Goal: Task Accomplishment & Management: Manage account settings

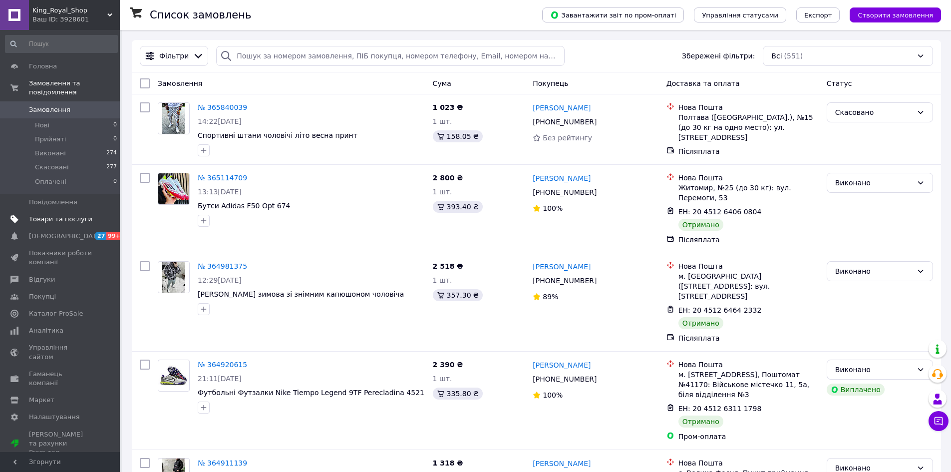
click at [52, 215] on span "Товари та послуги" at bounding box center [60, 219] width 63 height 9
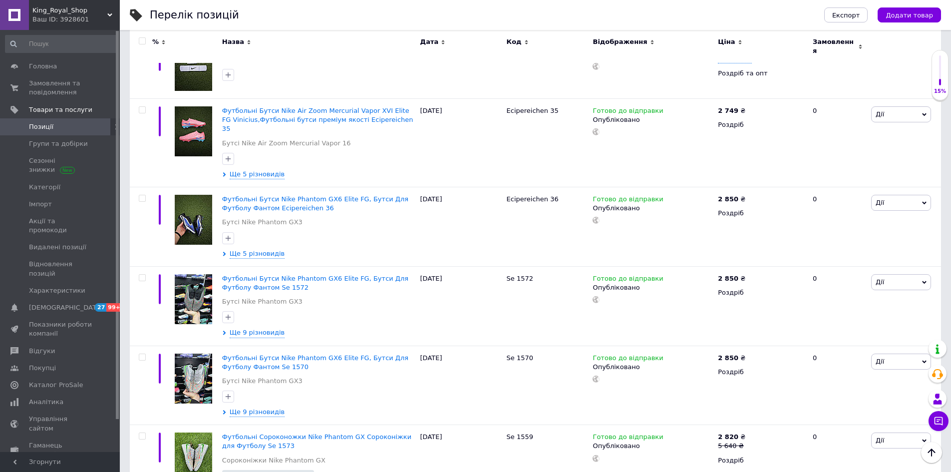
scroll to position [998, 0]
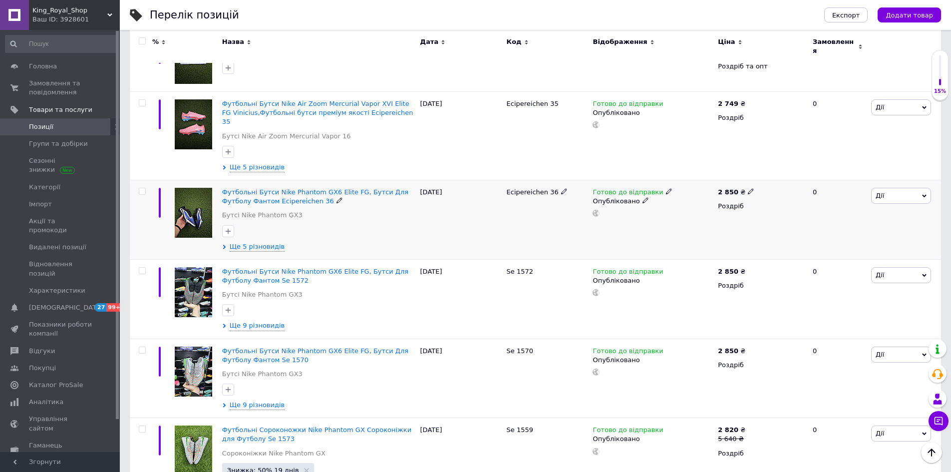
click at [666, 188] on span at bounding box center [669, 191] width 6 height 6
click at [686, 216] on li "Немає в наявності" at bounding box center [719, 223] width 95 height 14
click at [600, 230] on div "Готово до відправки Наявність Немає в наявності В наявності Під замовлення Гото…" at bounding box center [652, 219] width 125 height 79
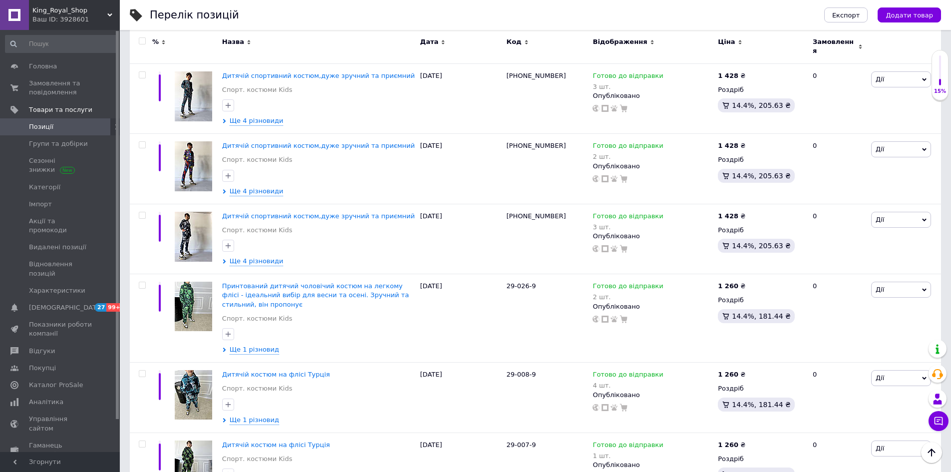
scroll to position [3044, 0]
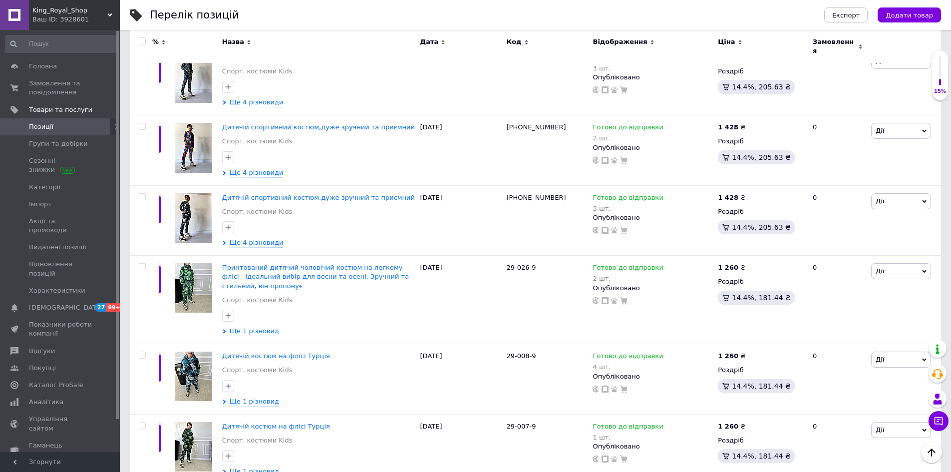
click at [90, 14] on span "King_Royal_Shop" at bounding box center [69, 10] width 75 height 9
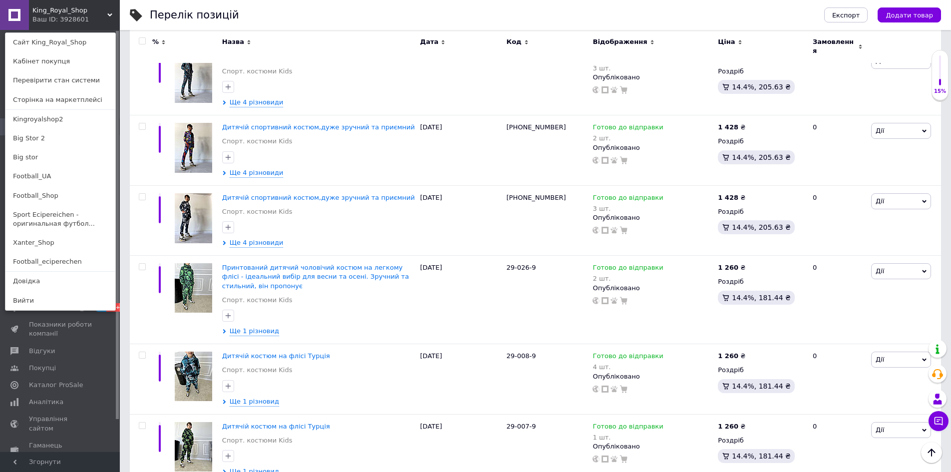
click at [90, 14] on div "King_Royal_Shop Ваш ID: 3928601 Сайт King_Royal_Shop Кабінет покупця Перевірити…" at bounding box center [60, 15] width 120 height 30
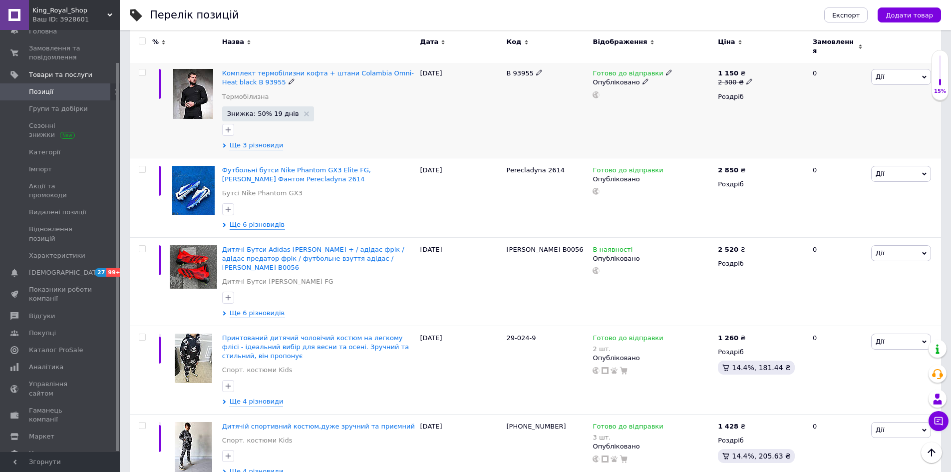
scroll to position [1846, 0]
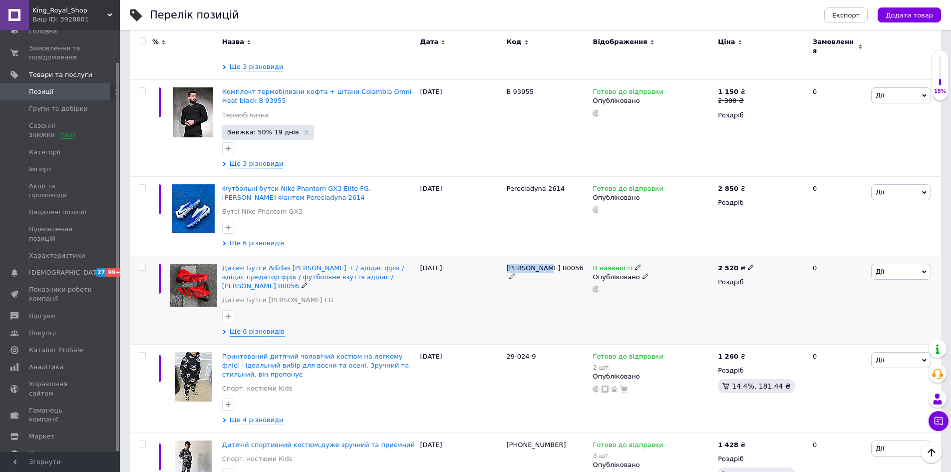
drag, startPoint x: 504, startPoint y: 227, endPoint x: 543, endPoint y: 233, distance: 39.9
click at [543, 255] on div "Sheva B0056" at bounding box center [547, 299] width 86 height 88
copy span "Sheva B0056"
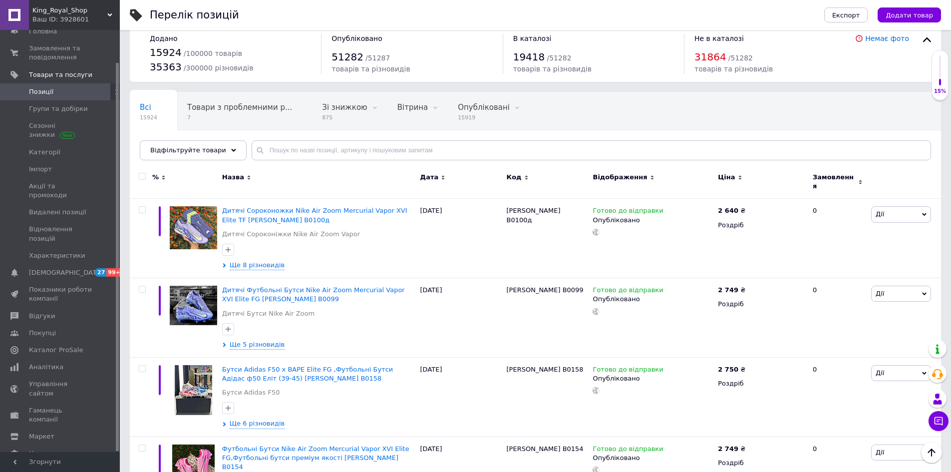
scroll to position [0, 0]
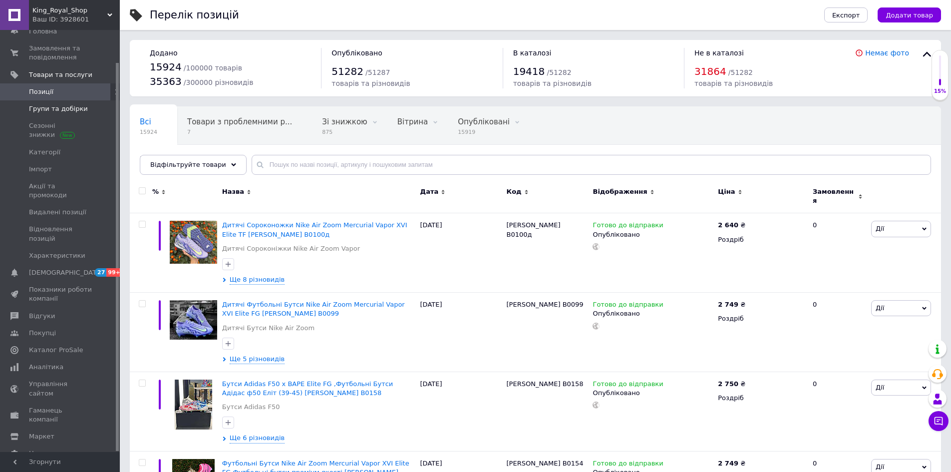
click at [40, 105] on span "Групи та добірки" at bounding box center [58, 108] width 59 height 9
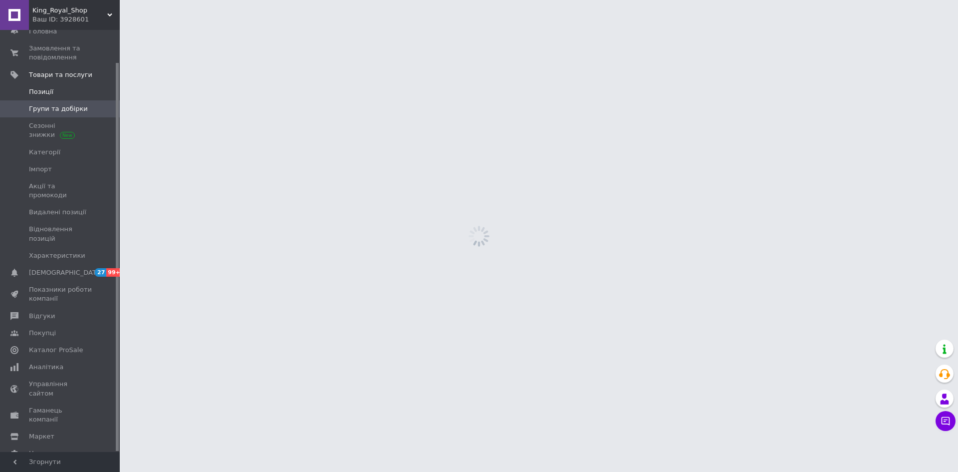
click at [39, 88] on span "Позиції" at bounding box center [41, 91] width 24 height 9
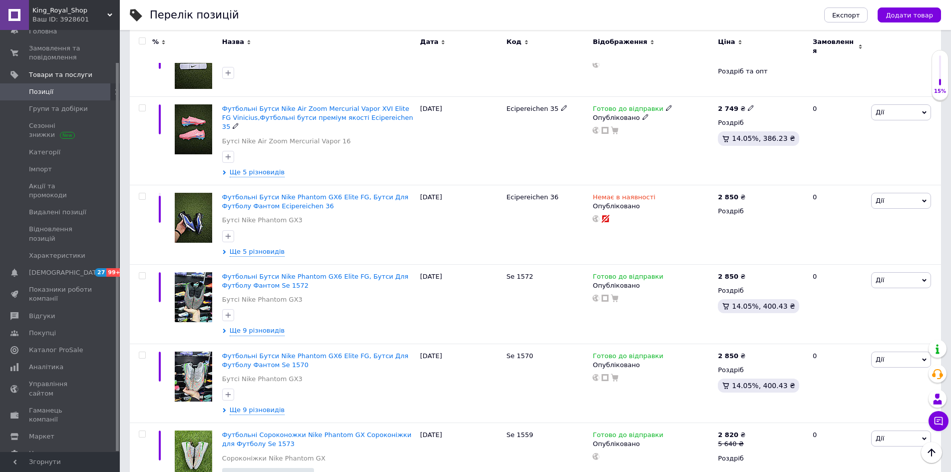
scroll to position [998, 0]
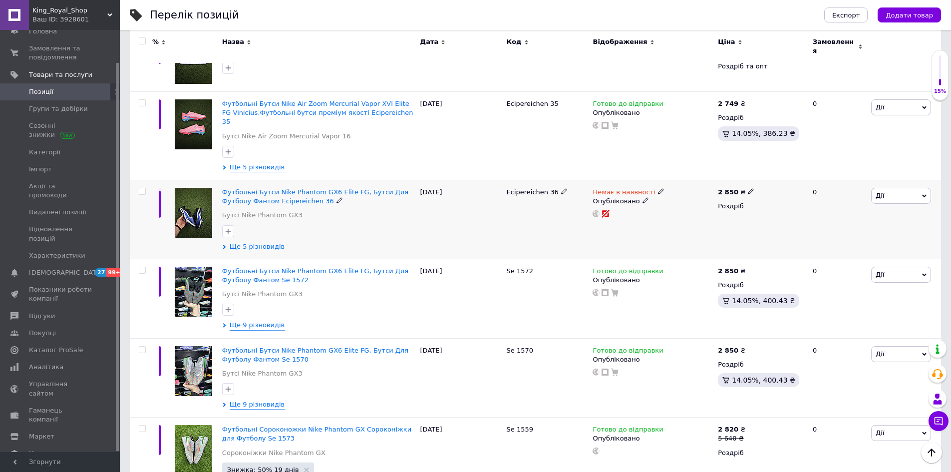
click at [243, 242] on span "Ще 5 різновидів" at bounding box center [257, 246] width 55 height 9
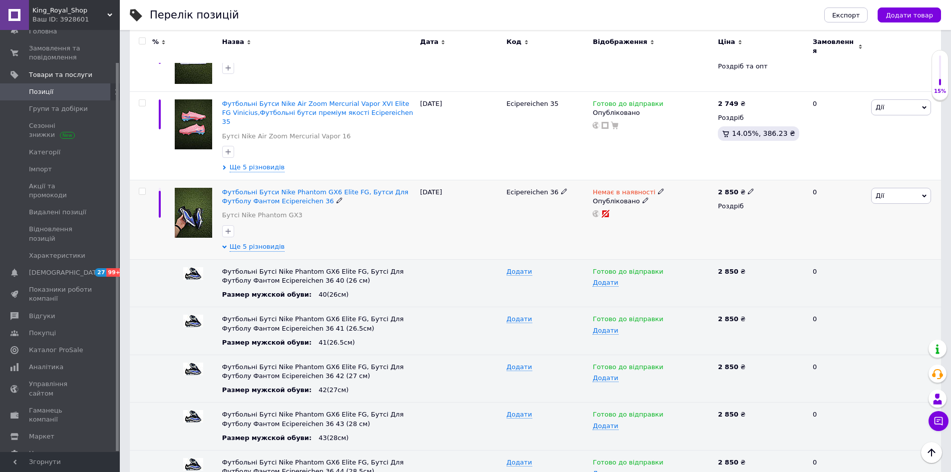
click at [658, 188] on icon at bounding box center [661, 191] width 6 height 6
click at [677, 192] on li "В наявності" at bounding box center [712, 199] width 95 height 14
click at [489, 219] on div "12.10.2025" at bounding box center [461, 219] width 86 height 79
drag, startPoint x: 505, startPoint y: 166, endPoint x: 550, endPoint y: 175, distance: 46.4
click at [550, 180] on div "Ecipereichen 36" at bounding box center [547, 219] width 86 height 79
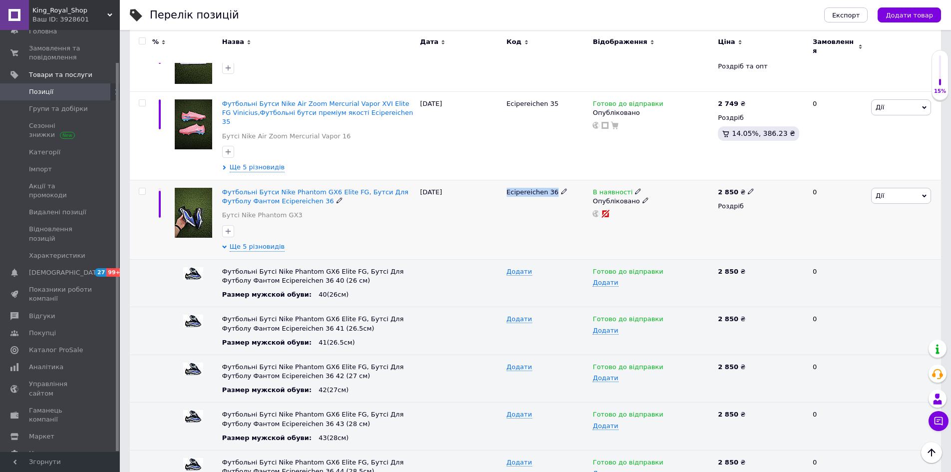
copy span "Ecipereichen 36"
click at [635, 188] on icon at bounding box center [638, 191] width 6 height 6
click at [671, 192] on li "Немає в наявності" at bounding box center [692, 199] width 95 height 14
click at [523, 204] on div "Ecipereichen 36" at bounding box center [547, 219] width 86 height 79
click at [239, 242] on span "Ще 5 різновидів" at bounding box center [257, 246] width 55 height 9
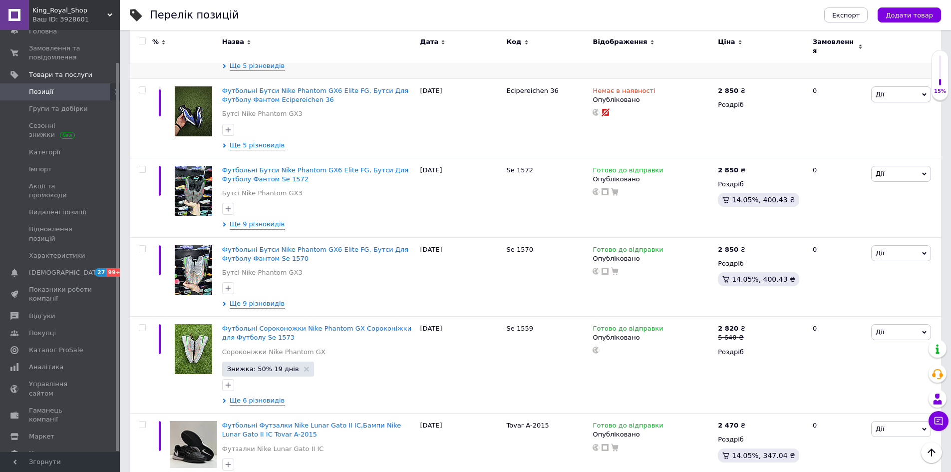
scroll to position [1098, 0]
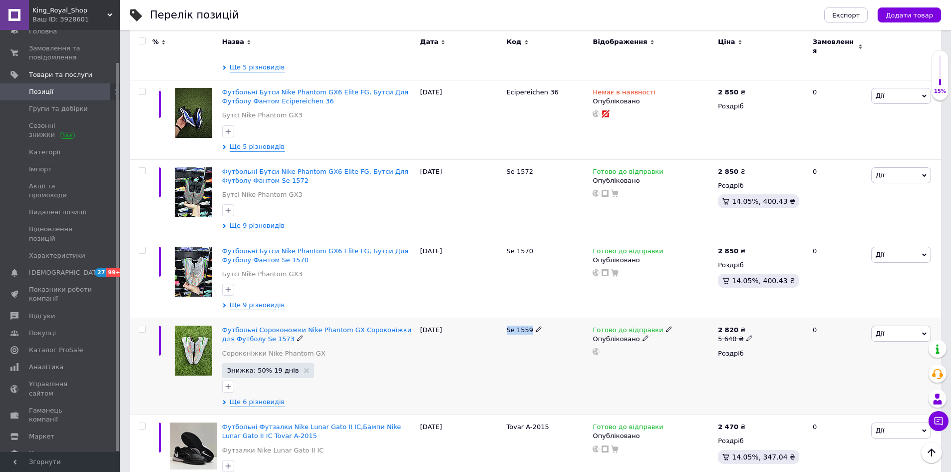
drag, startPoint x: 505, startPoint y: 306, endPoint x: 529, endPoint y: 311, distance: 24.4
click at [529, 318] on div "Se 1559" at bounding box center [547, 366] width 86 height 97
copy span "Se 1559"
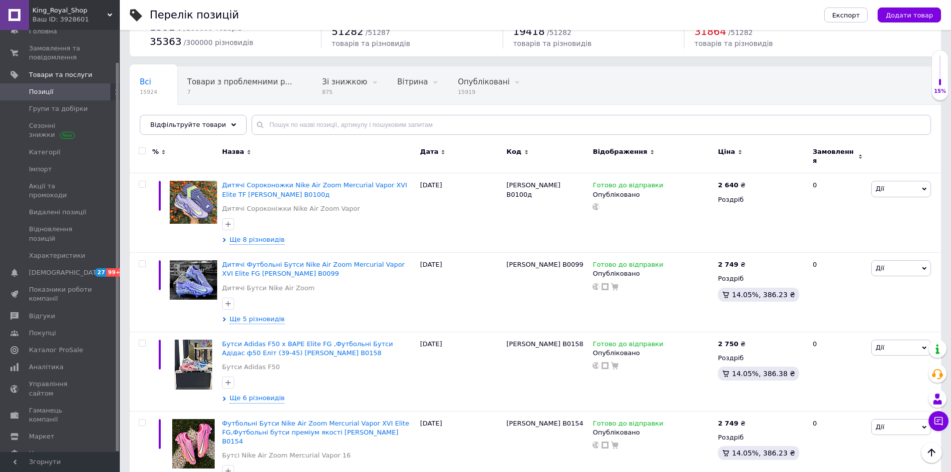
scroll to position [0, 0]
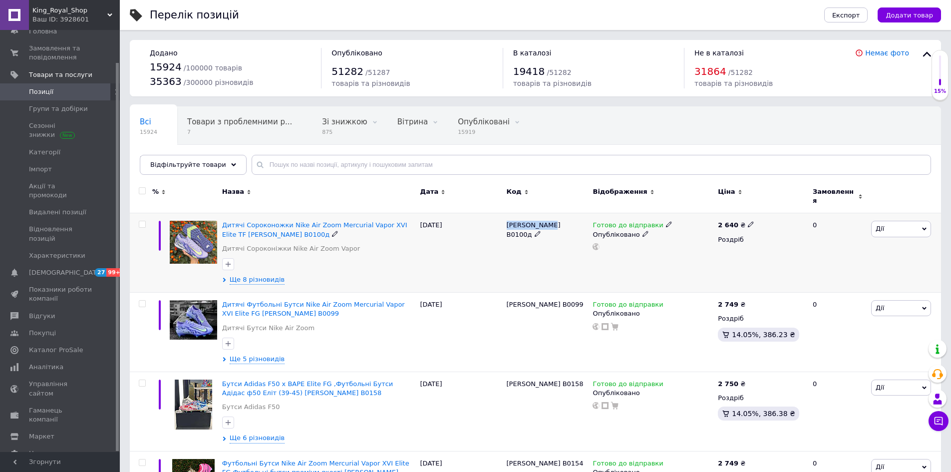
drag, startPoint x: 521, startPoint y: 221, endPoint x: 547, endPoint y: 226, distance: 26.5
click at [547, 226] on div "Sheva B0100д" at bounding box center [547, 252] width 86 height 79
copy span "Sheva B0100д"
drag, startPoint x: 56, startPoint y: 116, endPoint x: 55, endPoint y: 104, distance: 11.5
click at [56, 116] on link "Групи та добірки" at bounding box center [61, 108] width 123 height 17
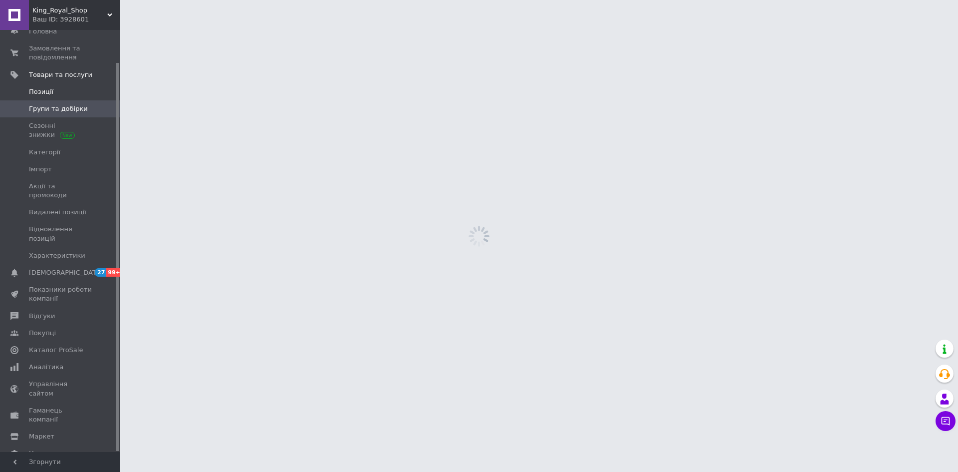
click at [55, 94] on span "Позиції" at bounding box center [60, 91] width 63 height 9
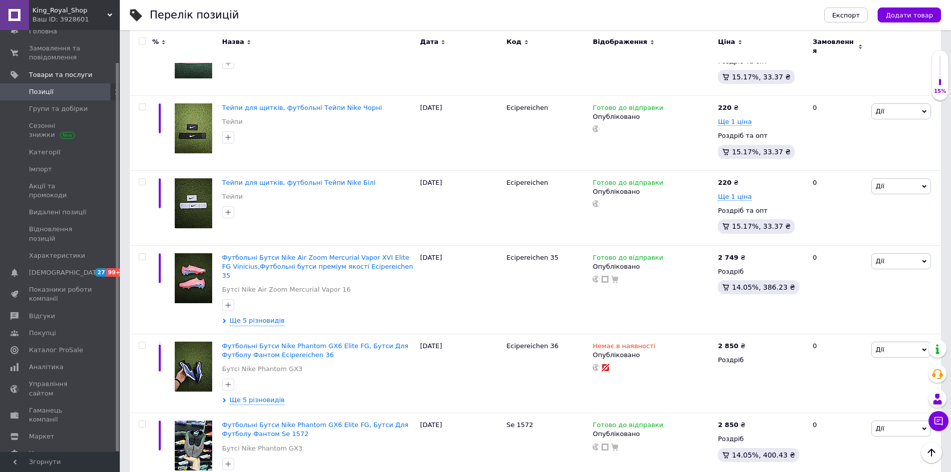
scroll to position [948, 0]
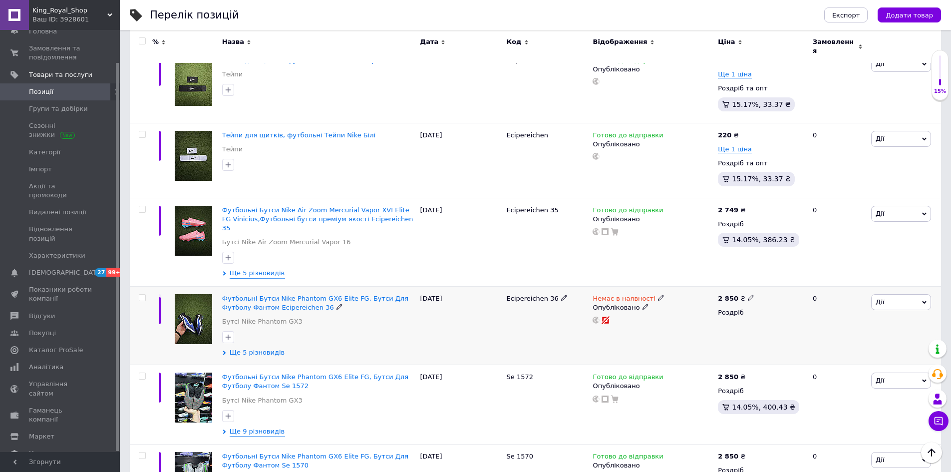
click at [258, 348] on span "Ще 5 різновидів" at bounding box center [257, 352] width 55 height 9
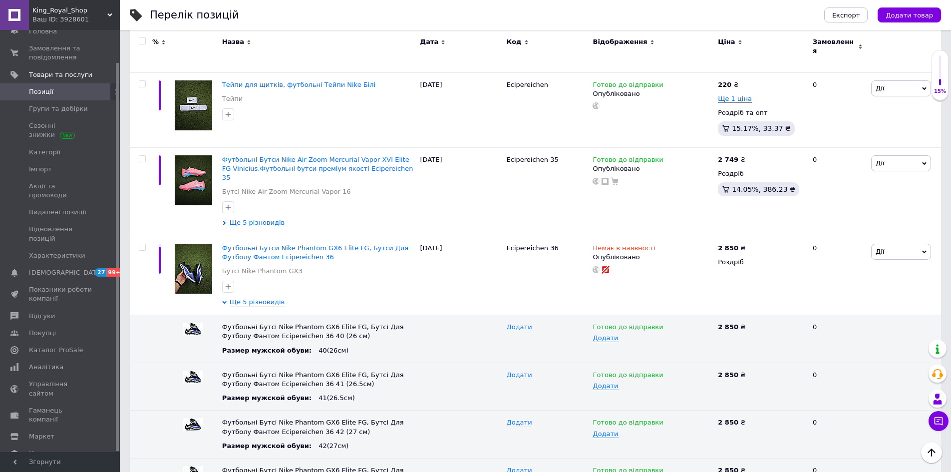
scroll to position [998, 0]
click at [107, 19] on div "Ваш ID: 3928601" at bounding box center [75, 19] width 87 height 9
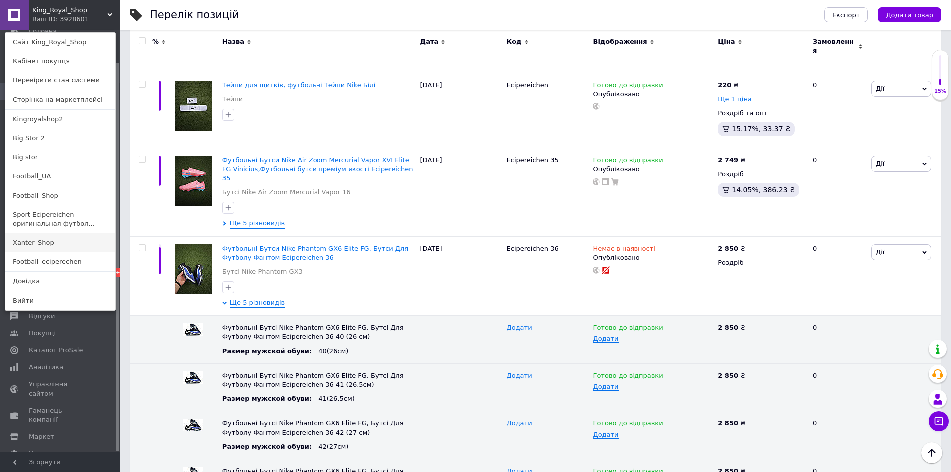
click at [31, 243] on link "Xanter_Shop" at bounding box center [60, 242] width 110 height 19
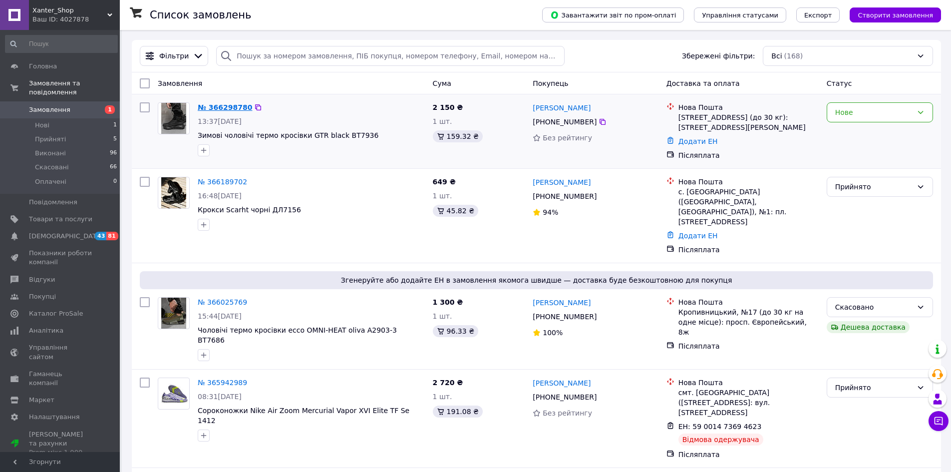
click at [224, 107] on link "№ 366298780" at bounding box center [225, 107] width 54 height 8
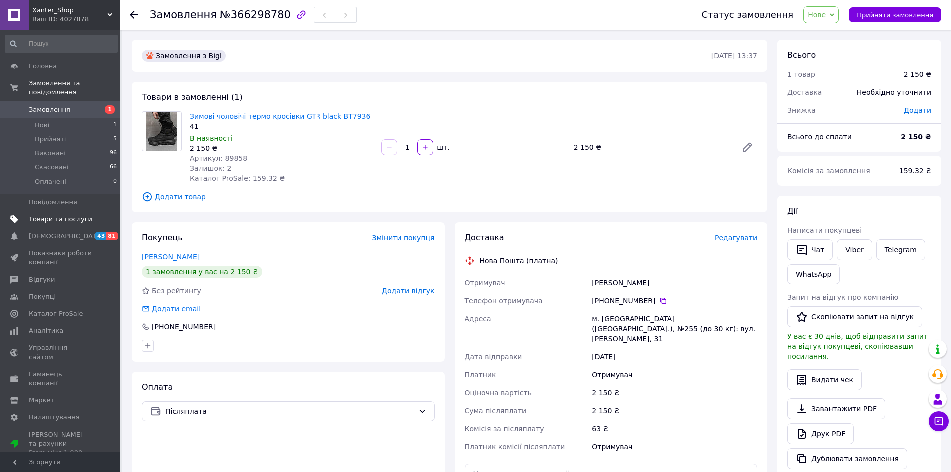
click at [66, 215] on span "Товари та послуги" at bounding box center [60, 219] width 63 height 9
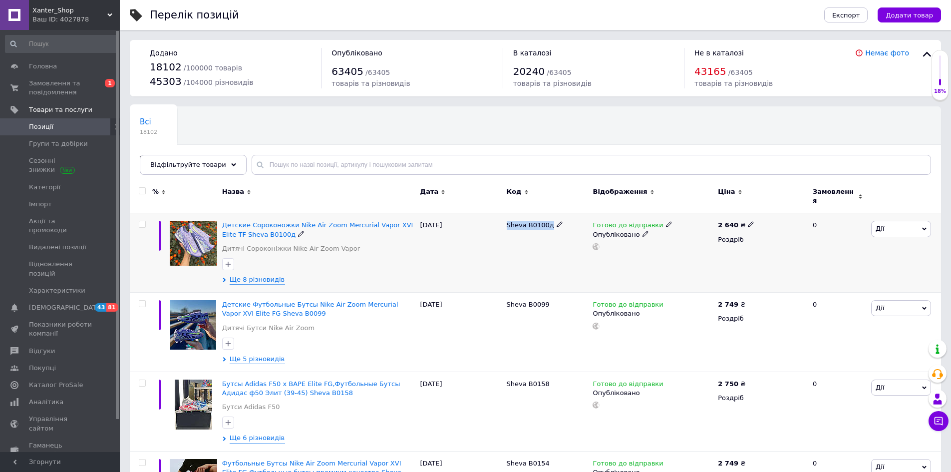
drag, startPoint x: 507, startPoint y: 218, endPoint x: 548, endPoint y: 227, distance: 41.9
click at [548, 227] on div "Sheva B0100д" at bounding box center [547, 252] width 86 height 79
copy span "Sheva B0100д"
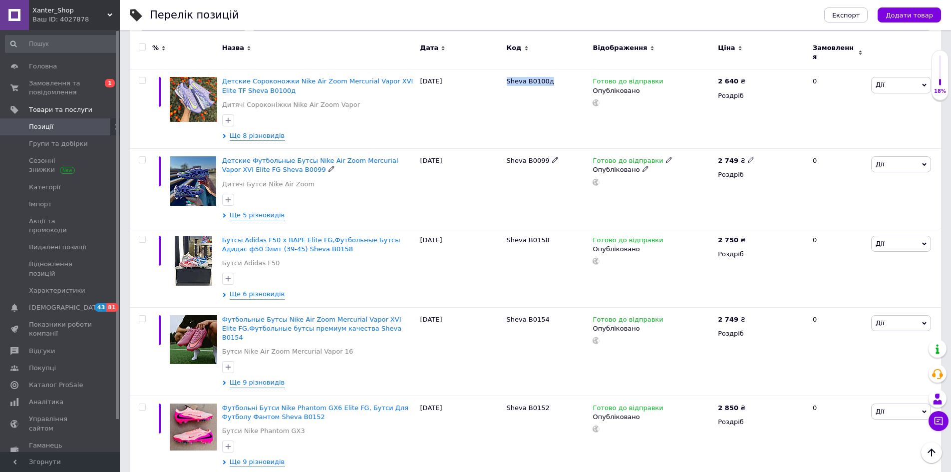
scroll to position [150, 0]
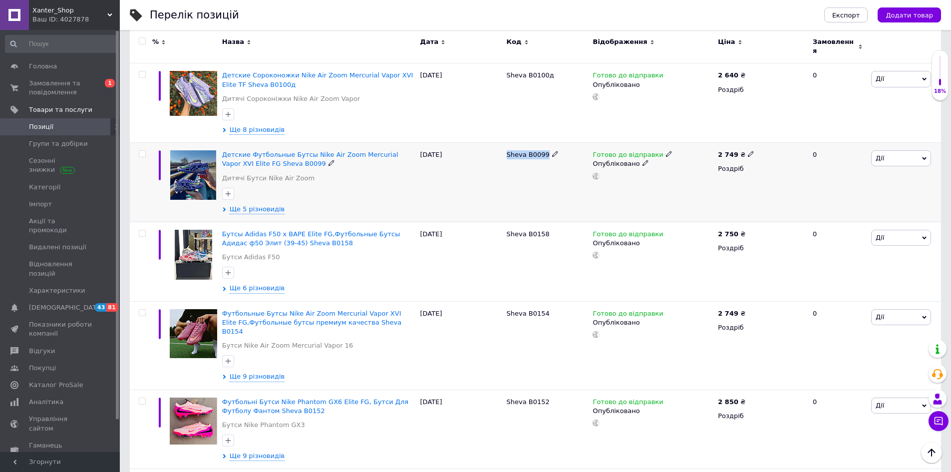
drag, startPoint x: 505, startPoint y: 148, endPoint x: 543, endPoint y: 156, distance: 38.8
click at [543, 156] on div "Sheva B0099" at bounding box center [547, 182] width 86 height 79
copy span "Sheva B0099"
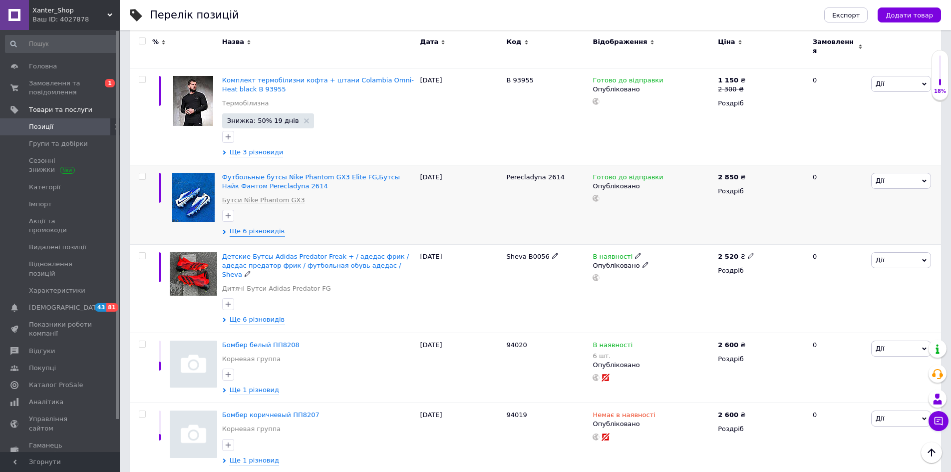
scroll to position [1846, 0]
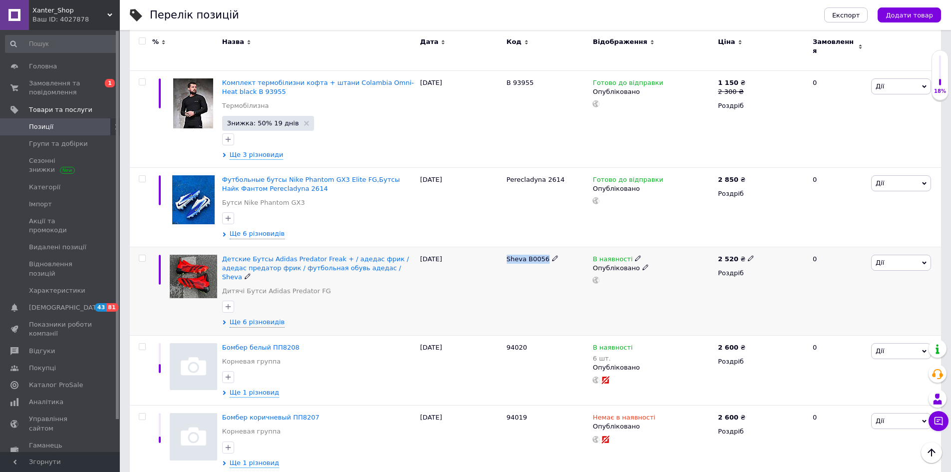
drag, startPoint x: 504, startPoint y: 224, endPoint x: 541, endPoint y: 232, distance: 38.2
click at [541, 247] on div "Sheva B0056" at bounding box center [547, 291] width 86 height 88
copy span "Sheva B0056"
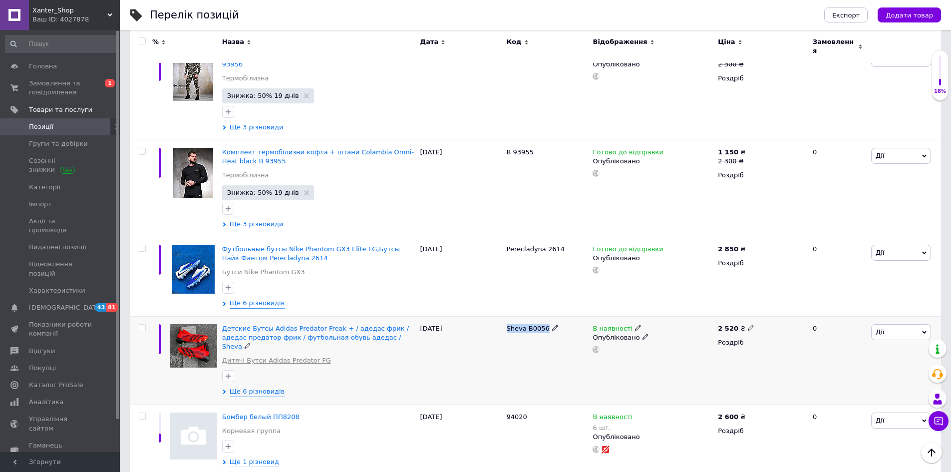
scroll to position [1746, 0]
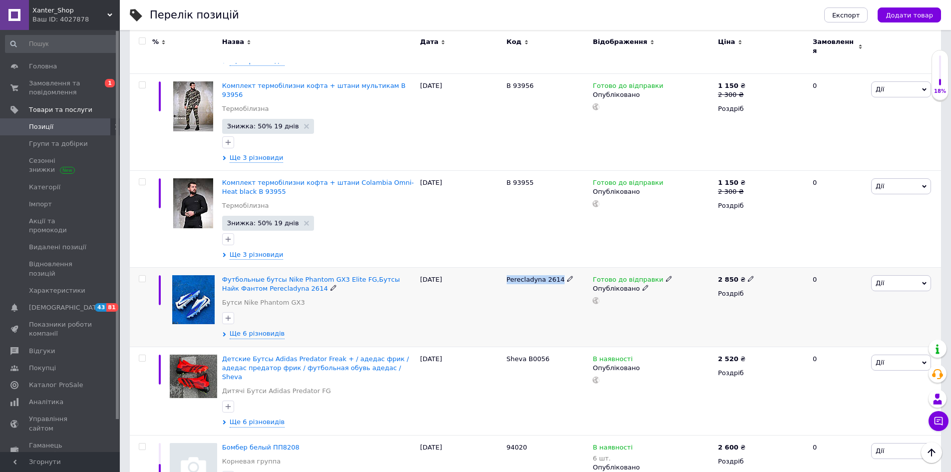
drag, startPoint x: 504, startPoint y: 245, endPoint x: 555, endPoint y: 252, distance: 51.9
click at [555, 267] on div "Perecladyna 2614" at bounding box center [547, 306] width 86 height 79
copy span "Perecladyna 2614"
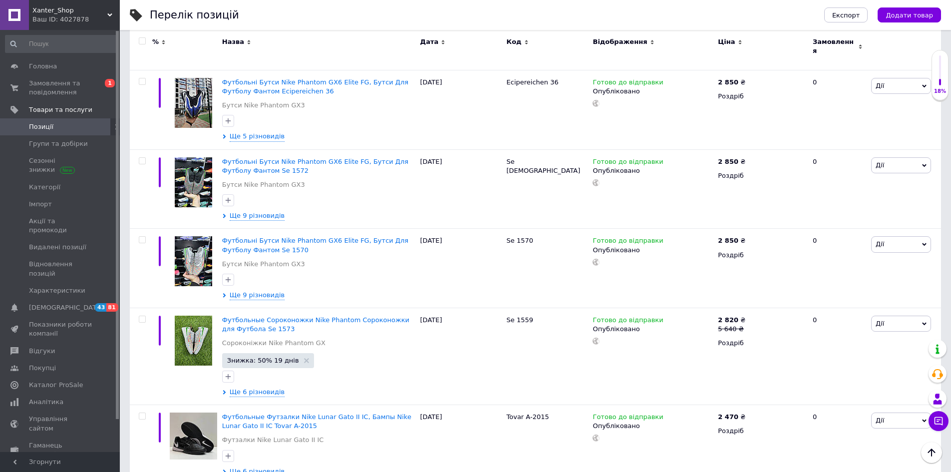
scroll to position [1098, 0]
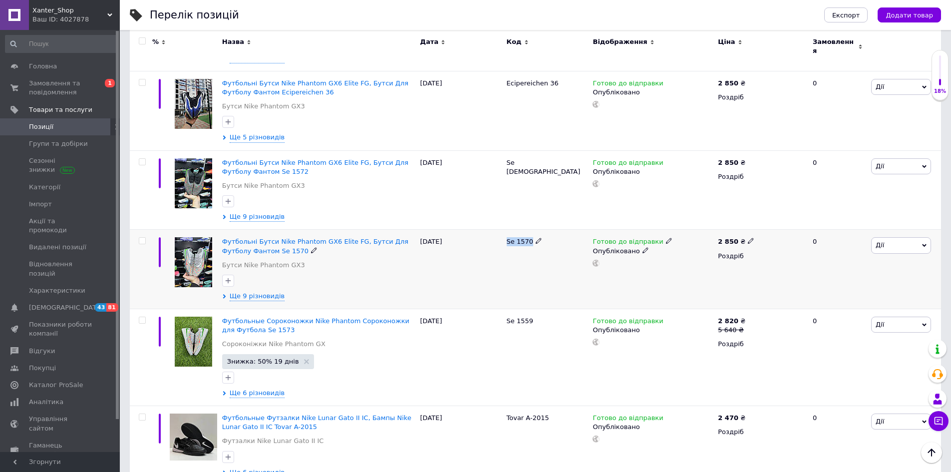
drag, startPoint x: 503, startPoint y: 224, endPoint x: 528, endPoint y: 229, distance: 25.4
click at [528, 230] on div "Se 1570" at bounding box center [547, 269] width 86 height 79
copy span "Se 1570"
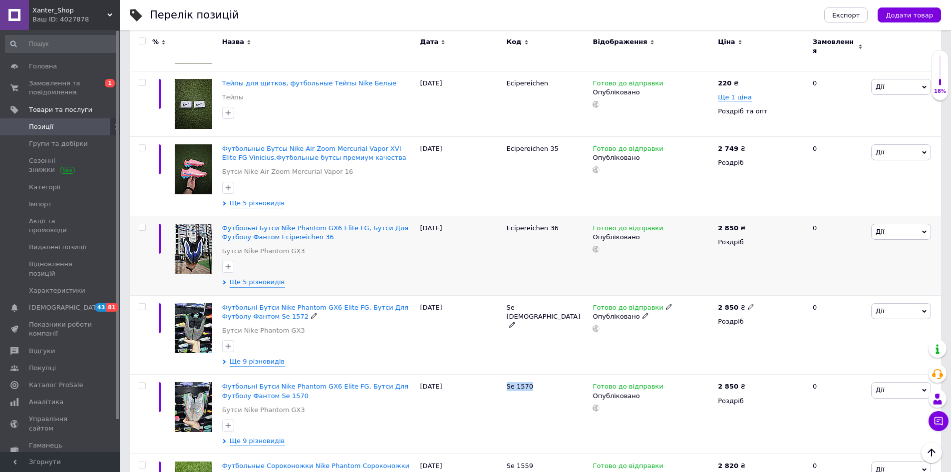
scroll to position [948, 0]
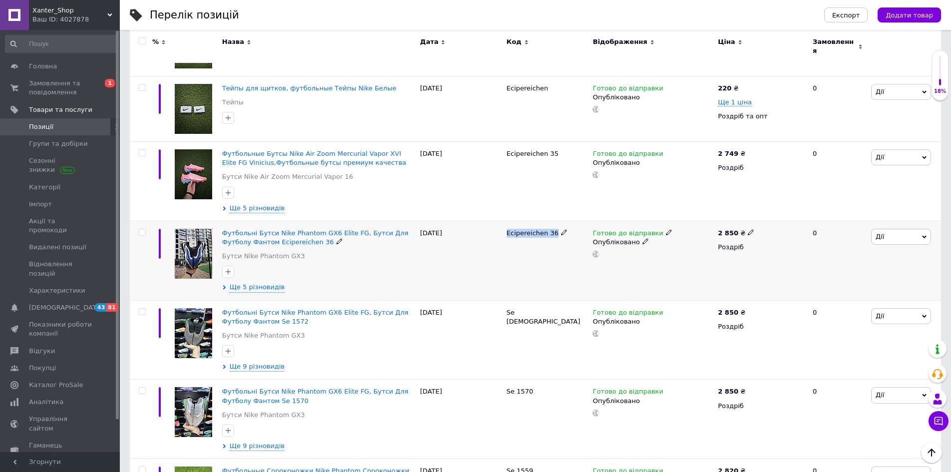
drag, startPoint x: 503, startPoint y: 216, endPoint x: 551, endPoint y: 226, distance: 48.9
click at [551, 226] on div "Ecipereichen 36" at bounding box center [547, 260] width 86 height 79
copy span "Ecipereichen 36"
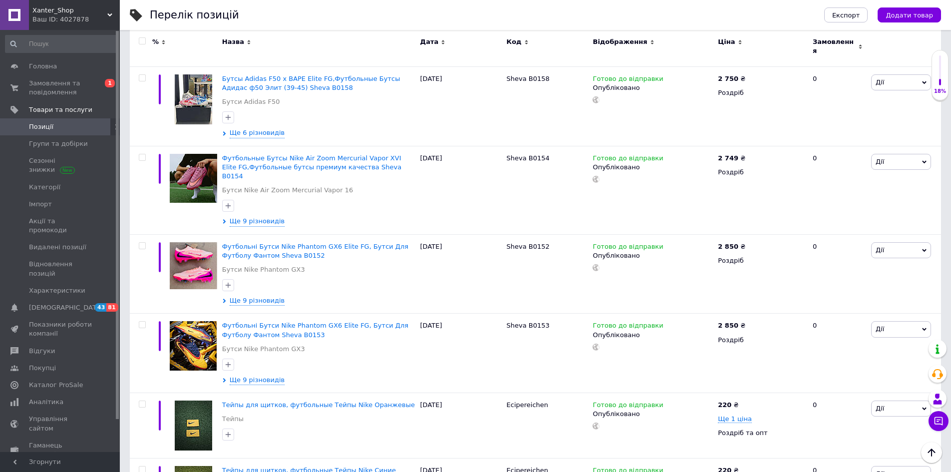
scroll to position [299, 0]
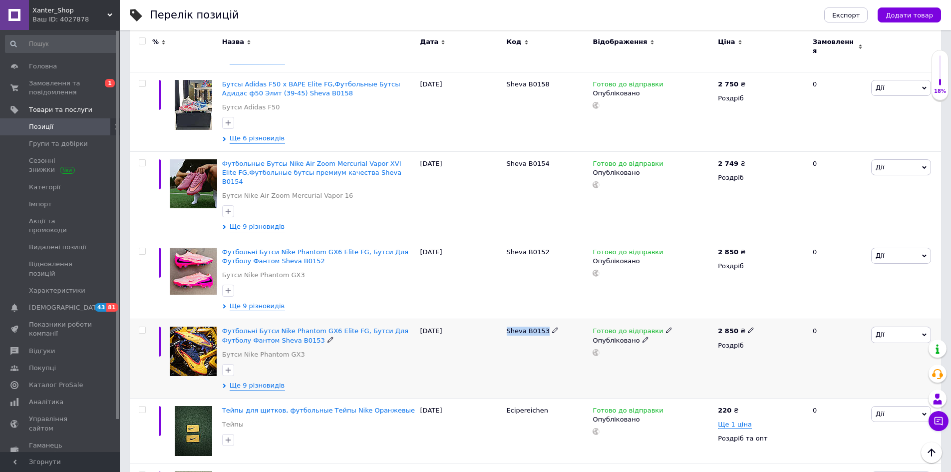
drag, startPoint x: 504, startPoint y: 316, endPoint x: 541, endPoint y: 319, distance: 37.0
click at [541, 319] on div "Sheva B0153" at bounding box center [547, 358] width 86 height 79
copy span "Sheva B0153"
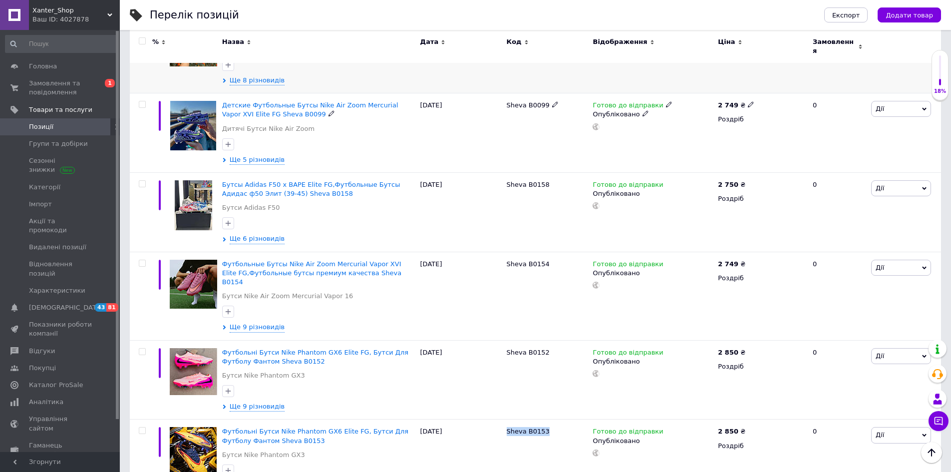
scroll to position [200, 0]
drag, startPoint x: 507, startPoint y: 177, endPoint x: 543, endPoint y: 186, distance: 37.5
click at [543, 186] on div "Sheva B0158" at bounding box center [547, 211] width 86 height 79
copy span "Sheva B0158"
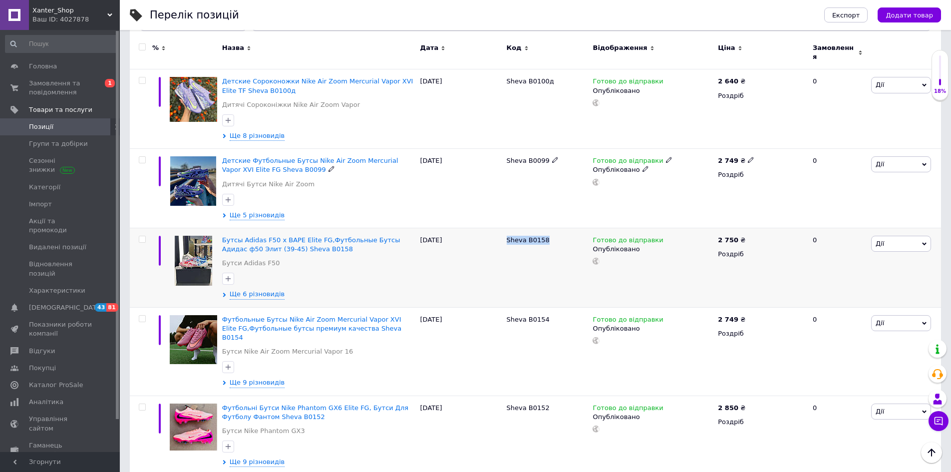
scroll to position [150, 0]
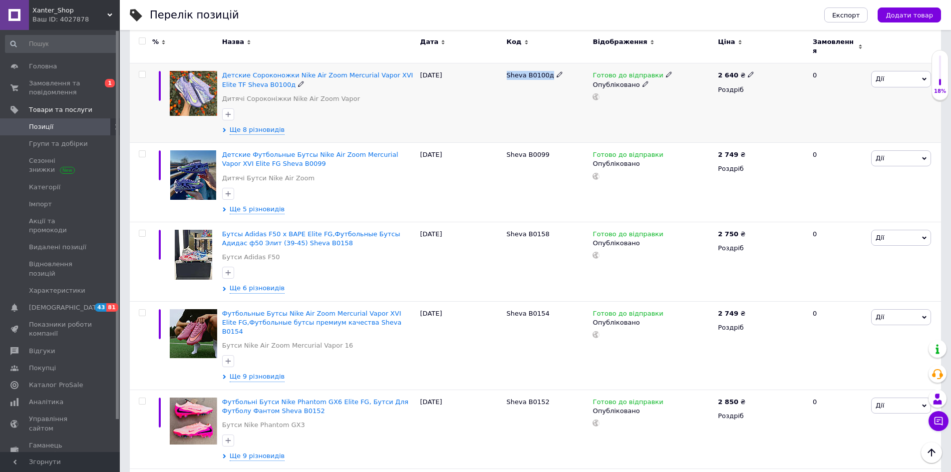
drag, startPoint x: 509, startPoint y: 68, endPoint x: 547, endPoint y: 73, distance: 38.3
click at [547, 73] on div "Sheva B0100д" at bounding box center [546, 75] width 81 height 9
copy span "Sheva B0100д"
drag, startPoint x: 505, startPoint y: 146, endPoint x: 542, endPoint y: 155, distance: 38.0
click at [542, 155] on div "Sheva B0099" at bounding box center [547, 182] width 86 height 79
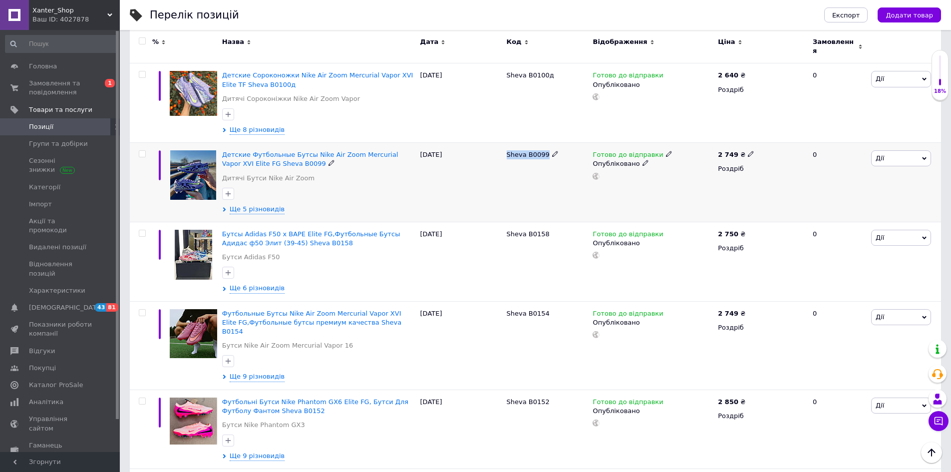
copy span "Sheva B0099"
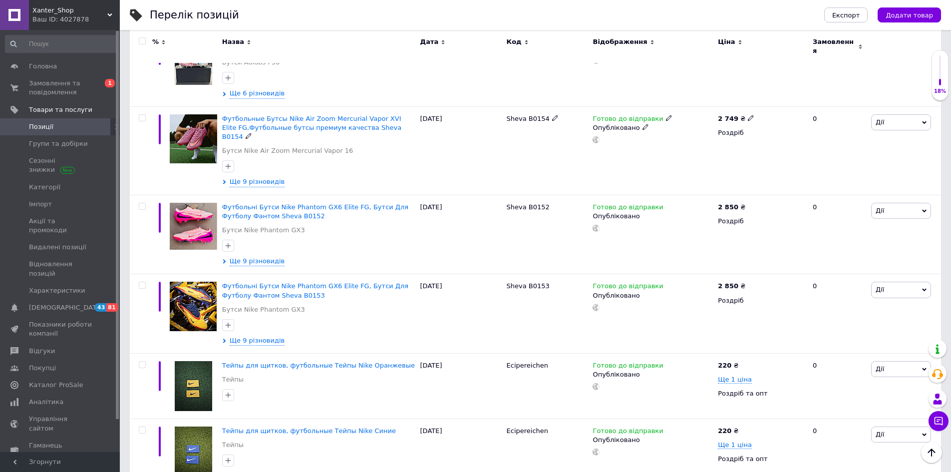
scroll to position [349, 0]
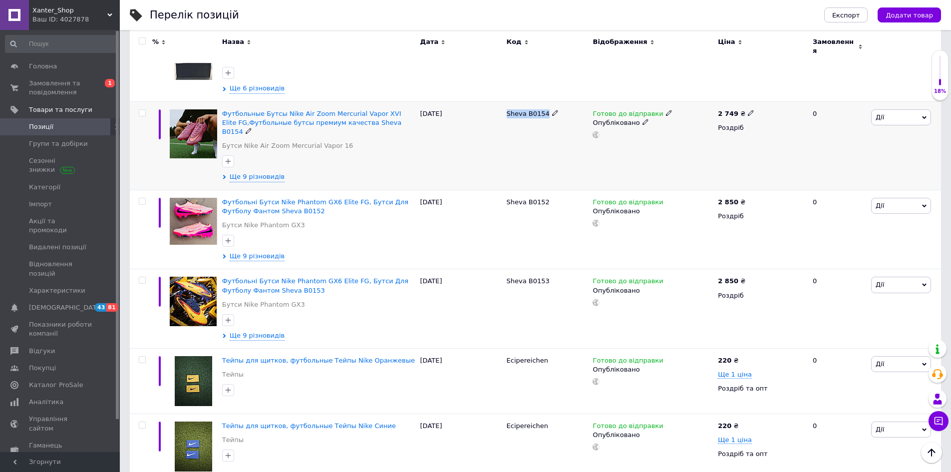
drag, startPoint x: 504, startPoint y: 106, endPoint x: 542, endPoint y: 117, distance: 39.8
click at [542, 117] on div "Sheva B0154" at bounding box center [547, 145] width 86 height 88
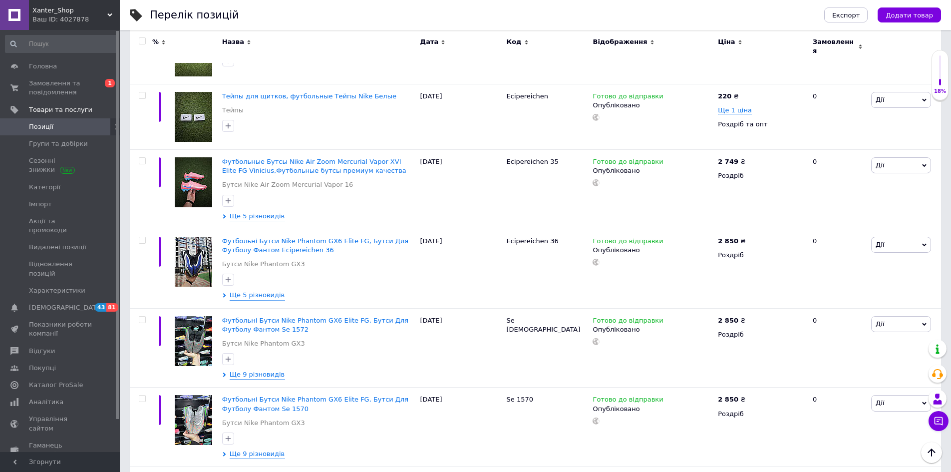
scroll to position [948, 0]
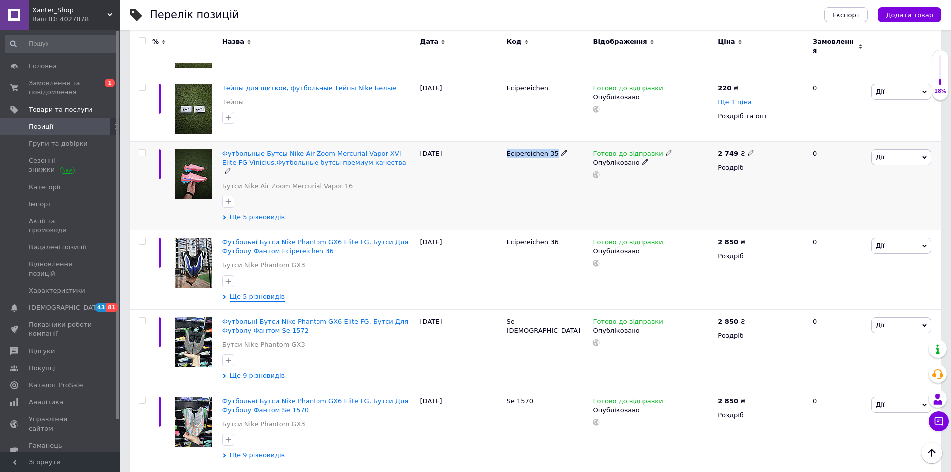
drag, startPoint x: 504, startPoint y: 137, endPoint x: 550, endPoint y: 146, distance: 46.9
click at [550, 146] on div "Ecipereichen 35" at bounding box center [547, 186] width 86 height 88
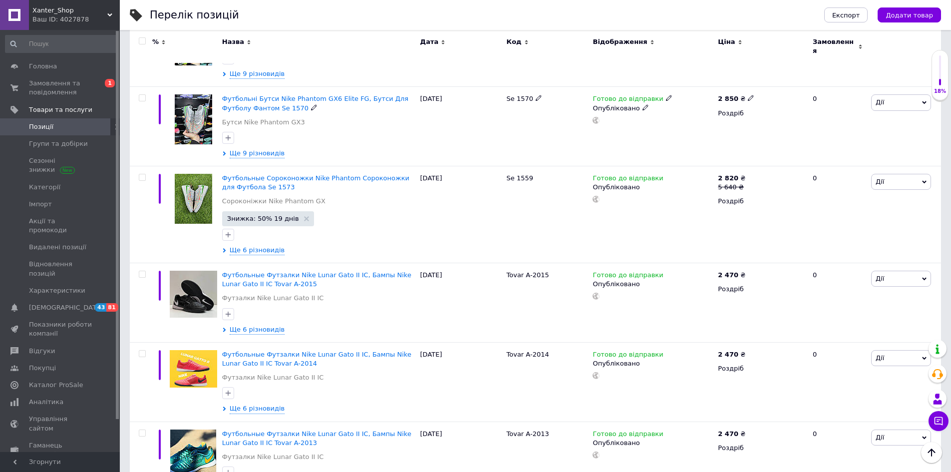
scroll to position [1247, 0]
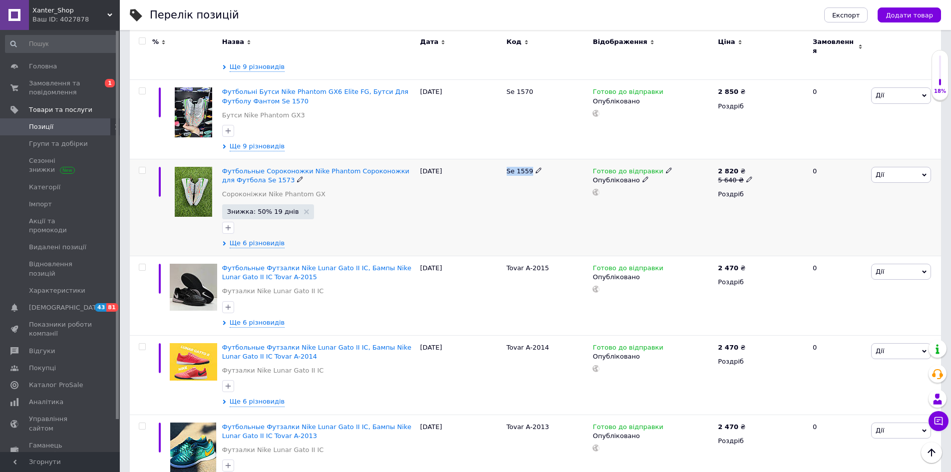
drag, startPoint x: 504, startPoint y: 156, endPoint x: 528, endPoint y: 161, distance: 23.9
click at [528, 161] on div "Se 1559" at bounding box center [547, 207] width 86 height 97
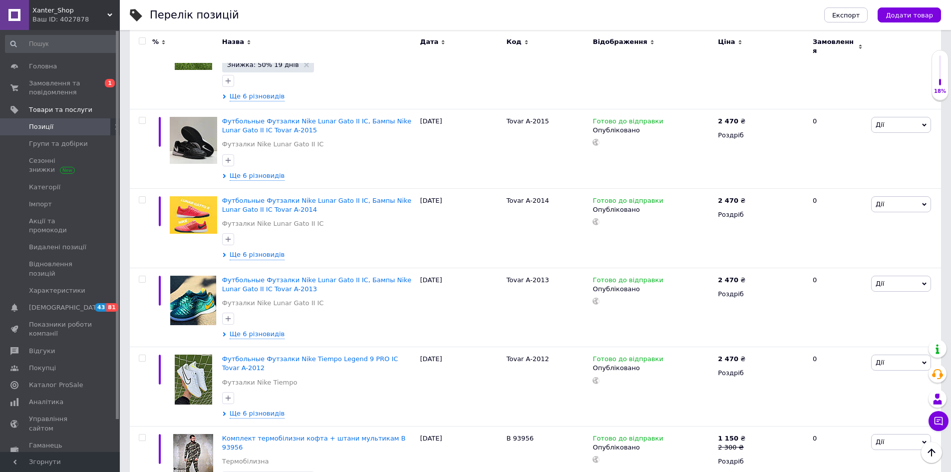
scroll to position [1397, 0]
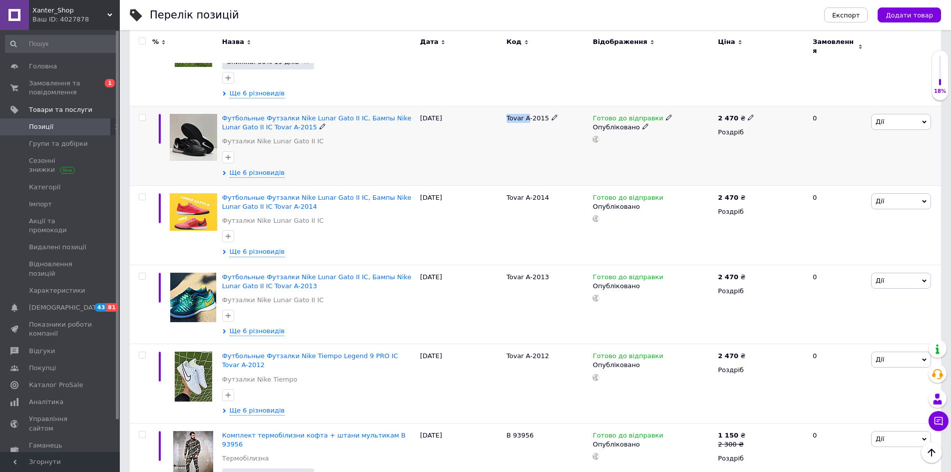
drag, startPoint x: 504, startPoint y: 104, endPoint x: 527, endPoint y: 109, distance: 23.0
click at [527, 109] on div "Tovar A-2015" at bounding box center [547, 145] width 86 height 79
click at [502, 344] on div "[DATE]" at bounding box center [461, 383] width 86 height 79
drag, startPoint x: 505, startPoint y: 340, endPoint x: 544, endPoint y: 348, distance: 39.1
click at [544, 348] on div "Tovar A-2012" at bounding box center [547, 383] width 86 height 79
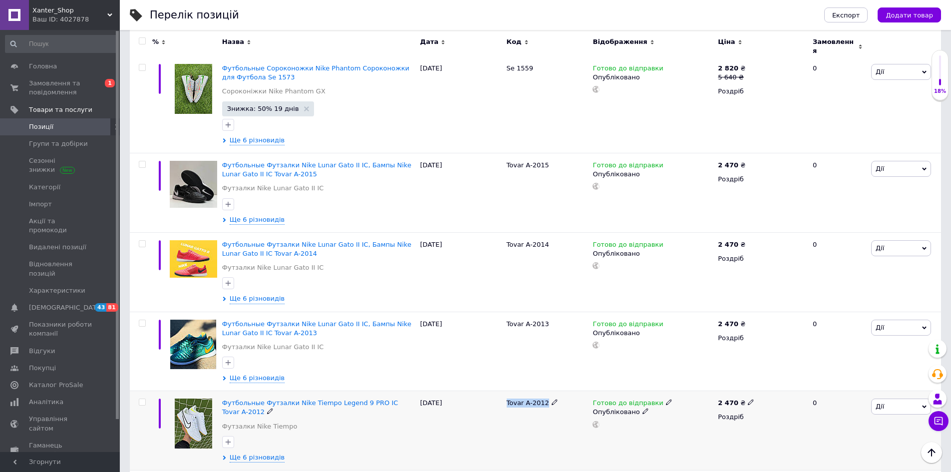
scroll to position [1347, 0]
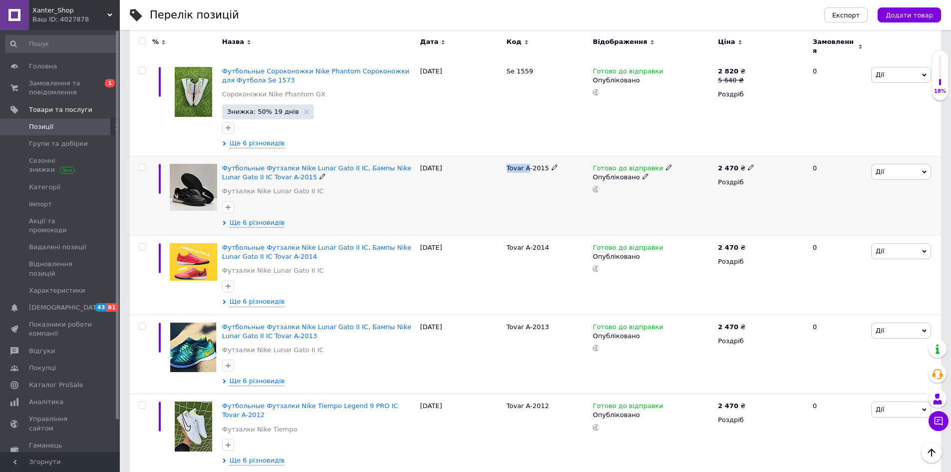
drag, startPoint x: 505, startPoint y: 154, endPoint x: 527, endPoint y: 161, distance: 23.0
click at [527, 161] on div "Tovar A-2015" at bounding box center [547, 195] width 86 height 79
click at [507, 164] on span "Tovar A-2015" at bounding box center [527, 167] width 42 height 7
drag, startPoint x: 506, startPoint y: 152, endPoint x: 544, endPoint y: 163, distance: 39.5
click at [544, 163] on div "Tovar A-2015" at bounding box center [547, 195] width 86 height 79
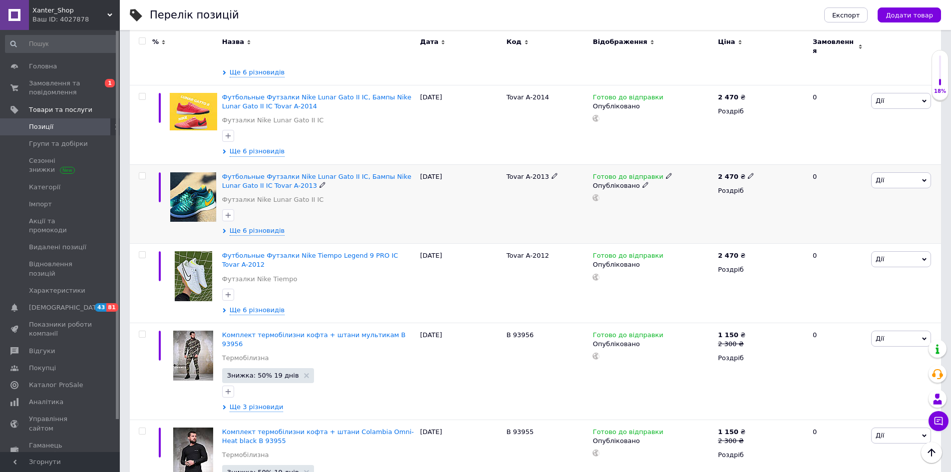
scroll to position [1597, 0]
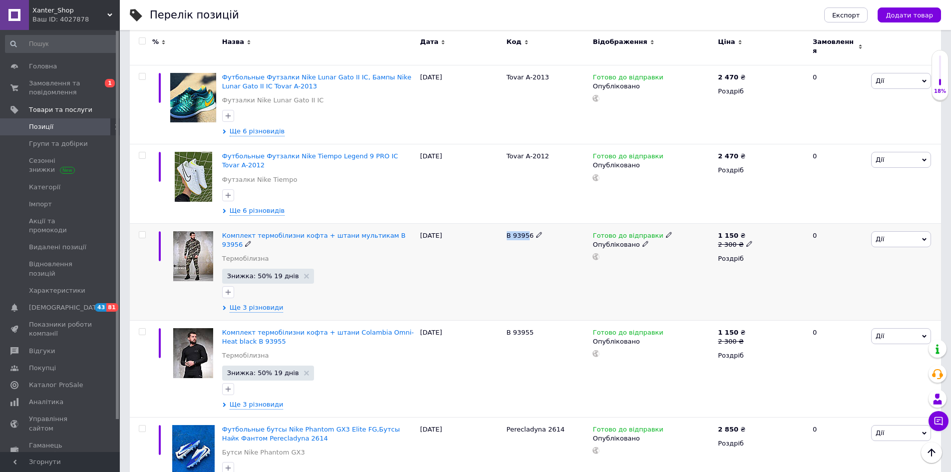
drag, startPoint x: 504, startPoint y: 211, endPoint x: 524, endPoint y: 218, distance: 21.6
click at [524, 224] on div "B 93956" at bounding box center [547, 272] width 86 height 97
click at [43, 130] on span "Позиції" at bounding box center [41, 126] width 24 height 9
click at [45, 113] on span "Товари та послуги" at bounding box center [60, 109] width 63 height 9
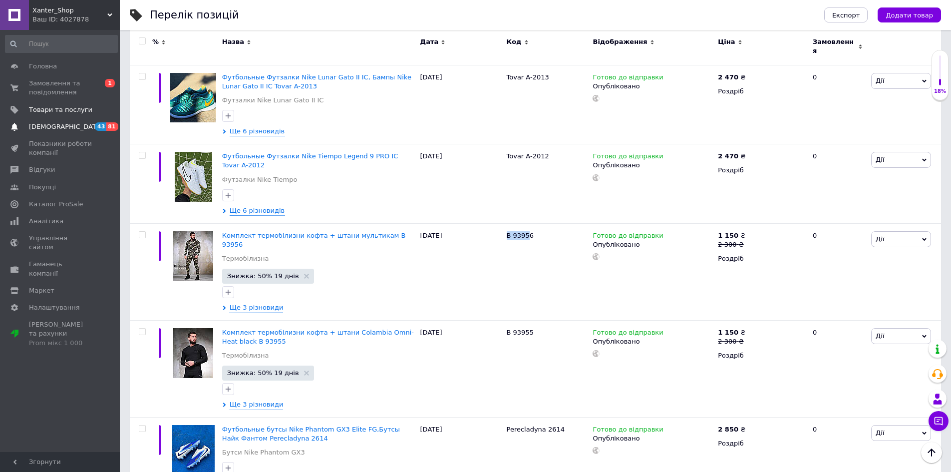
click at [44, 127] on span "[DEMOGRAPHIC_DATA]" at bounding box center [66, 126] width 74 height 9
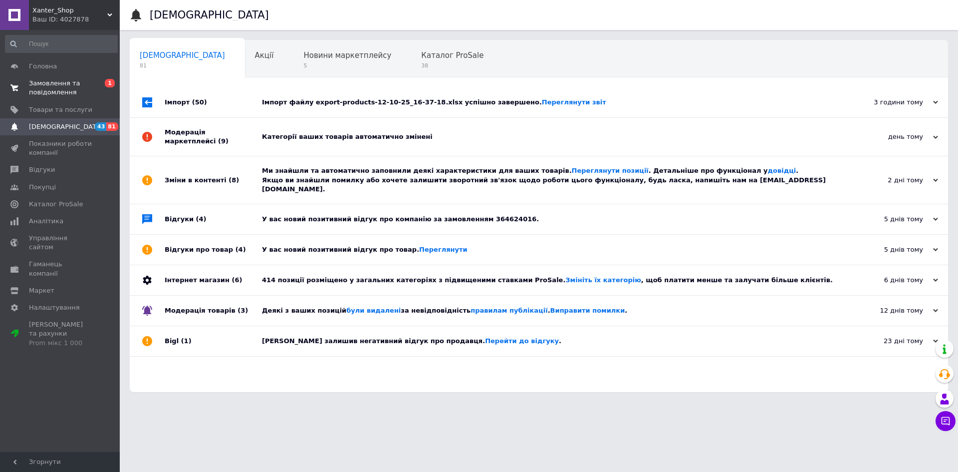
click at [48, 87] on span "Замовлення та повідомлення" at bounding box center [60, 88] width 63 height 18
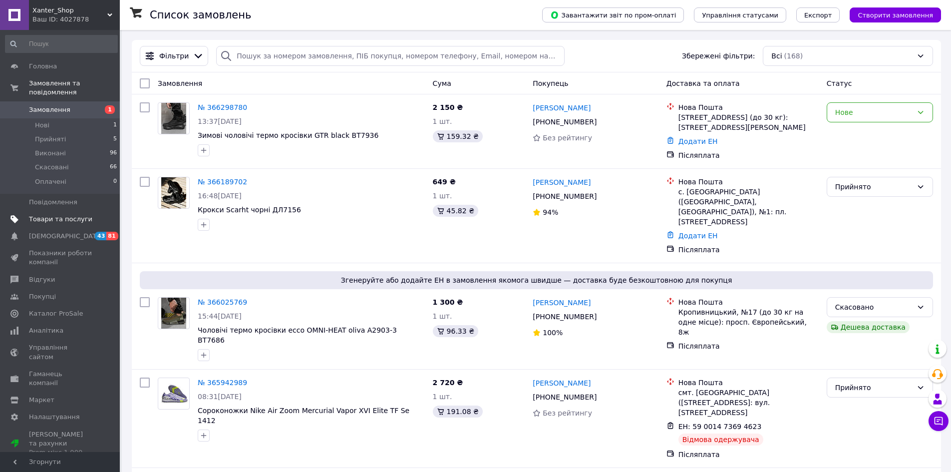
click at [55, 215] on span "Товари та послуги" at bounding box center [60, 219] width 63 height 9
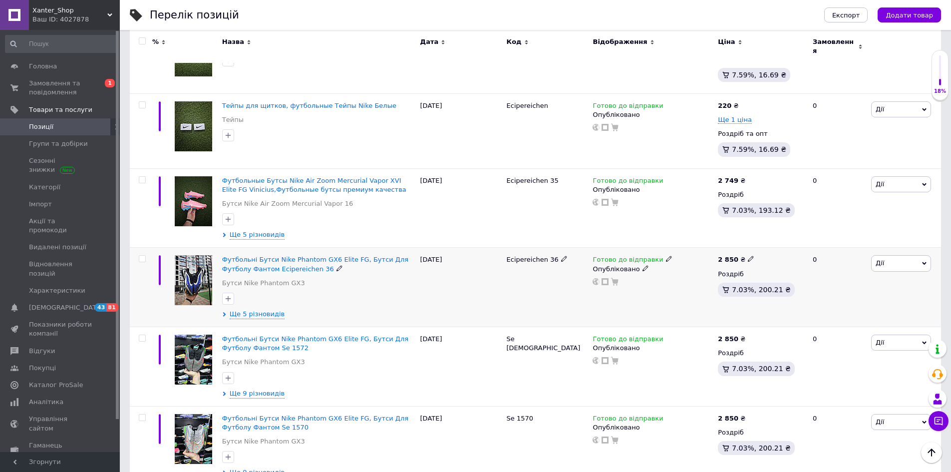
scroll to position [948, 0]
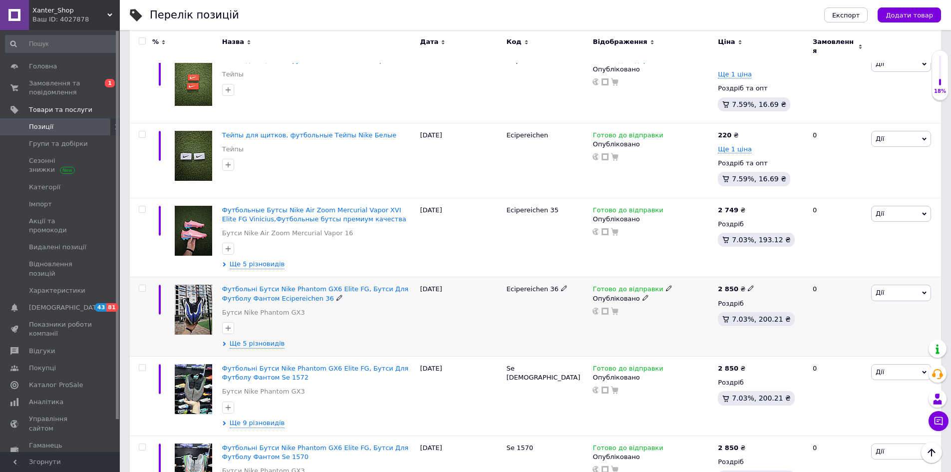
click at [666, 285] on icon at bounding box center [669, 288] width 6 height 6
click at [696, 312] on li "Немає в наявності" at bounding box center [719, 319] width 95 height 14
click at [498, 299] on div "[DATE]" at bounding box center [461, 316] width 86 height 79
click at [105, 11] on span "Xanter_Shop" at bounding box center [69, 10] width 75 height 9
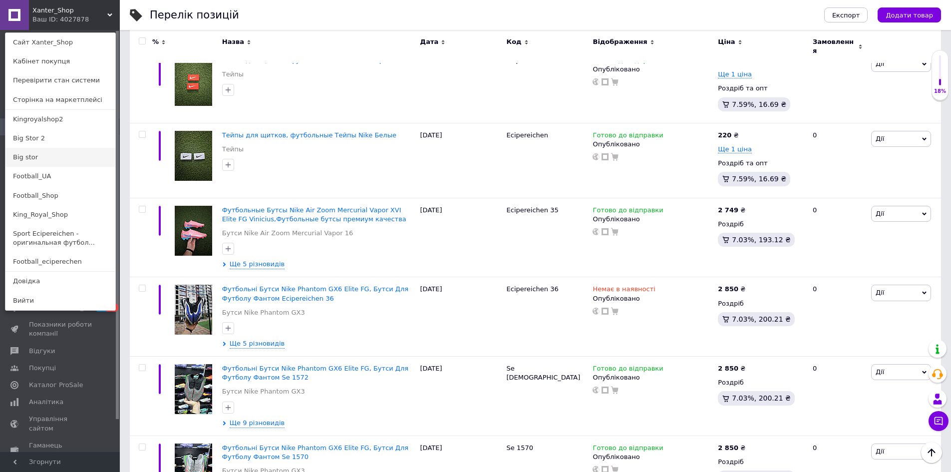
click at [34, 157] on link "Big stor" at bounding box center [60, 157] width 110 height 19
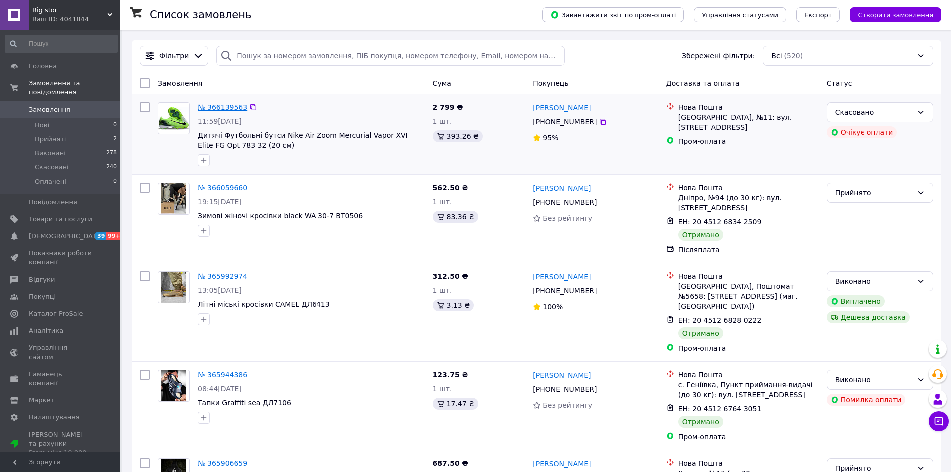
click at [209, 105] on link "№ 366139563" at bounding box center [222, 107] width 49 height 8
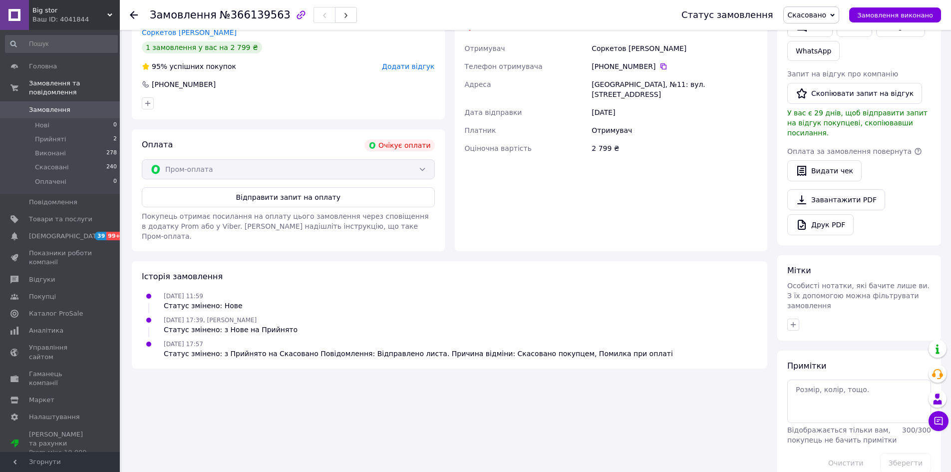
scroll to position [265, 0]
click at [62, 215] on span "Товари та послуги" at bounding box center [60, 219] width 63 height 9
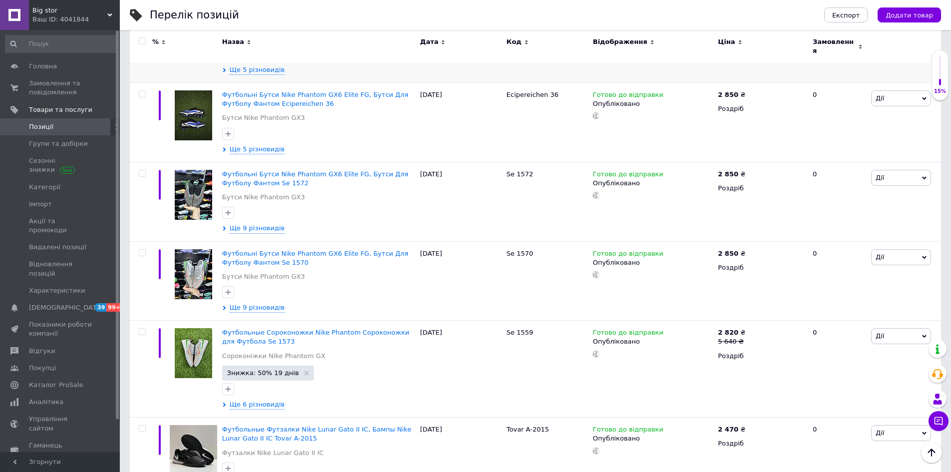
scroll to position [1098, 0]
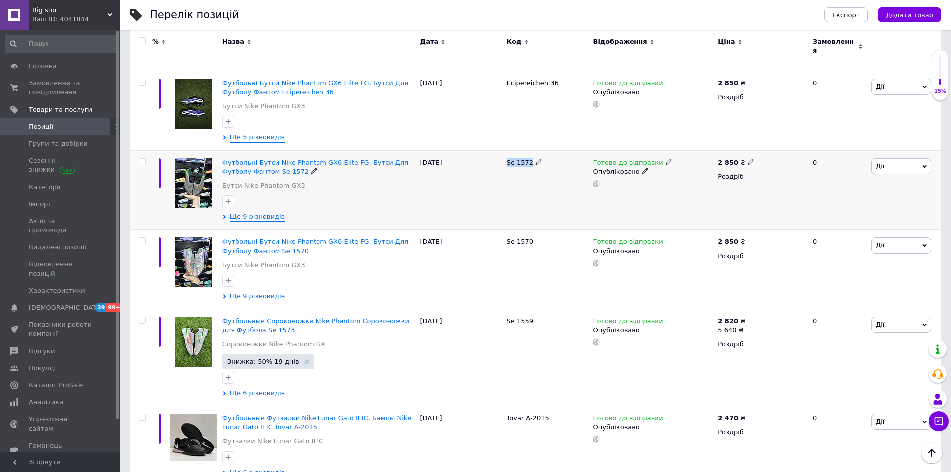
drag, startPoint x: 505, startPoint y: 148, endPoint x: 528, endPoint y: 153, distance: 24.0
click at [528, 153] on div "Se 1572" at bounding box center [547, 189] width 86 height 79
copy span "Se 1572"
drag, startPoint x: 503, startPoint y: 227, endPoint x: 532, endPoint y: 233, distance: 30.1
click at [532, 233] on div "Футбольні Бутси Nike Phantom GX6 Elite FG, Бутси Для Футболу Фантом Se 1570 Бут…" at bounding box center [535, 269] width 811 height 79
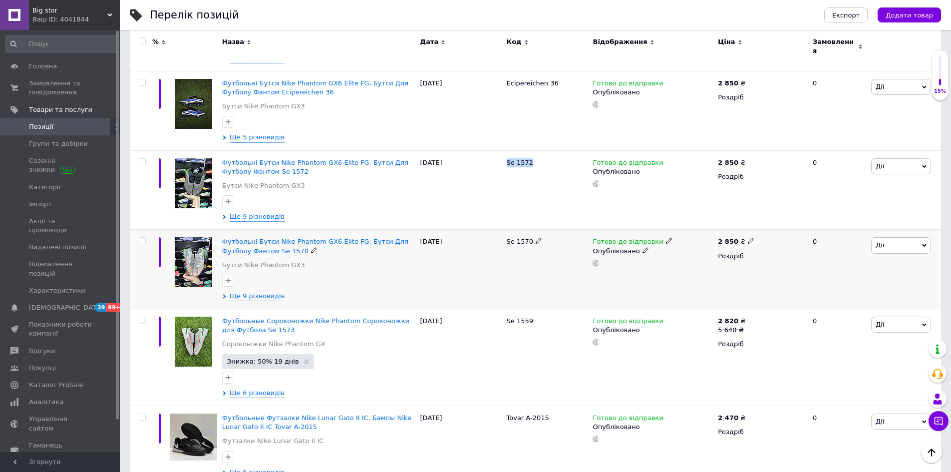
copy div "Se 1570"
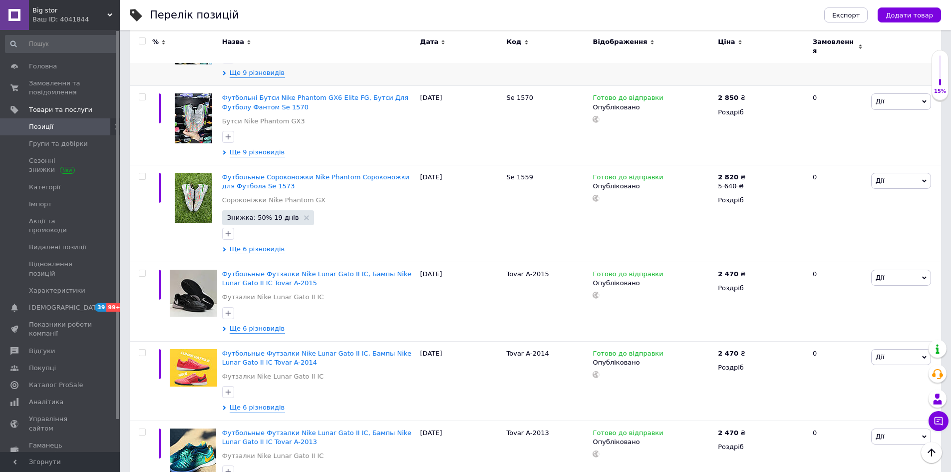
scroll to position [1247, 0]
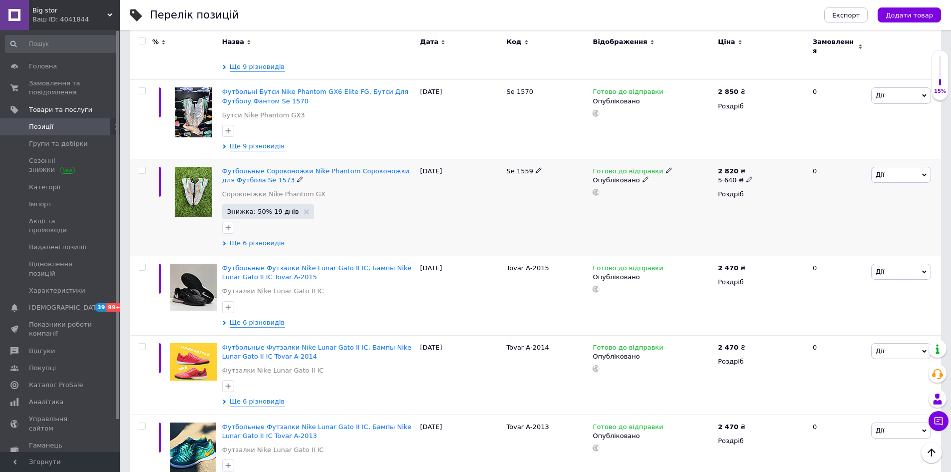
click at [536, 167] on icon at bounding box center [538, 170] width 6 height 6
type input "Se 1573"
click at [541, 204] on div at bounding box center [547, 207] width 86 height 97
click at [535, 167] on icon at bounding box center [538, 170] width 6 height 6
drag, startPoint x: 533, startPoint y: 155, endPoint x: 497, endPoint y: 160, distance: 37.3
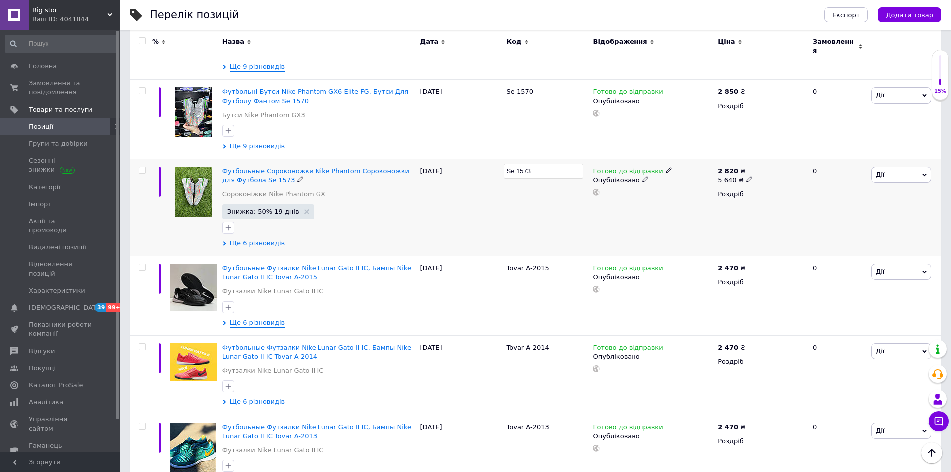
click at [497, 160] on div "Футбольные Сороконожки Nike Phantom Сороконожки для Футбола Se 1573 Сороконіжки…" at bounding box center [535, 207] width 811 height 97
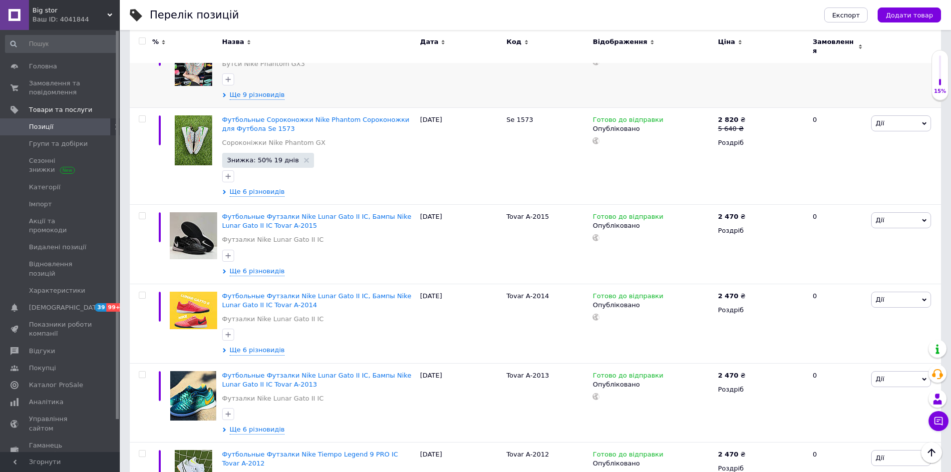
scroll to position [1347, 0]
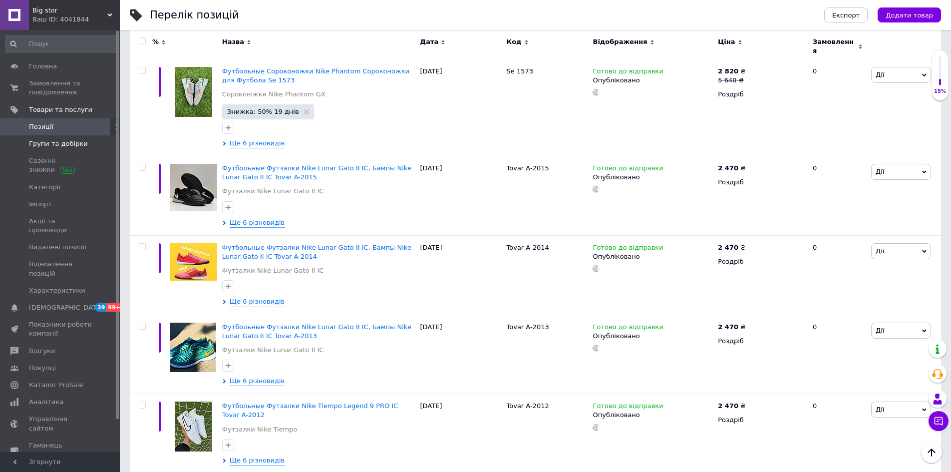
click at [51, 139] on span "Групи та добірки" at bounding box center [58, 143] width 59 height 9
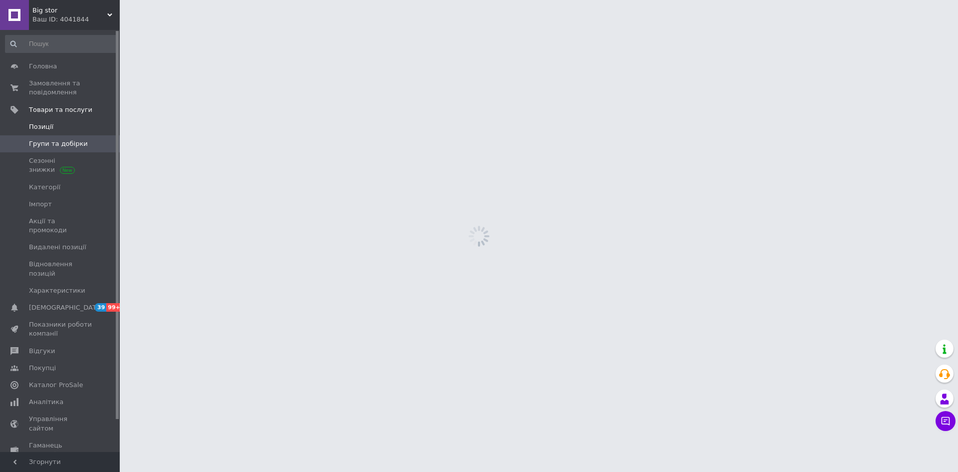
click at [45, 127] on span "Позиції" at bounding box center [41, 126] width 24 height 9
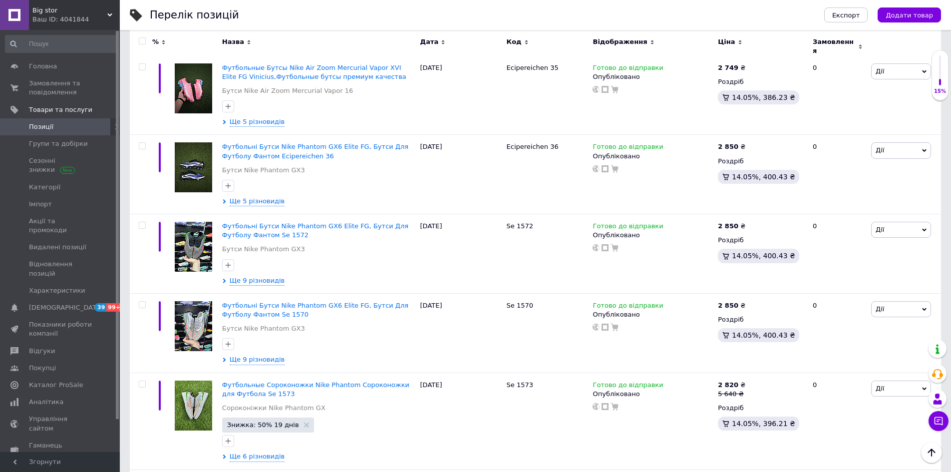
scroll to position [1098, 0]
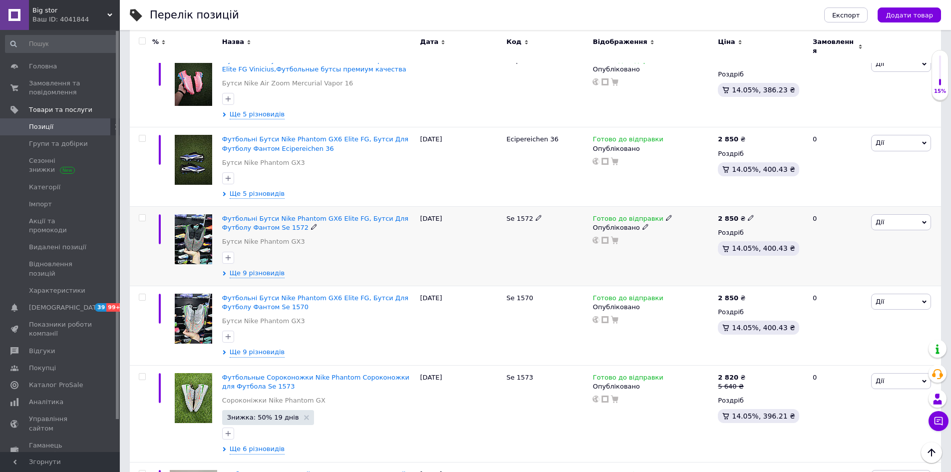
click at [666, 215] on icon at bounding box center [669, 218] width 6 height 6
click at [688, 242] on li "Немає в наявності" at bounding box center [719, 249] width 95 height 14
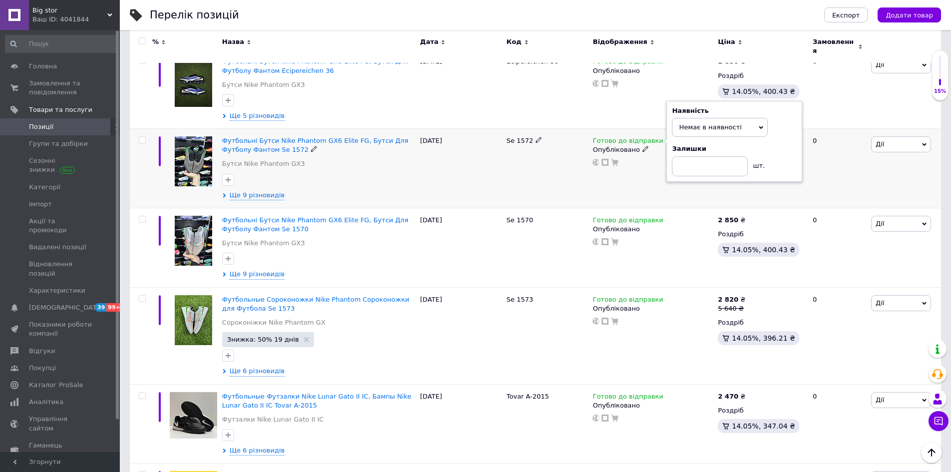
scroll to position [1198, 0]
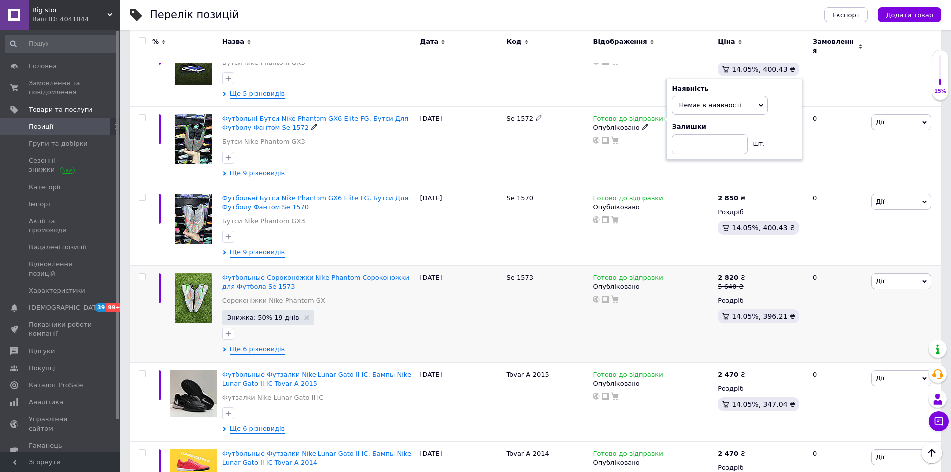
click at [471, 265] on div "[DATE]" at bounding box center [461, 313] width 86 height 97
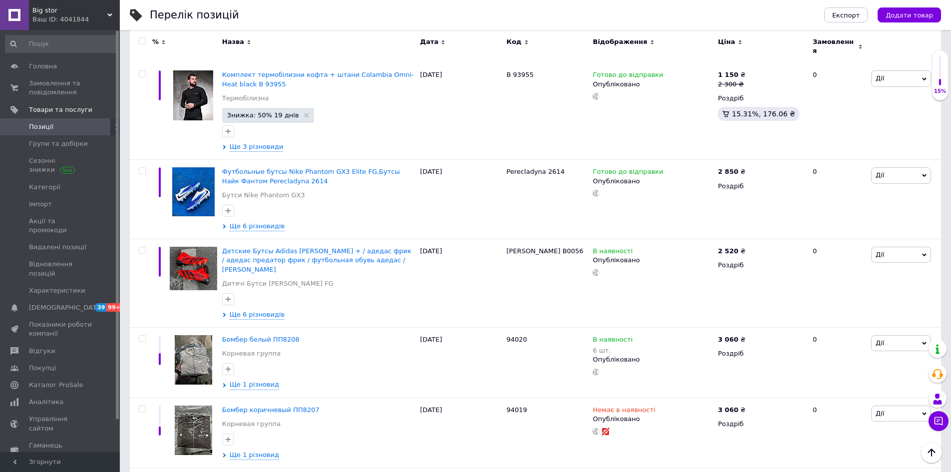
scroll to position [1896, 0]
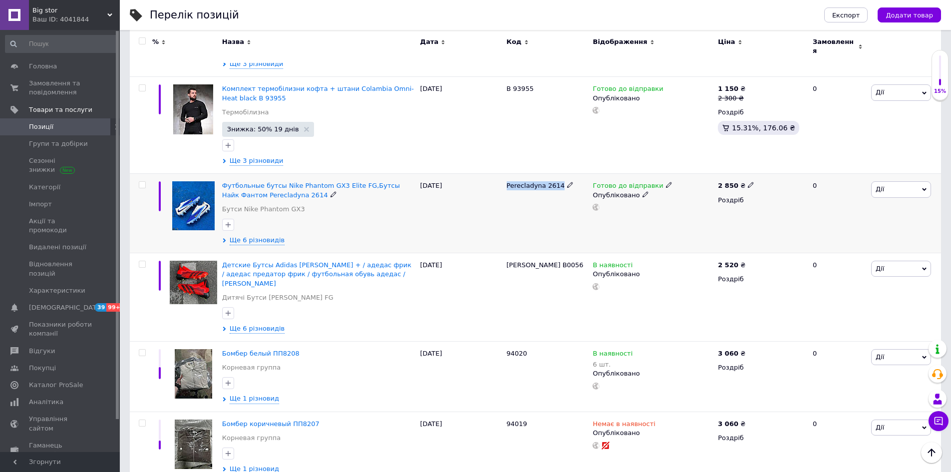
drag, startPoint x: 504, startPoint y: 152, endPoint x: 556, endPoint y: 161, distance: 52.7
click at [556, 174] on div "Perecladyna 2614" at bounding box center [547, 213] width 86 height 79
copy span "Perecladyna 2614"
drag, startPoint x: 502, startPoint y: 232, endPoint x: 543, endPoint y: 239, distance: 41.6
click at [543, 253] on div "Детские Бутсы Adidas Predator Freak + / адедас фрик / адедас предатор фрик / фу…" at bounding box center [535, 297] width 811 height 88
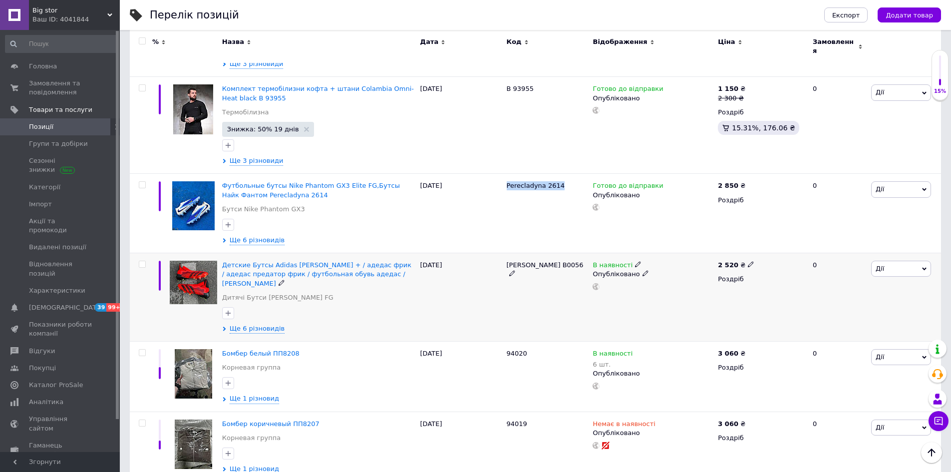
copy div "Sheva B0056"
click at [86, 9] on span "Big stor" at bounding box center [69, 10] width 75 height 9
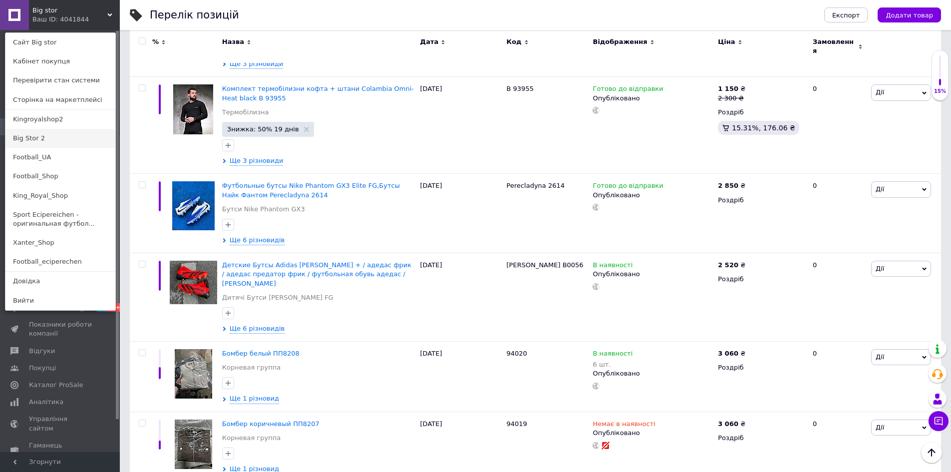
click at [59, 138] on link "Big Stor 2" at bounding box center [60, 138] width 110 height 19
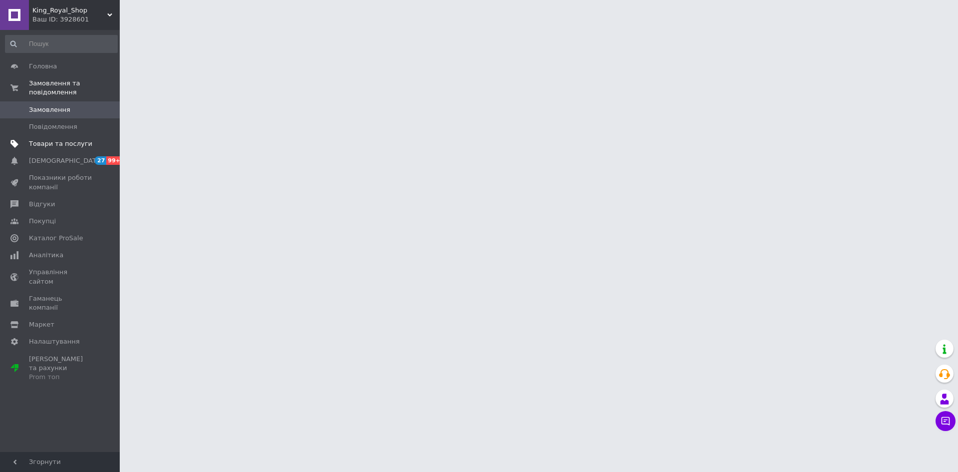
click at [61, 139] on span "Товари та послуги" at bounding box center [60, 143] width 63 height 9
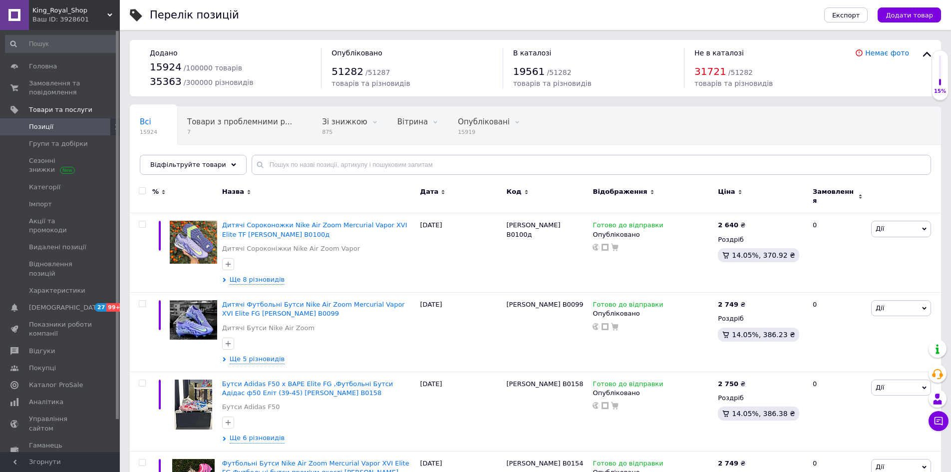
click at [100, 11] on span "King_Royal_Shop" at bounding box center [69, 10] width 75 height 9
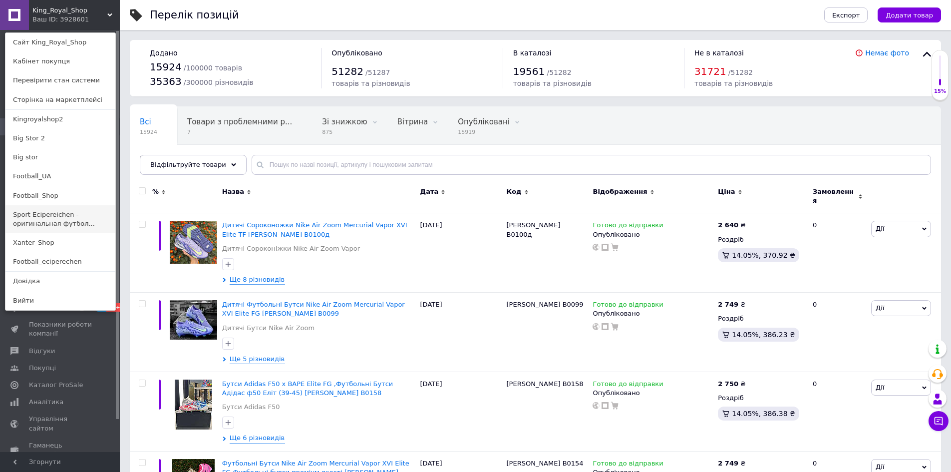
click at [57, 218] on link "Sport Ecipereichen - оригинальная футбол..." at bounding box center [60, 219] width 110 height 28
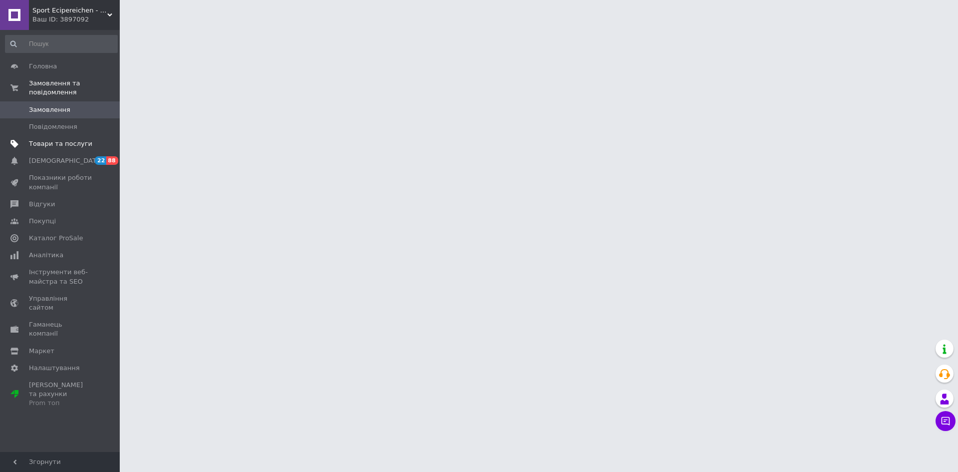
click at [70, 139] on span "Товари та послуги" at bounding box center [60, 143] width 63 height 9
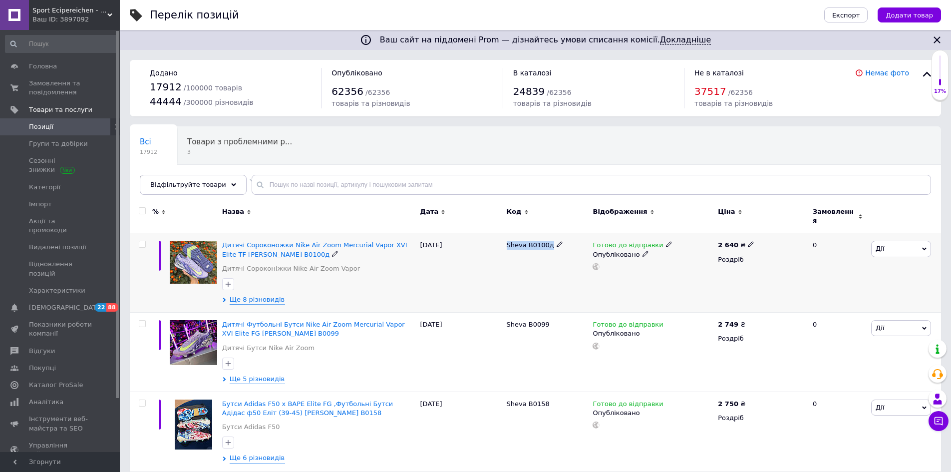
drag, startPoint x: 505, startPoint y: 240, endPoint x: 558, endPoint y: 247, distance: 53.3
click at [558, 247] on div "Sheva B0100д" at bounding box center [547, 272] width 86 height 79
copy div "Sheva B0100д"
drag, startPoint x: 506, startPoint y: 318, endPoint x: 542, endPoint y: 326, distance: 36.7
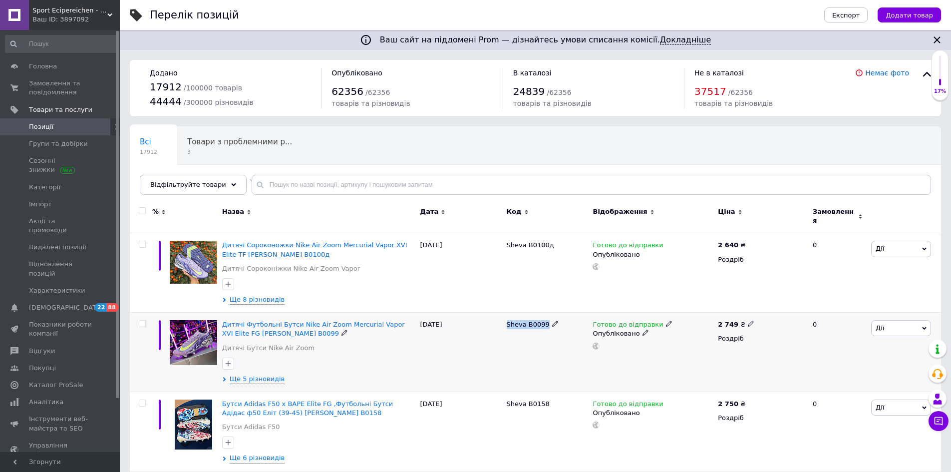
click at [542, 326] on div "Sheva B0099" at bounding box center [547, 351] width 86 height 79
drag, startPoint x: 506, startPoint y: 399, endPoint x: 541, endPoint y: 407, distance: 36.4
click at [541, 407] on div "Sheva B0158" at bounding box center [547, 430] width 86 height 79
copy span "Sheva B0158"
drag, startPoint x: 506, startPoint y: 317, endPoint x: 542, endPoint y: 325, distance: 36.8
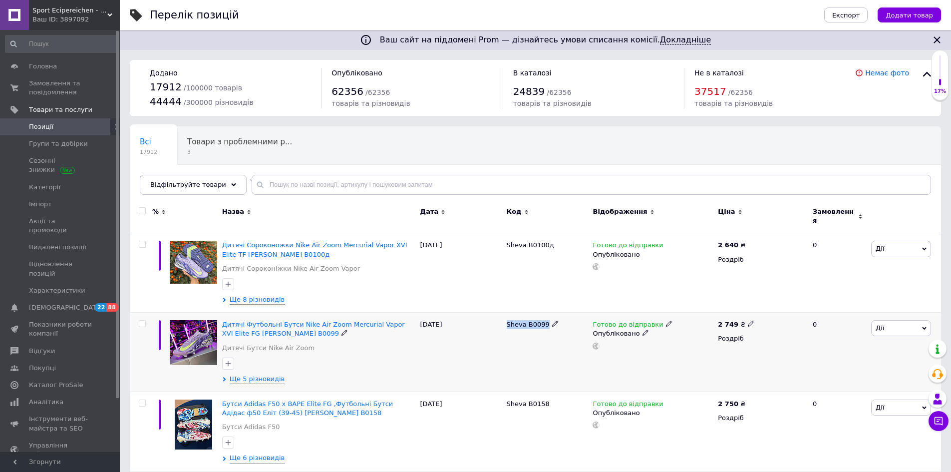
click at [542, 325] on div "Sheva B0099" at bounding box center [547, 351] width 86 height 79
copy span "Sheva B0099"
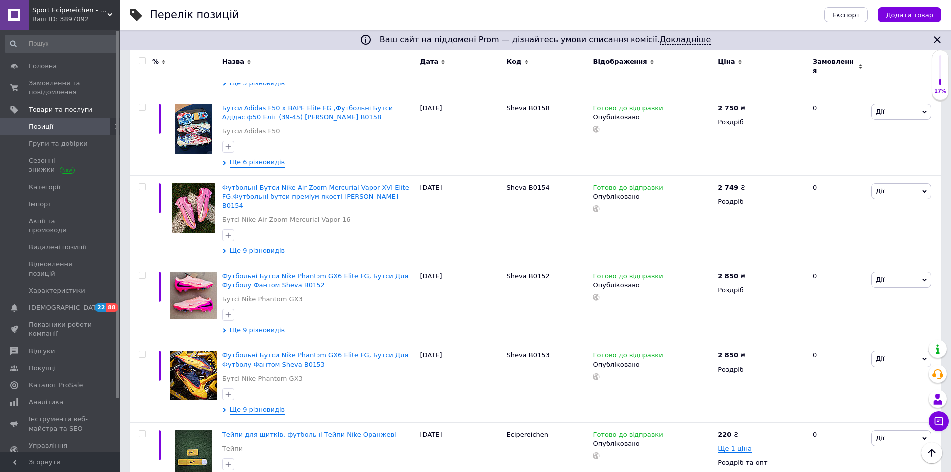
scroll to position [299, 0]
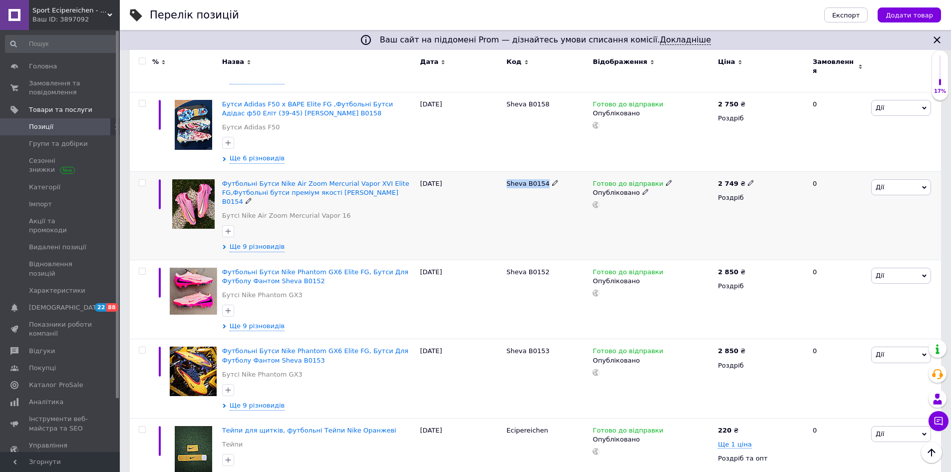
drag, startPoint x: 525, startPoint y: 182, endPoint x: 541, endPoint y: 186, distance: 16.5
click at [541, 186] on div "Sheva B0154" at bounding box center [547, 215] width 86 height 88
copy span "Sheva B0154"
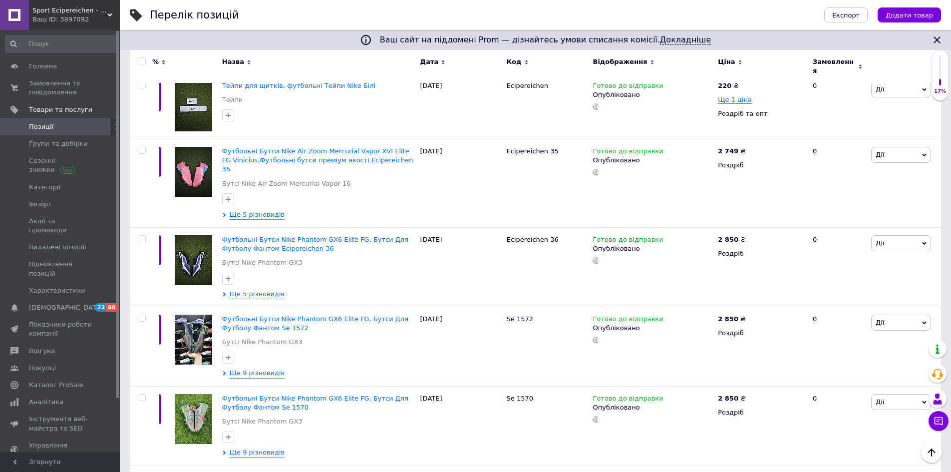
scroll to position [998, 0]
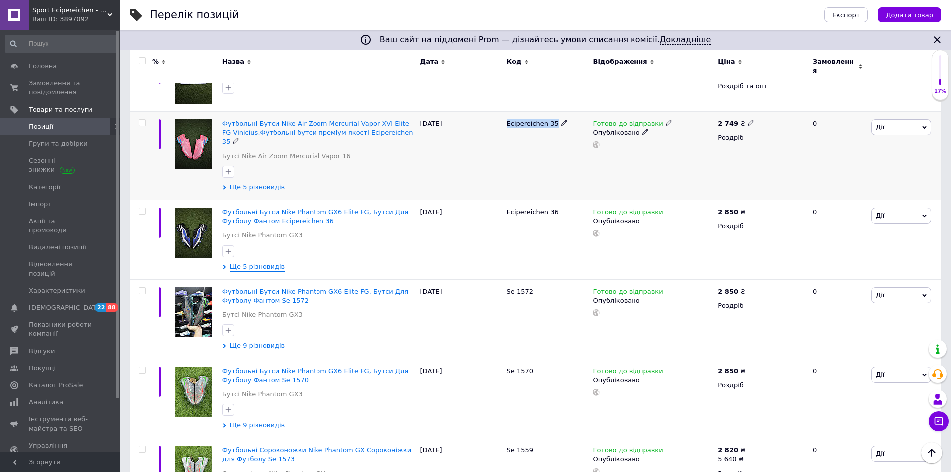
drag, startPoint x: 520, startPoint y: 113, endPoint x: 552, endPoint y: 120, distance: 32.6
click at [552, 120] on div "Ecipereichen 35" at bounding box center [547, 156] width 86 height 88
copy span "Ecipereichen 35"
drag, startPoint x: 503, startPoint y: 189, endPoint x: 552, endPoint y: 195, distance: 49.3
click at [552, 200] on div "Ecipereichen 36" at bounding box center [547, 239] width 86 height 79
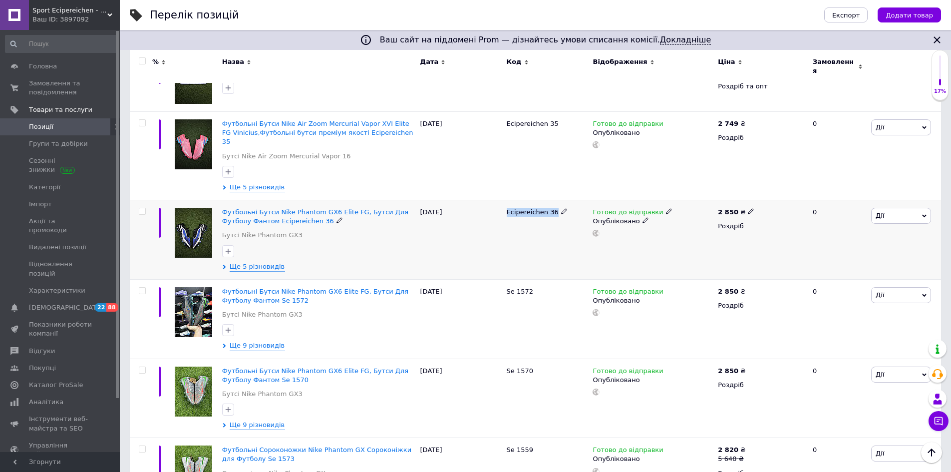
copy span "Ecipereichen 36"
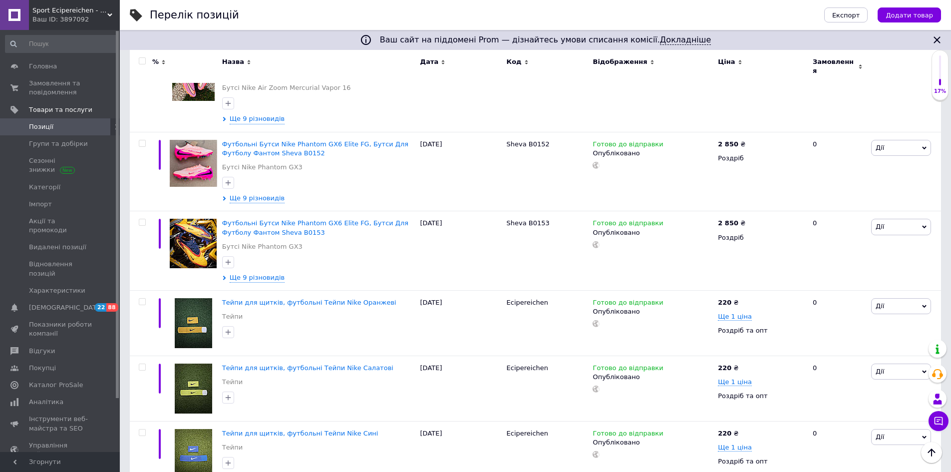
scroll to position [399, 0]
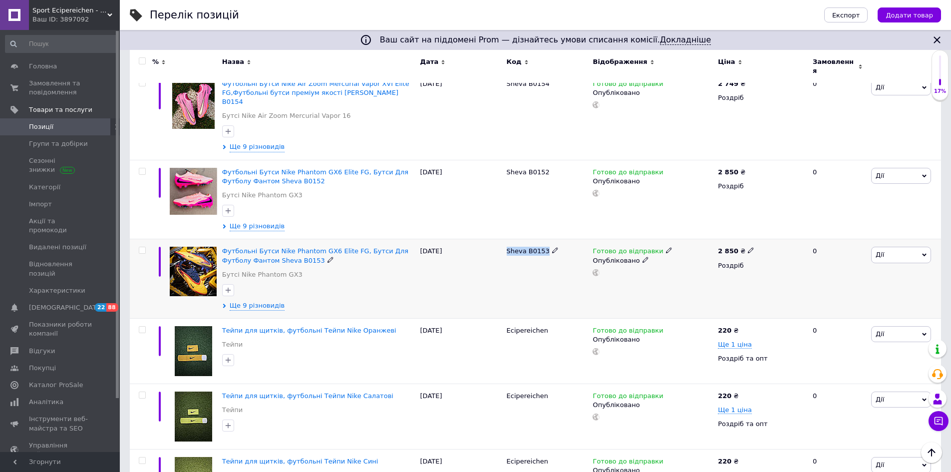
drag, startPoint x: 507, startPoint y: 236, endPoint x: 543, endPoint y: 245, distance: 37.5
click at [543, 245] on div "Sheva B0153" at bounding box center [547, 278] width 86 height 79
copy span "Sheva B0153"
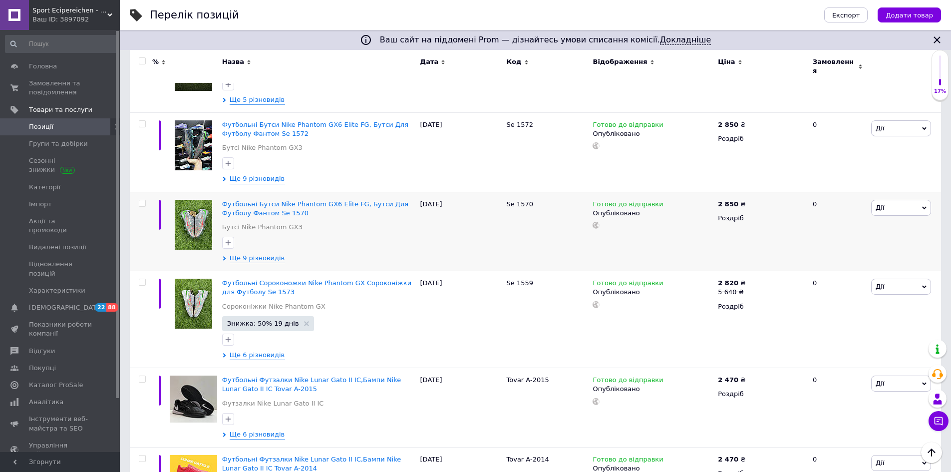
scroll to position [1148, 0]
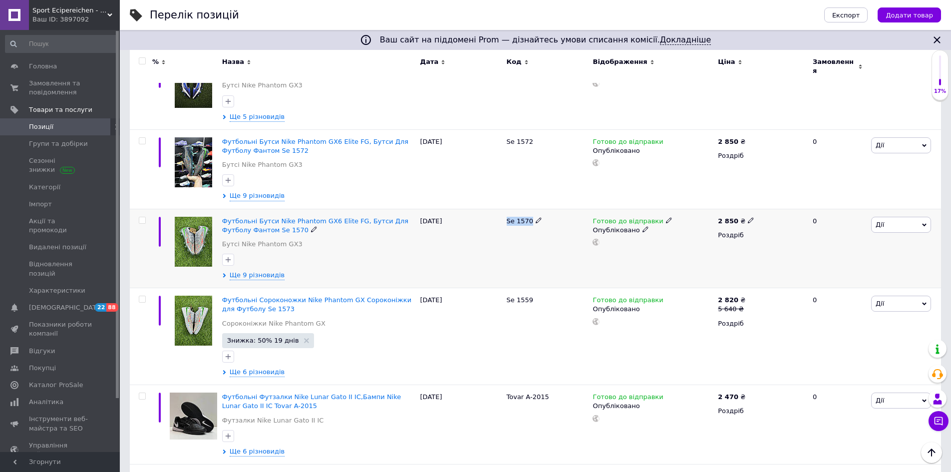
drag, startPoint x: 506, startPoint y: 195, endPoint x: 530, endPoint y: 202, distance: 24.8
click at [530, 209] on div "Se 1570" at bounding box center [547, 248] width 86 height 79
copy span "Se 1570"
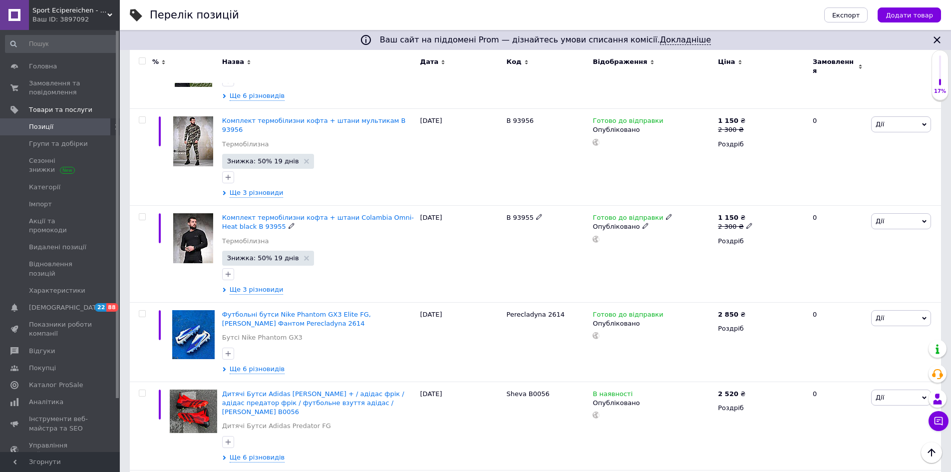
scroll to position [1746, 0]
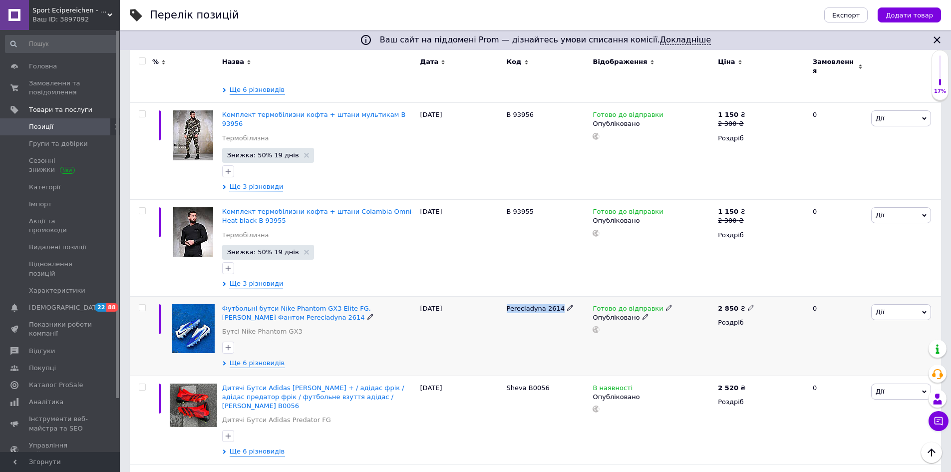
drag, startPoint x: 505, startPoint y: 265, endPoint x: 555, endPoint y: 275, distance: 50.8
click at [555, 296] on div "Perecladyna 2614" at bounding box center [547, 335] width 86 height 79
copy span "Perecladyna 2614"
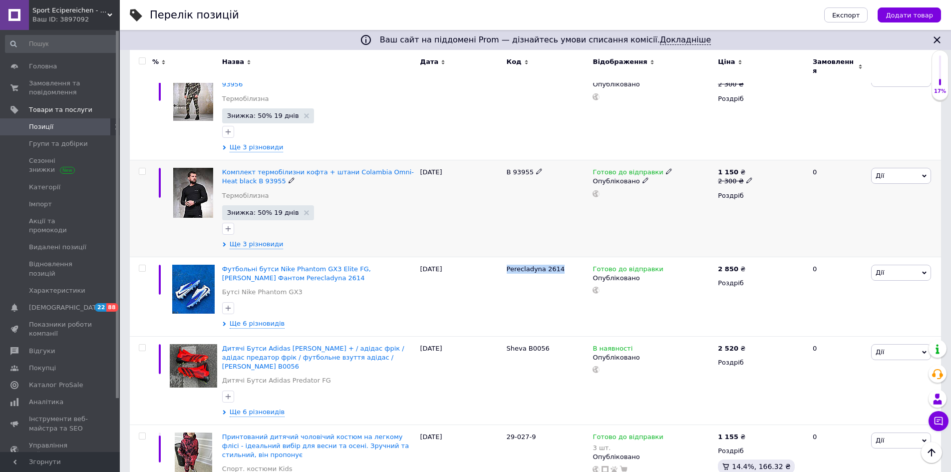
scroll to position [1896, 0]
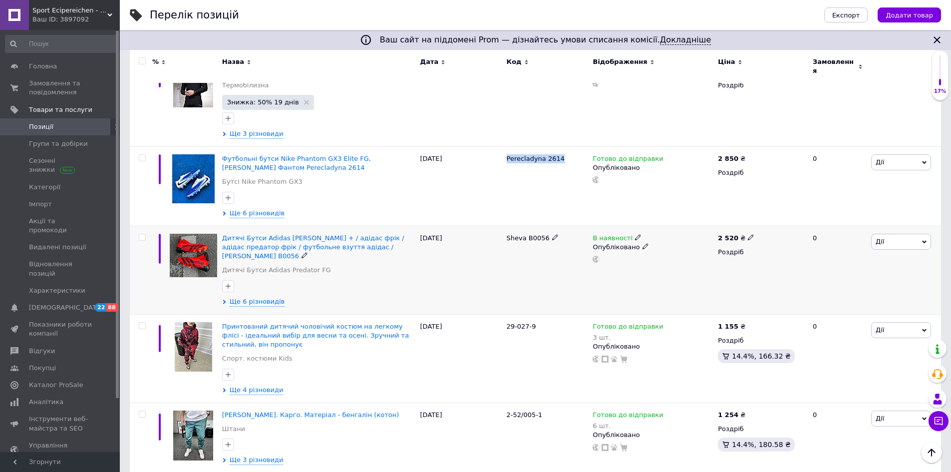
drag, startPoint x: 502, startPoint y: 194, endPoint x: 542, endPoint y: 201, distance: 40.5
click at [542, 226] on div "Дитячі Бутси Adidas [PERSON_NAME] + / адідас фрік / адідас предатор фрік / футб…" at bounding box center [535, 270] width 811 height 88
click at [46, 139] on span "Групи та добірки" at bounding box center [58, 143] width 59 height 9
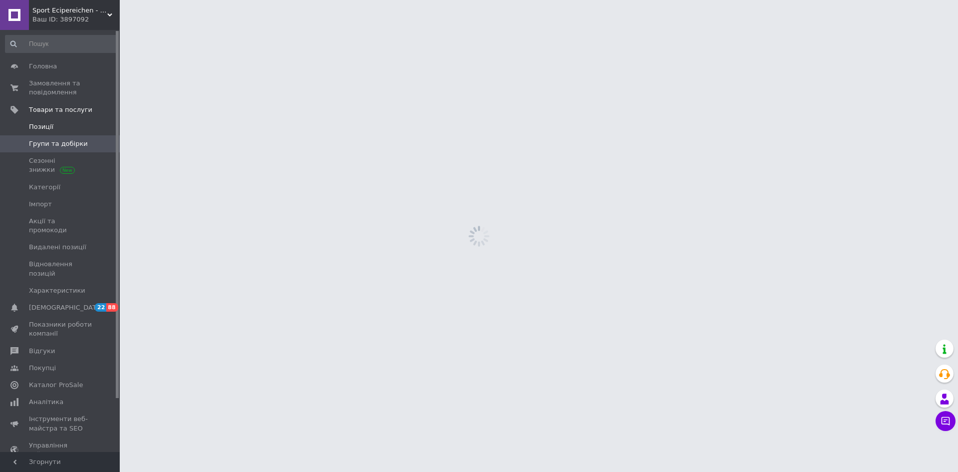
click at [45, 124] on span "Позиції" at bounding box center [41, 126] width 24 height 9
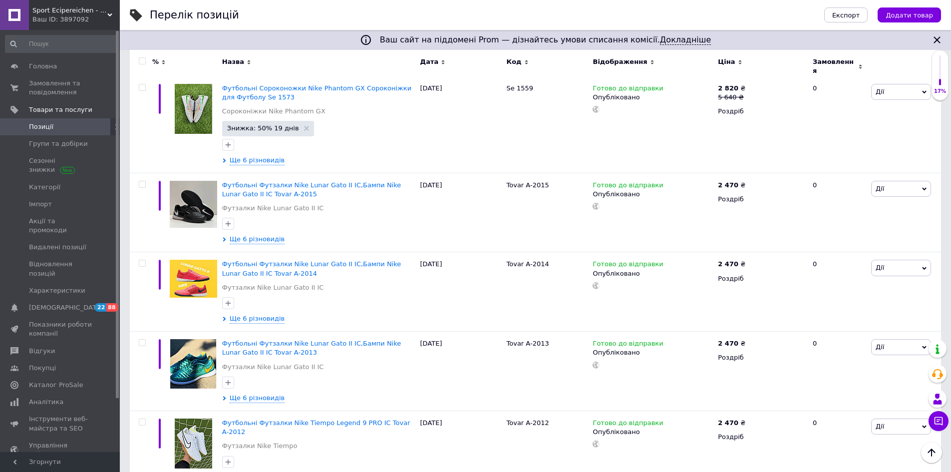
scroll to position [1247, 0]
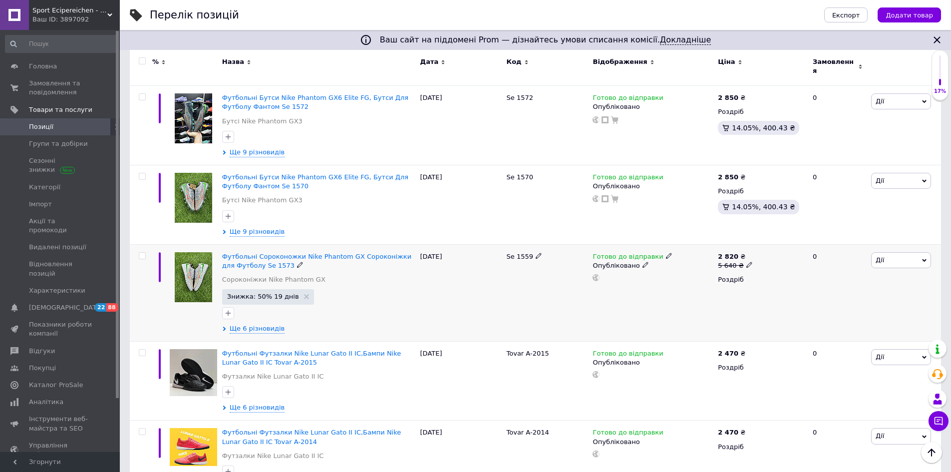
click at [536, 252] on icon at bounding box center [538, 255] width 6 height 6
type input "Se 1573"
drag, startPoint x: 540, startPoint y: 233, endPoint x: 495, endPoint y: 237, distance: 45.6
click at [495, 244] on div "Футбольні Сороконожки Nike Phantom GX Сороконіжки для Футболу Se 1573 Сороконіж…" at bounding box center [535, 292] width 811 height 97
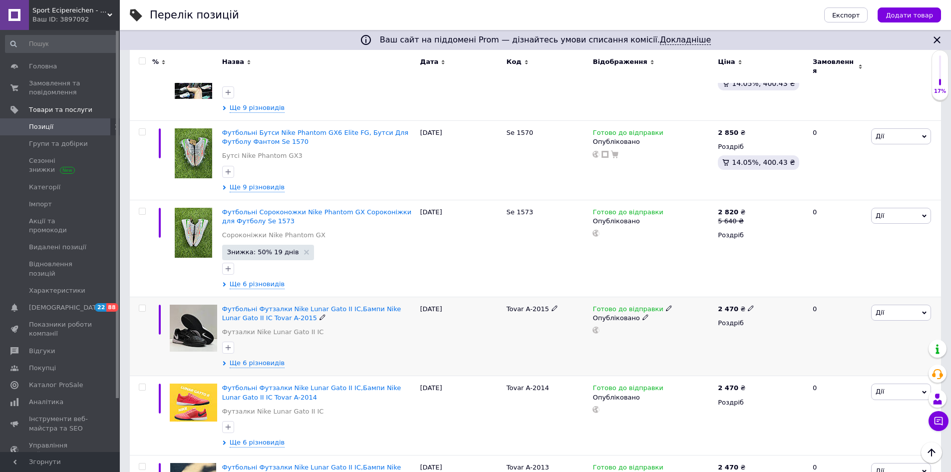
scroll to position [1297, 0]
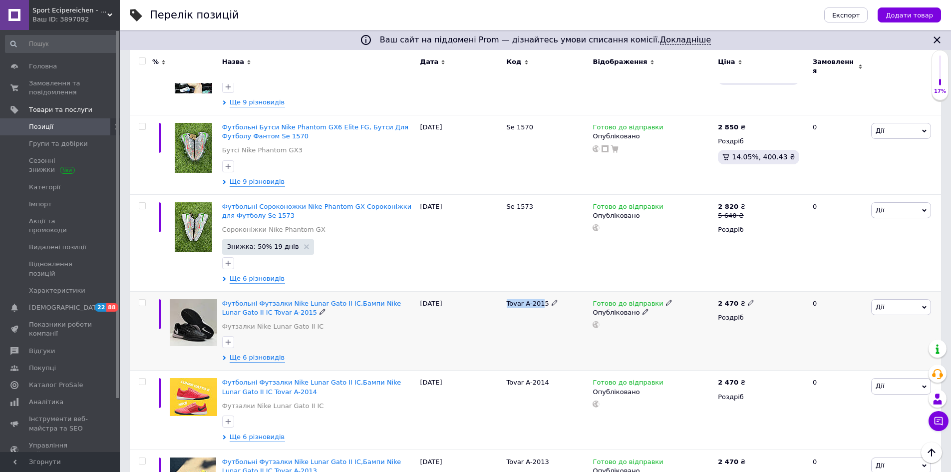
drag, startPoint x: 505, startPoint y: 277, endPoint x: 540, endPoint y: 287, distance: 36.3
click at [540, 291] on div "Tovar A-2015" at bounding box center [547, 330] width 86 height 79
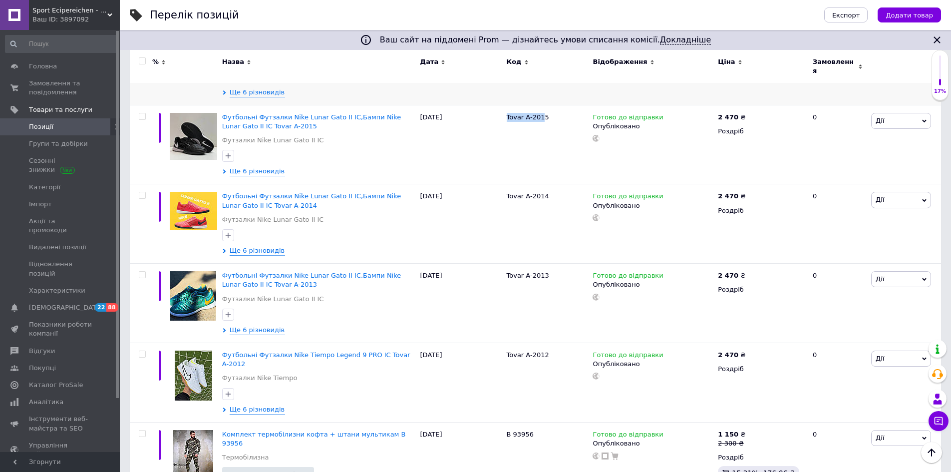
scroll to position [1497, 0]
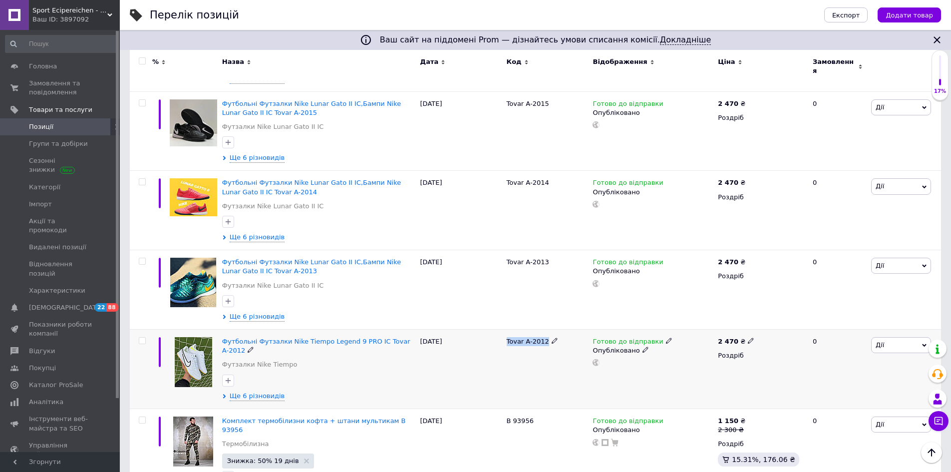
drag, startPoint x: 504, startPoint y: 317, endPoint x: 547, endPoint y: 322, distance: 43.3
click at [547, 329] on div "Tovar A-2012" at bounding box center [547, 368] width 86 height 79
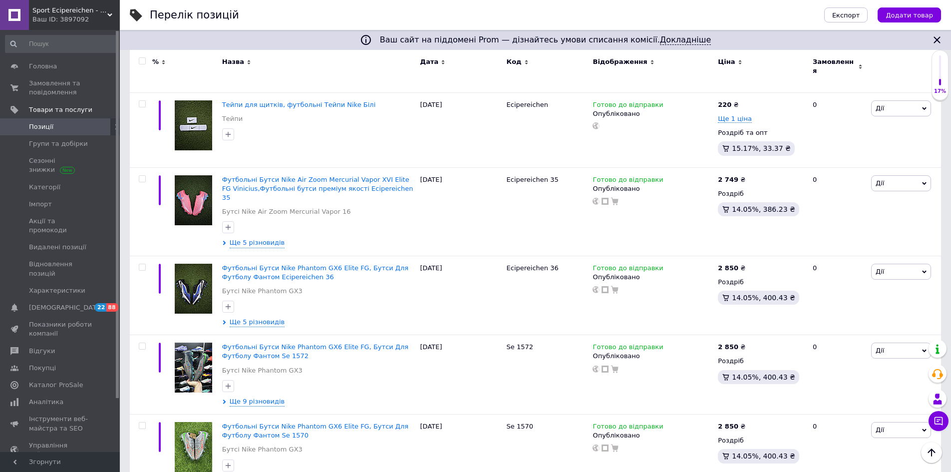
scroll to position [998, 0]
click at [666, 264] on icon at bounding box center [669, 267] width 6 height 6
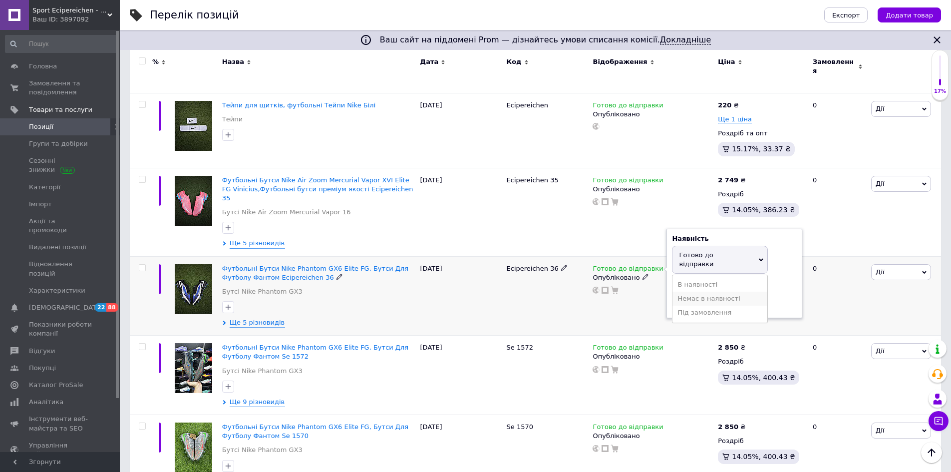
click at [686, 291] on li "Немає в наявності" at bounding box center [719, 298] width 95 height 14
click at [505, 224] on div "Ecipereichen 35" at bounding box center [547, 212] width 86 height 88
click at [99, 9] on span "Sport Ecipereichen - оригінальне футбольне взуття" at bounding box center [69, 10] width 75 height 9
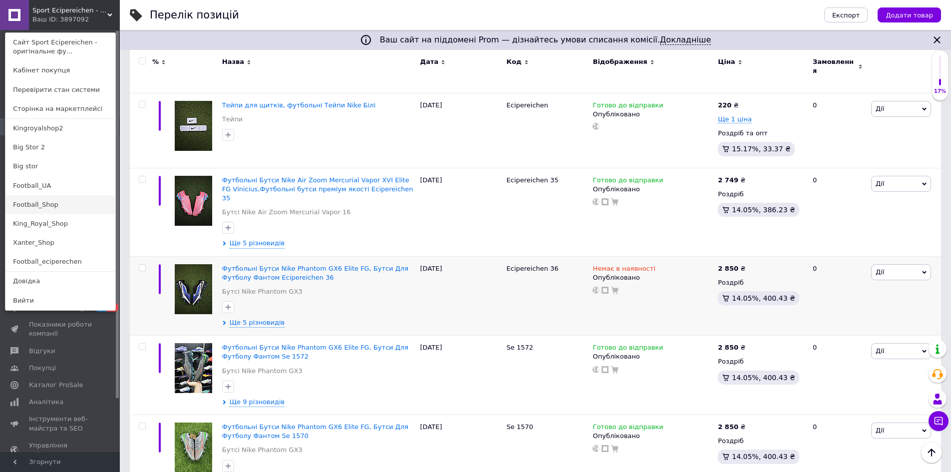
click at [54, 209] on link "Football_Shop" at bounding box center [60, 204] width 110 height 19
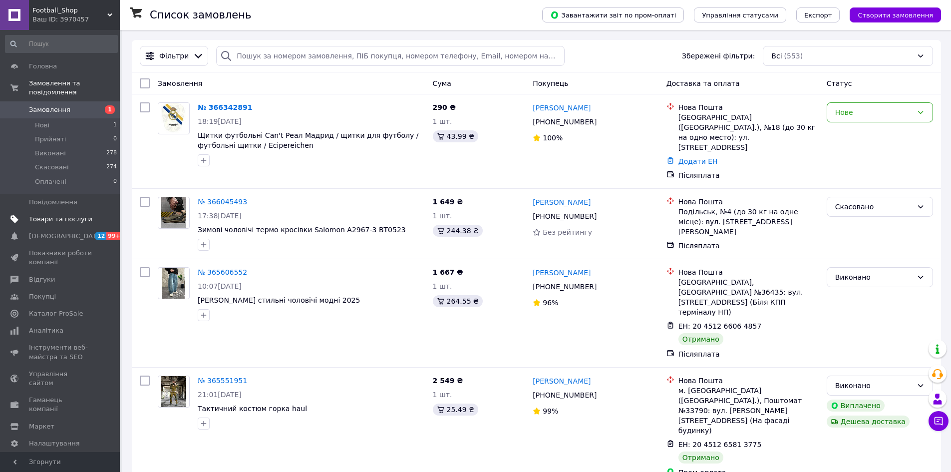
click at [63, 215] on span "Товари та послуги" at bounding box center [60, 219] width 63 height 9
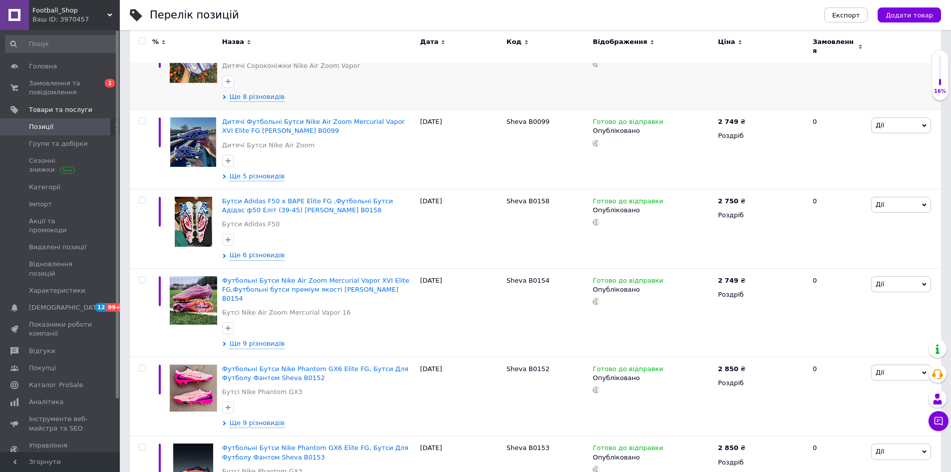
scroll to position [200, 0]
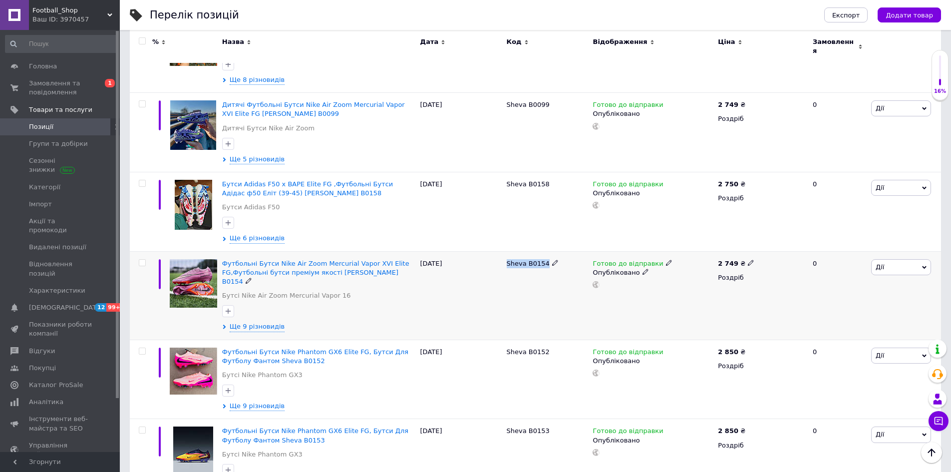
drag, startPoint x: 520, startPoint y: 261, endPoint x: 542, endPoint y: 265, distance: 22.9
click at [542, 265] on div "Sheva B0154" at bounding box center [547, 295] width 86 height 88
copy span "Sheva B0154"
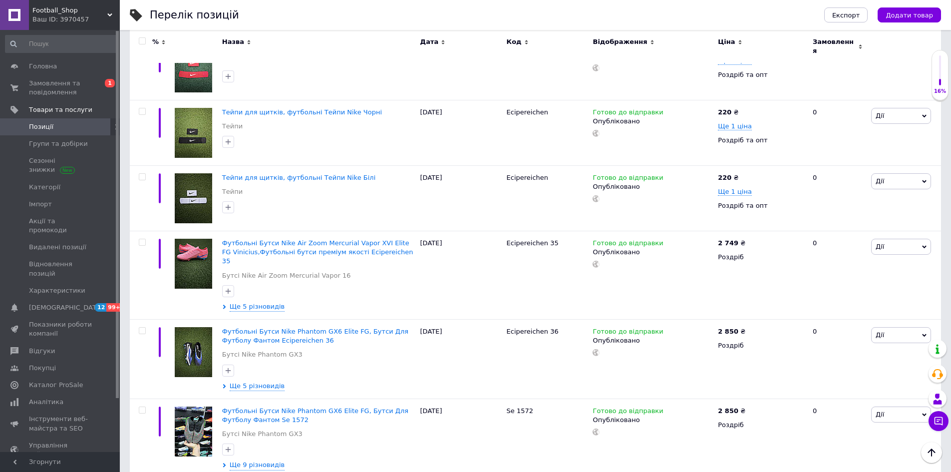
scroll to position [898, 0]
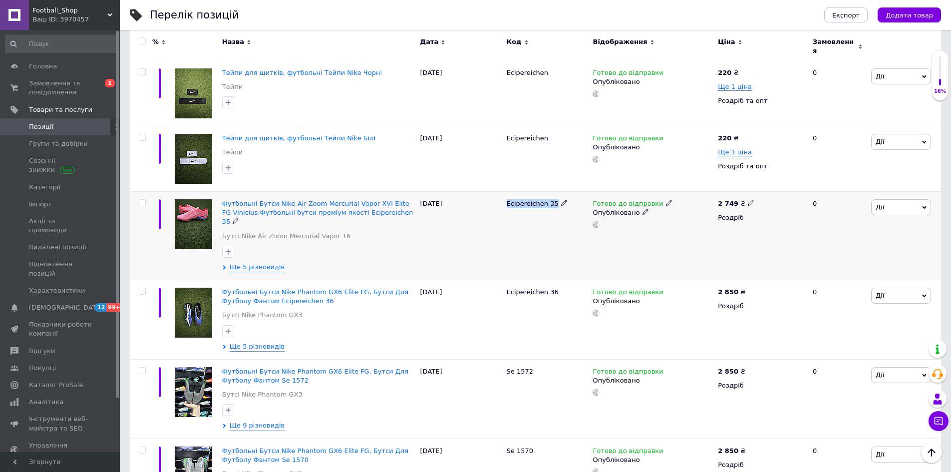
drag, startPoint x: 503, startPoint y: 188, endPoint x: 550, endPoint y: 196, distance: 47.0
click at [550, 196] on div "Ecipereichen 35" at bounding box center [547, 236] width 86 height 88
copy span "Ecipereichen 35"
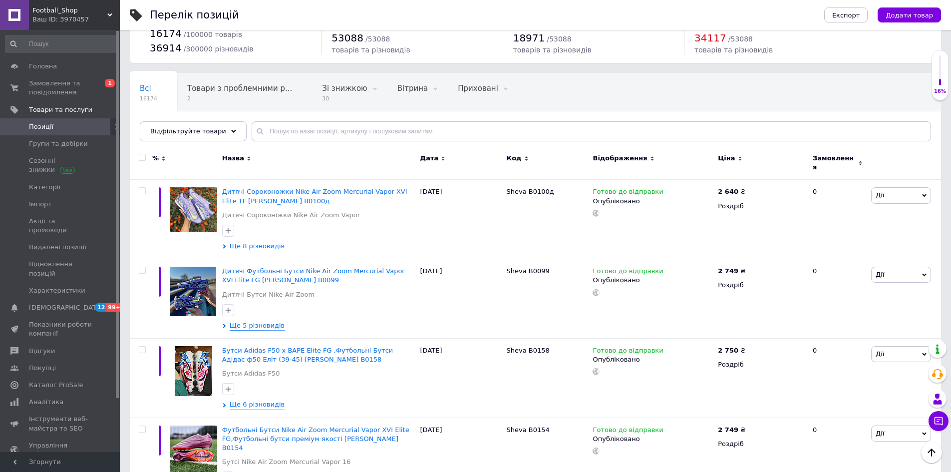
scroll to position [0, 0]
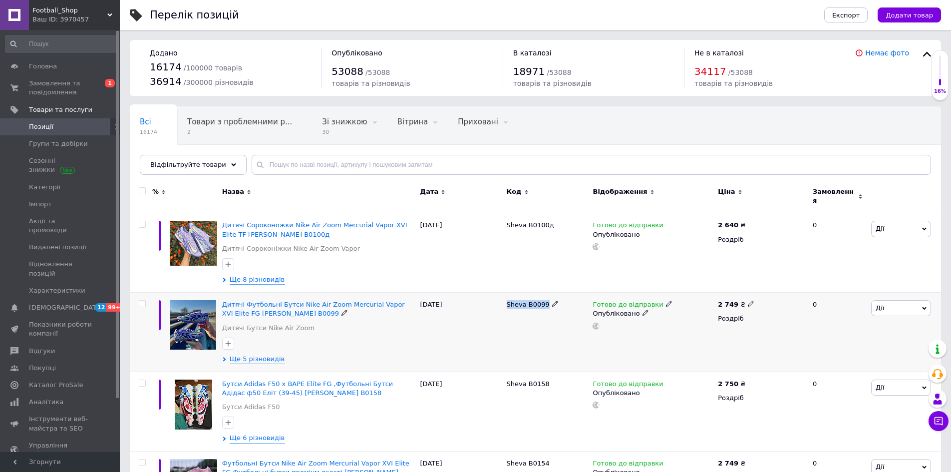
drag, startPoint x: 504, startPoint y: 302, endPoint x: 542, endPoint y: 308, distance: 38.3
click at [542, 308] on div "Sheva B0099" at bounding box center [547, 331] width 86 height 79
copy span "Sheva B0099"
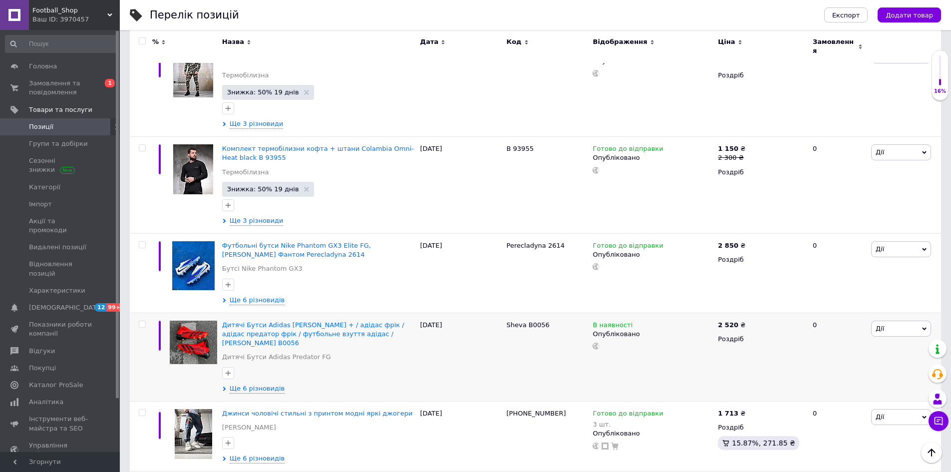
scroll to position [1796, 0]
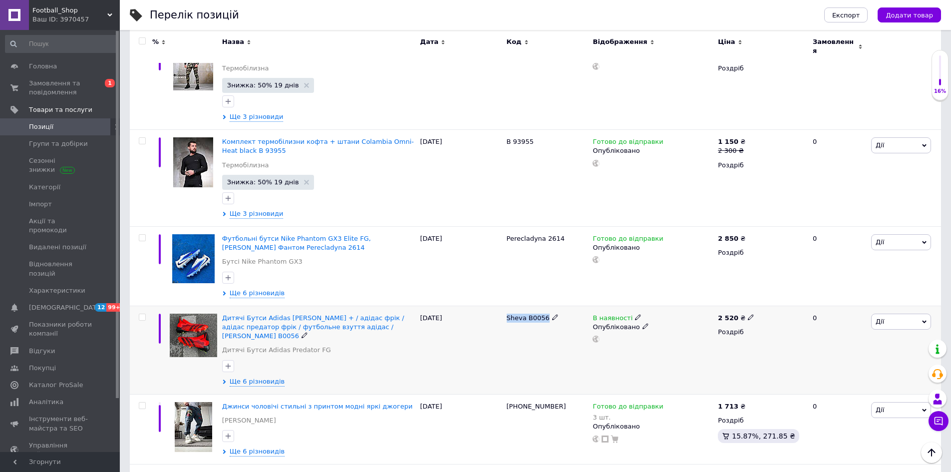
drag, startPoint x: 504, startPoint y: 276, endPoint x: 542, endPoint y: 285, distance: 38.5
click at [542, 305] on div "Sheva B0056" at bounding box center [547, 349] width 86 height 88
copy span "Sheva B0056"
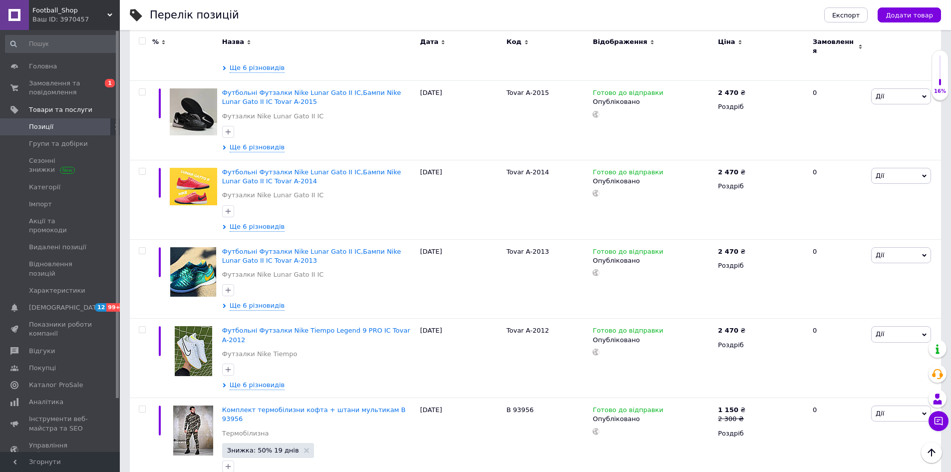
scroll to position [0, 0]
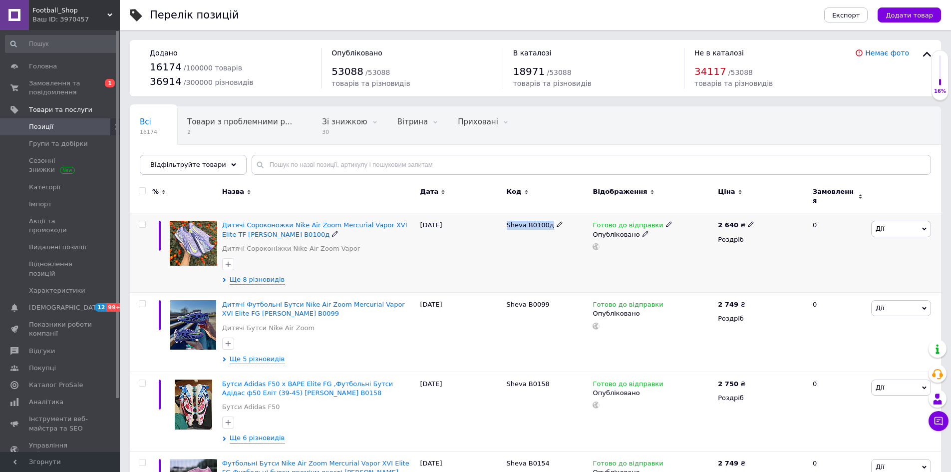
drag, startPoint x: 508, startPoint y: 220, endPoint x: 548, endPoint y: 227, distance: 40.1
click at [548, 227] on div "Sheva B0100д" at bounding box center [547, 252] width 86 height 79
copy span "Sheva B0100д"
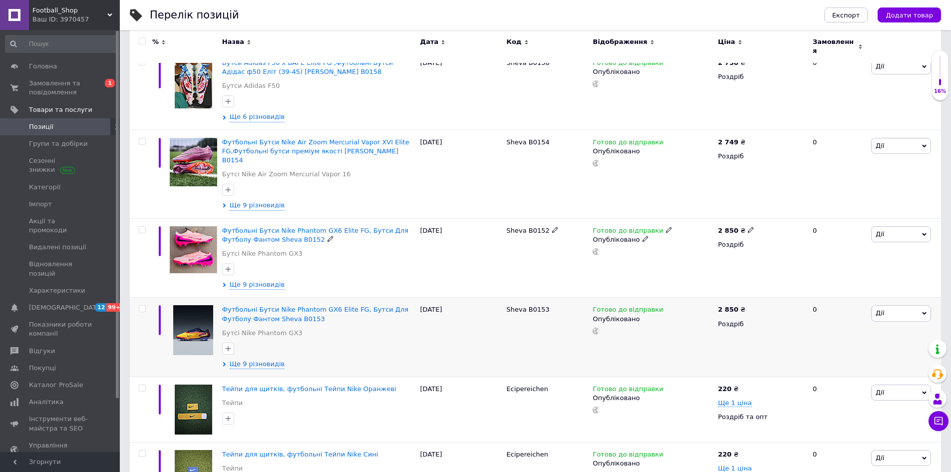
scroll to position [349, 0]
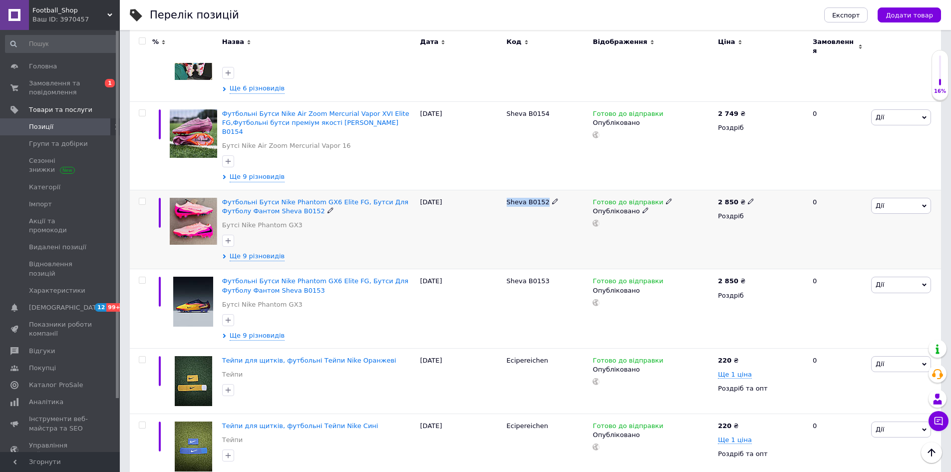
drag, startPoint x: 519, startPoint y: 188, endPoint x: 547, endPoint y: 194, distance: 28.7
click at [547, 194] on div "Sheva B0152" at bounding box center [547, 229] width 86 height 79
copy div "Sheva B0152"
drag, startPoint x: 505, startPoint y: 265, endPoint x: 542, endPoint y: 275, distance: 38.1
click at [542, 275] on div "Sheva B0153" at bounding box center [547, 308] width 86 height 79
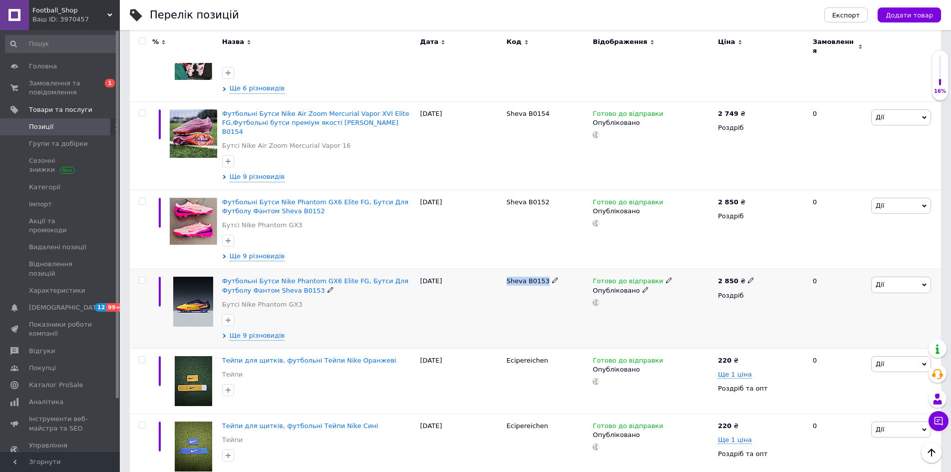
copy span "Sheva B0153"
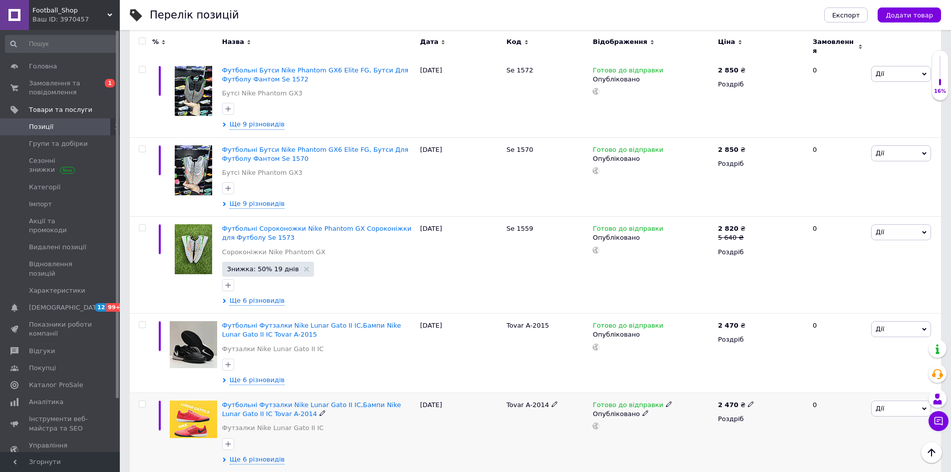
scroll to position [1198, 0]
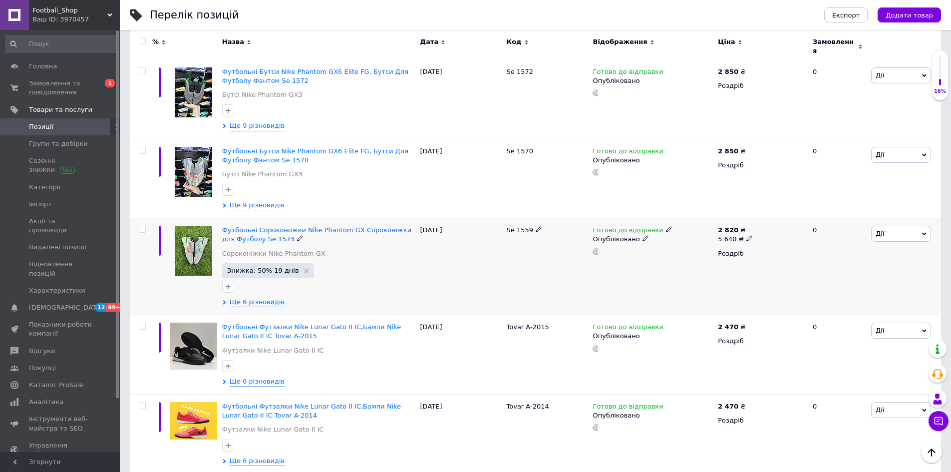
click at [536, 226] on icon at bounding box center [538, 229] width 6 height 6
type input "Se 1557"
drag, startPoint x: 536, startPoint y: 207, endPoint x: 476, endPoint y: 211, distance: 61.0
click at [476, 218] on div "Футбольні Сороконожки Nike Phantom GX Сороконіжки для Футболу Se 1573 Сороконіж…" at bounding box center [535, 266] width 811 height 97
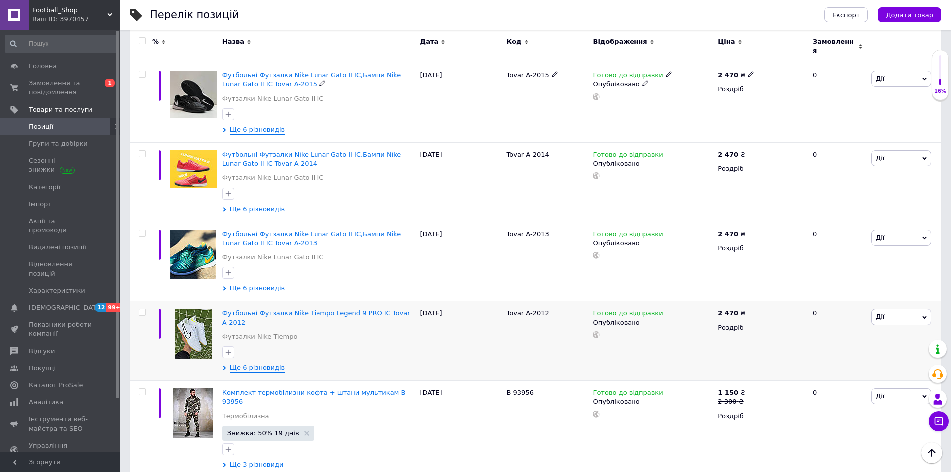
scroll to position [1447, 0]
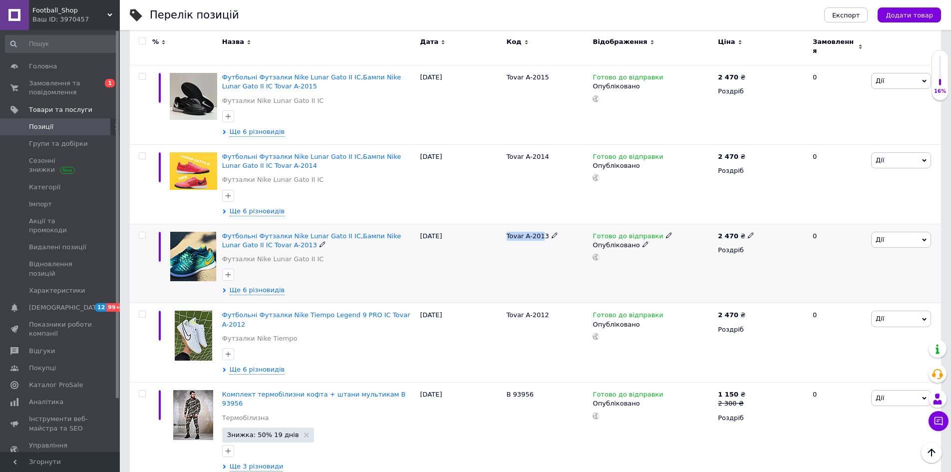
drag, startPoint x: 504, startPoint y: 211, endPoint x: 540, endPoint y: 219, distance: 36.8
click at [540, 224] on div "Tovar A-2013" at bounding box center [547, 263] width 86 height 79
copy span "Tovar A-201"
drag, startPoint x: 506, startPoint y: 289, endPoint x: 545, endPoint y: 298, distance: 40.1
click at [545, 303] on div "Tovar A-2012" at bounding box center [547, 342] width 86 height 79
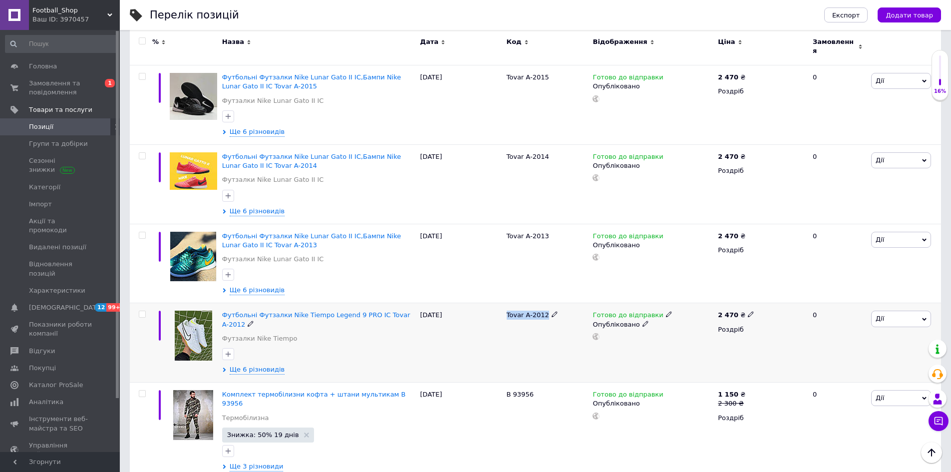
copy span "Tovar A-2012"
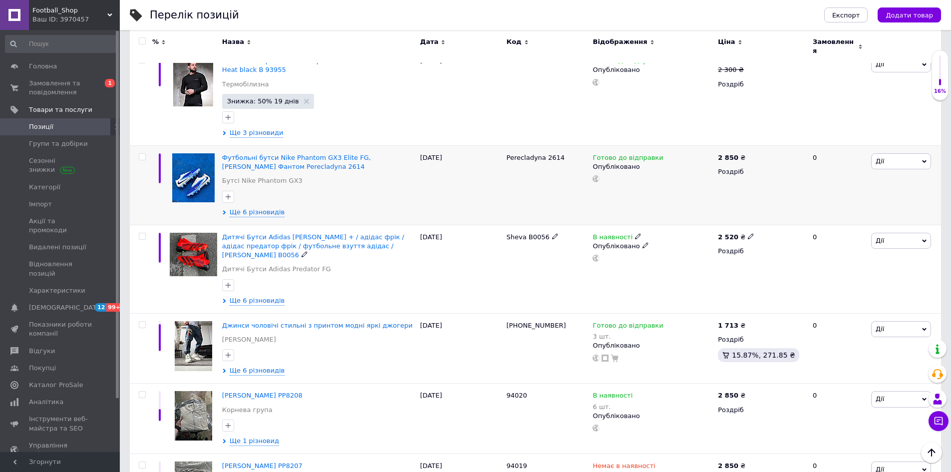
scroll to position [1796, 0]
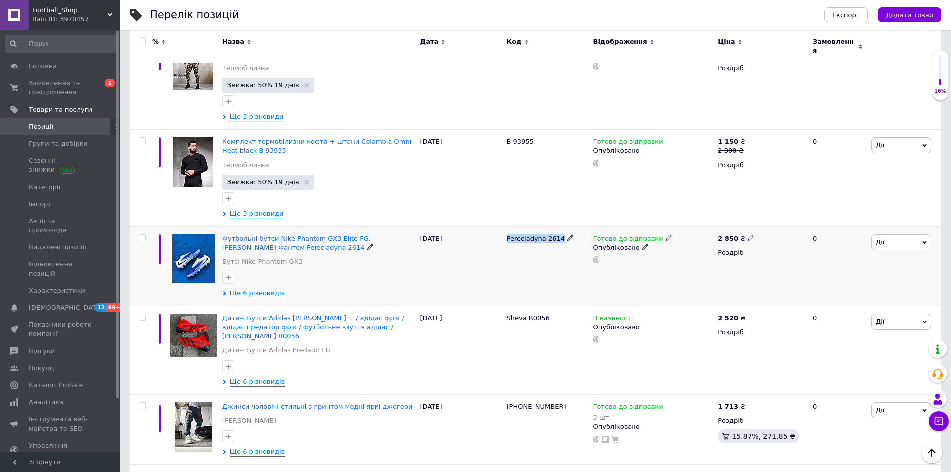
drag, startPoint x: 531, startPoint y: 201, endPoint x: 557, endPoint y: 204, distance: 25.7
click at [557, 227] on div "Perecladyna 2614" at bounding box center [547, 266] width 86 height 79
copy span "Perecladyna 2614"
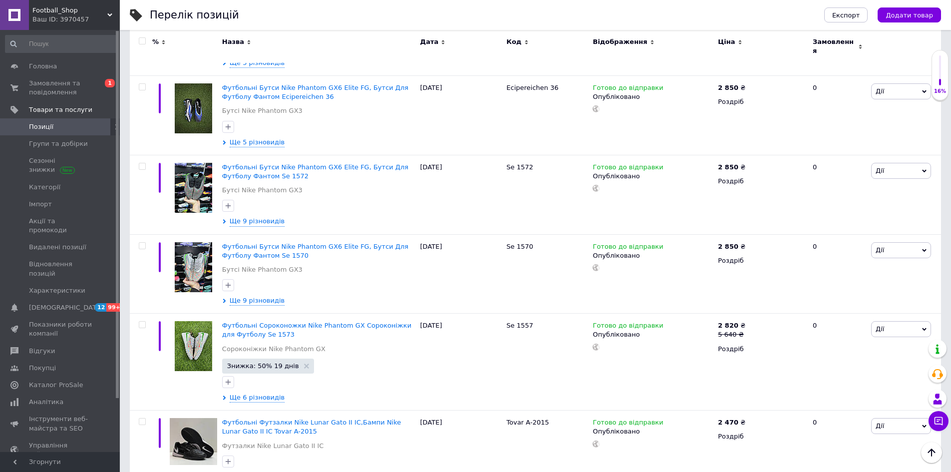
scroll to position [1098, 0]
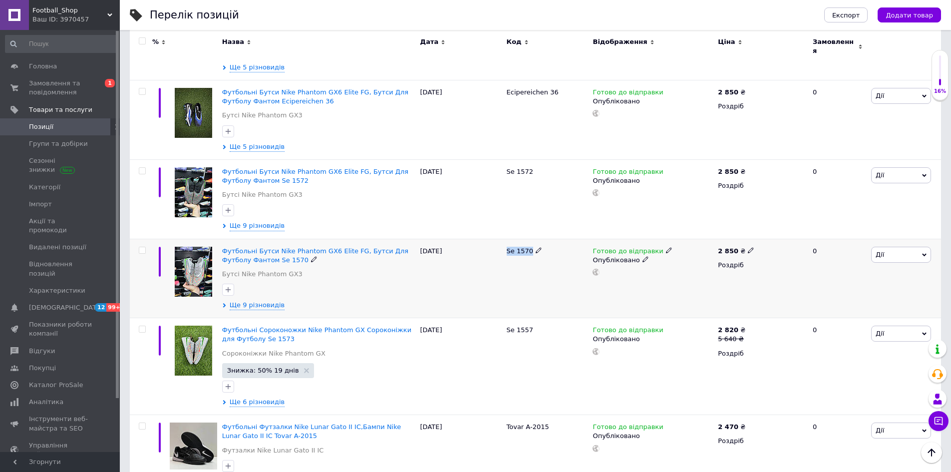
drag, startPoint x: 515, startPoint y: 230, endPoint x: 533, endPoint y: 236, distance: 18.9
click at [533, 239] on div "Se 1570" at bounding box center [547, 278] width 86 height 79
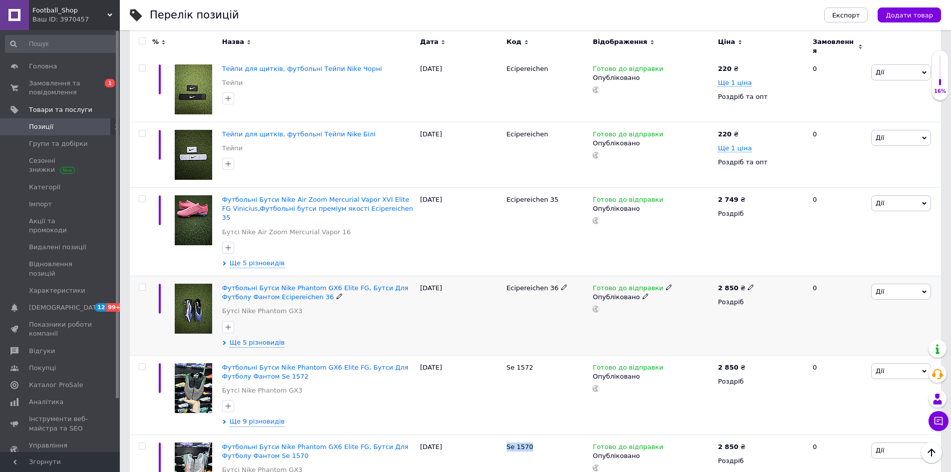
scroll to position [898, 0]
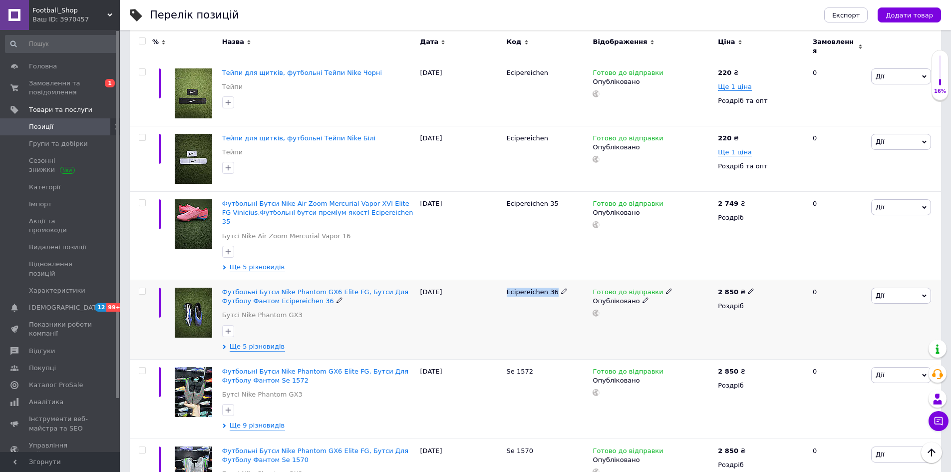
drag, startPoint x: 516, startPoint y: 268, endPoint x: 552, endPoint y: 273, distance: 36.3
click at [552, 280] on div "Ecipereichen 36" at bounding box center [547, 319] width 86 height 79
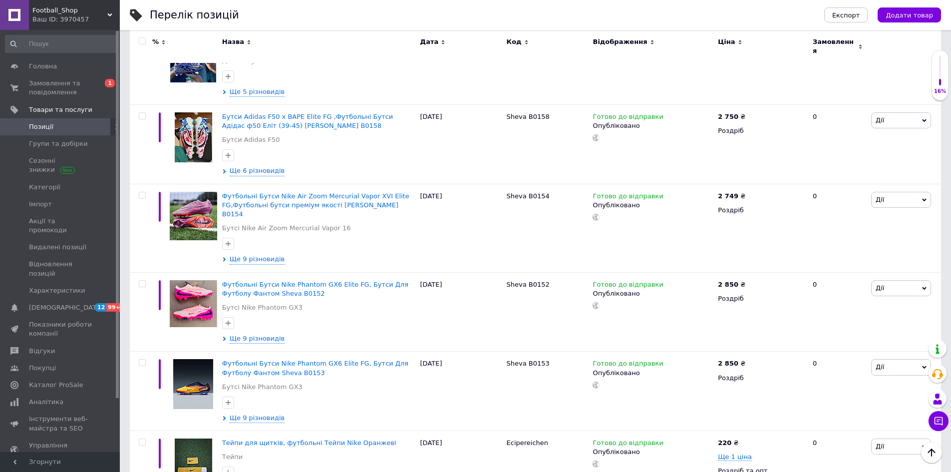
scroll to position [249, 0]
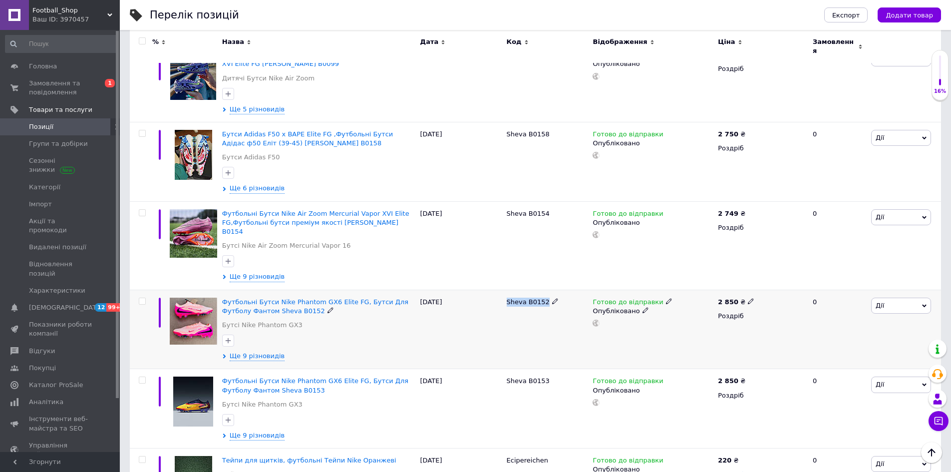
drag, startPoint x: 517, startPoint y: 289, endPoint x: 544, endPoint y: 295, distance: 27.1
click at [544, 295] on div "Sheva B0152" at bounding box center [547, 328] width 86 height 79
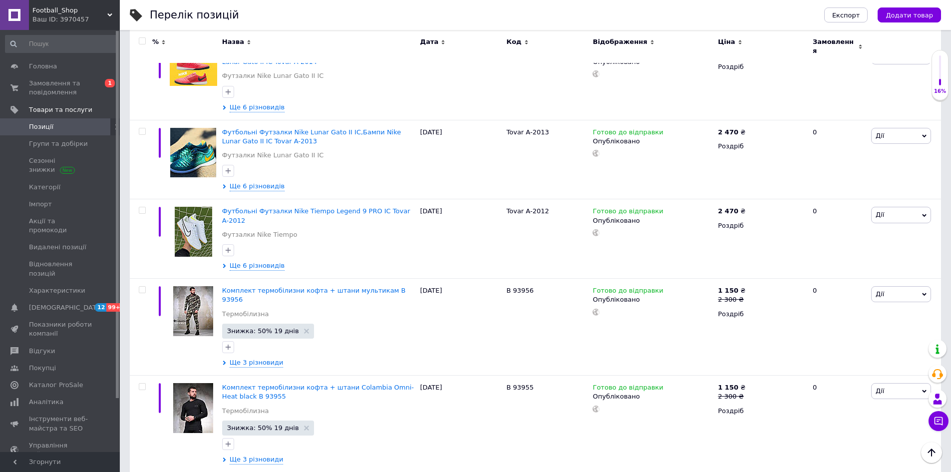
scroll to position [1597, 0]
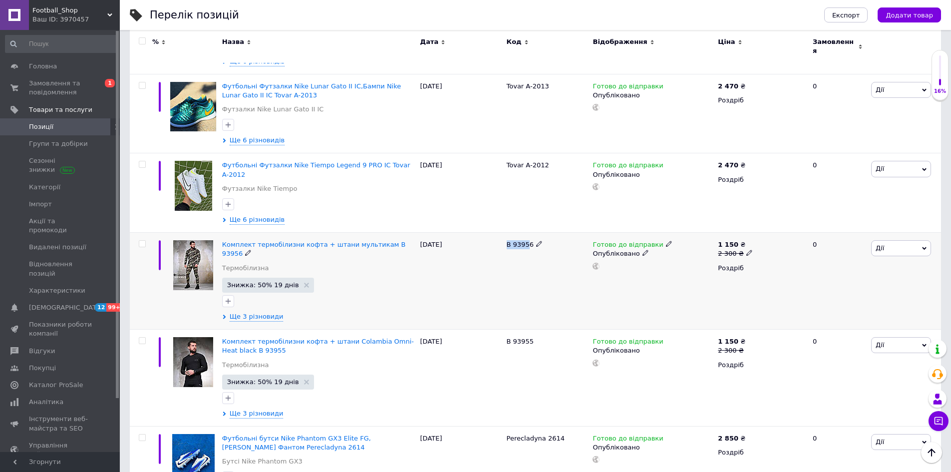
drag, startPoint x: 507, startPoint y: 211, endPoint x: 524, endPoint y: 218, distance: 18.6
click at [524, 233] on div "B 93956" at bounding box center [547, 281] width 86 height 97
click at [53, 145] on span "Групи та добірки" at bounding box center [58, 143] width 59 height 9
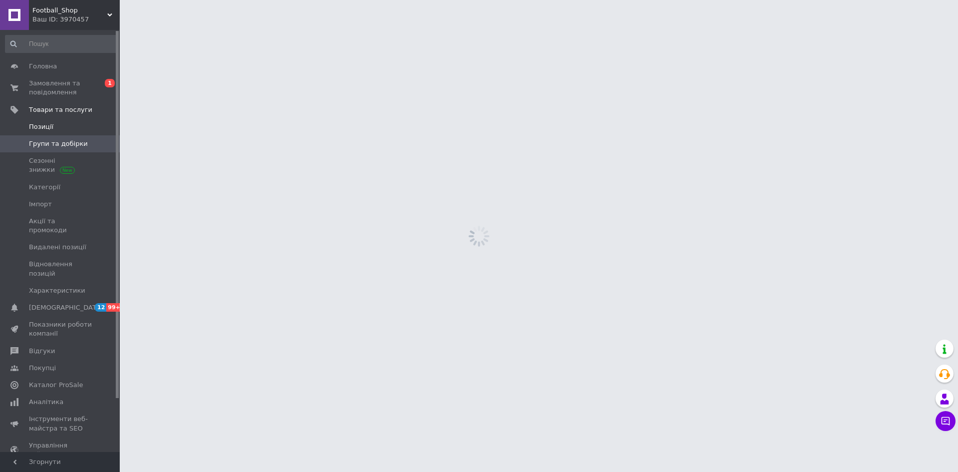
click at [45, 126] on span "Позиції" at bounding box center [41, 126] width 24 height 9
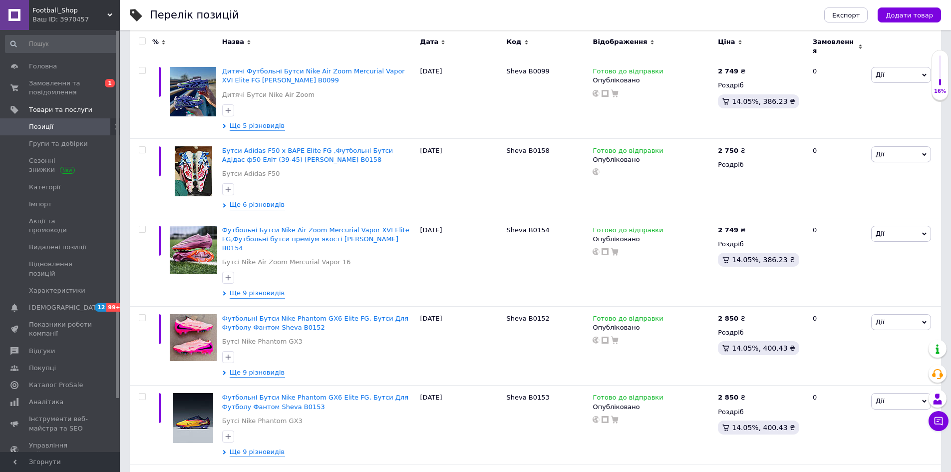
scroll to position [249, 0]
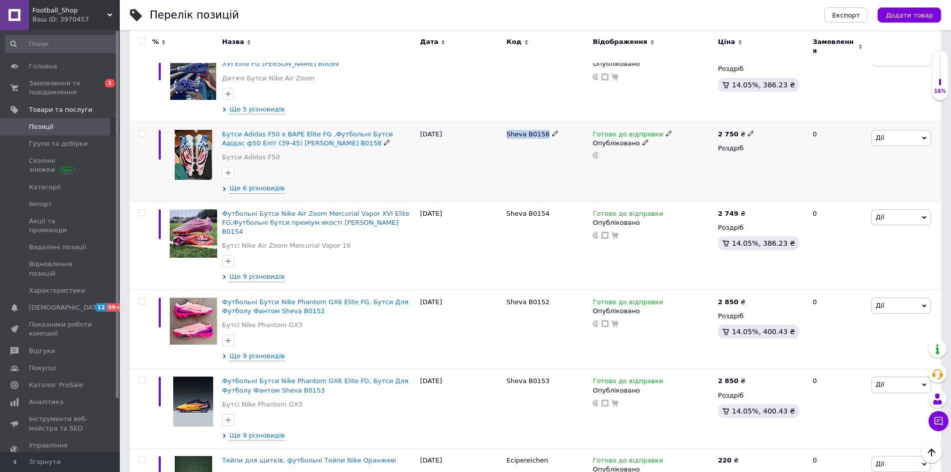
drag, startPoint x: 505, startPoint y: 129, endPoint x: 541, endPoint y: 133, distance: 36.2
click at [541, 133] on div "Sheva B0158" at bounding box center [547, 161] width 86 height 79
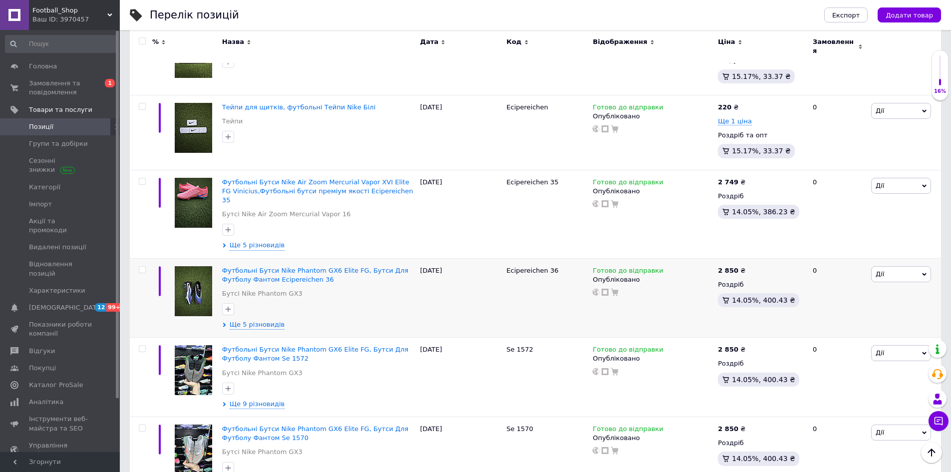
scroll to position [998, 0]
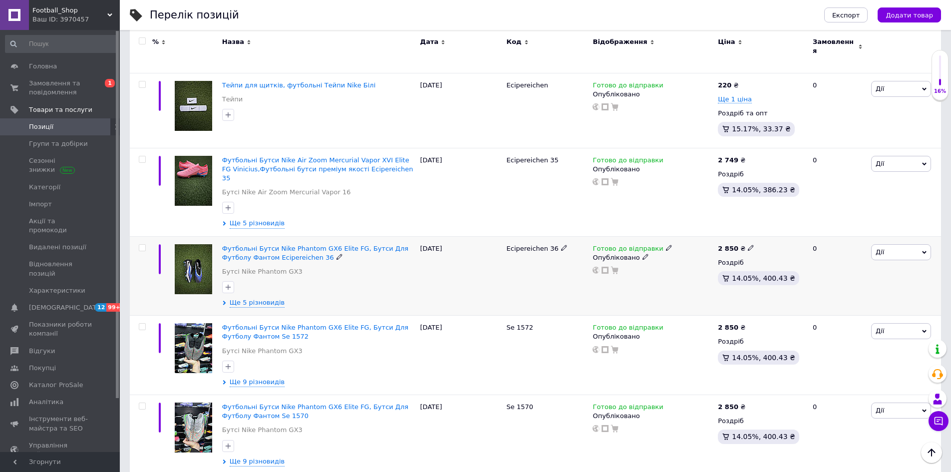
click at [666, 245] on icon at bounding box center [669, 248] width 6 height 6
click at [682, 271] on li "Немає в наявності" at bounding box center [719, 278] width 95 height 14
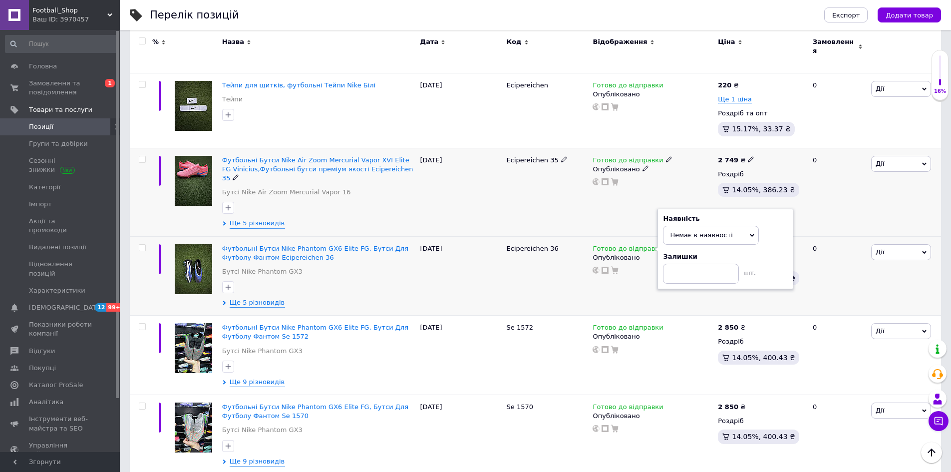
click at [556, 190] on div "Ecipereichen 35" at bounding box center [547, 192] width 86 height 88
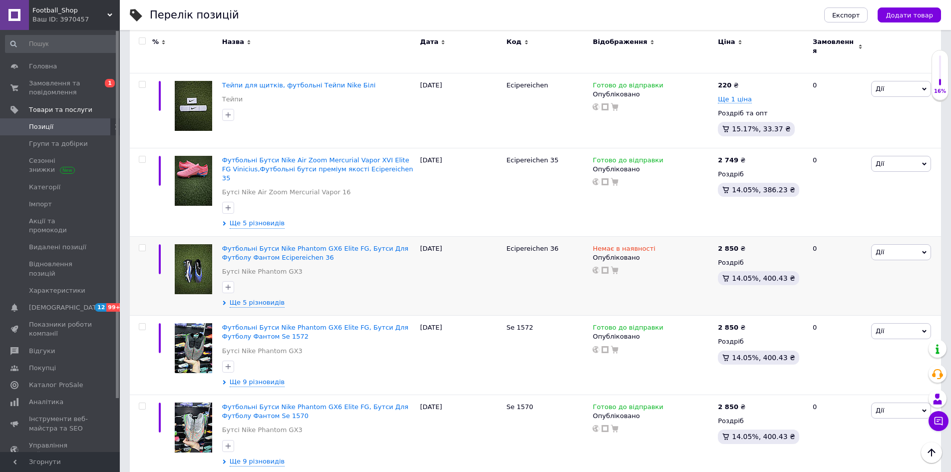
click at [90, 16] on div "Ваш ID: 3970457" at bounding box center [75, 19] width 87 height 9
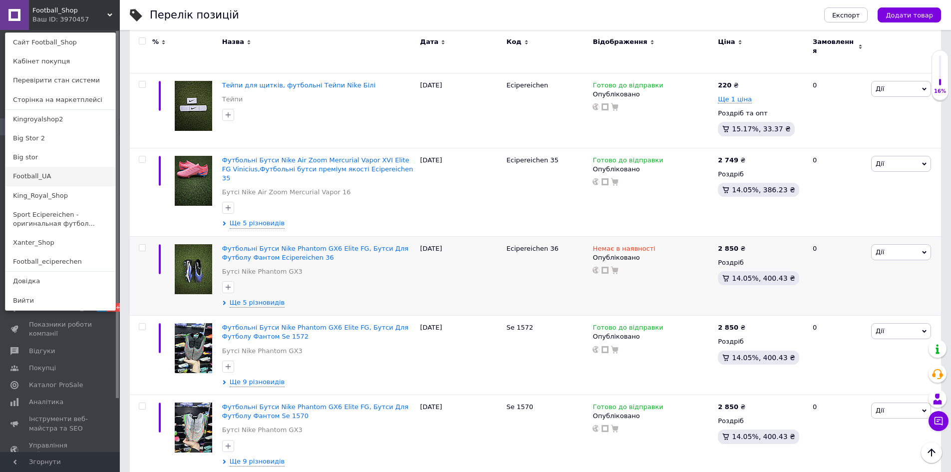
click at [69, 175] on link "Football_UA" at bounding box center [60, 176] width 110 height 19
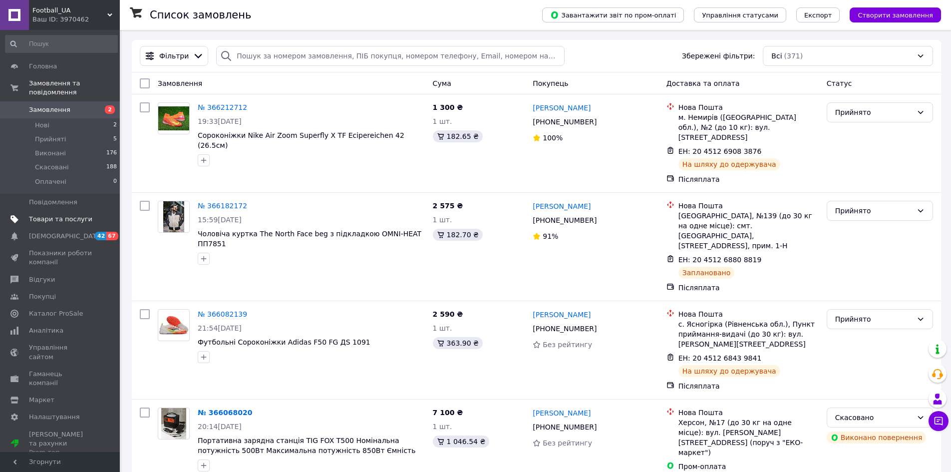
click at [71, 215] on span "Товари та послуги" at bounding box center [60, 219] width 63 height 9
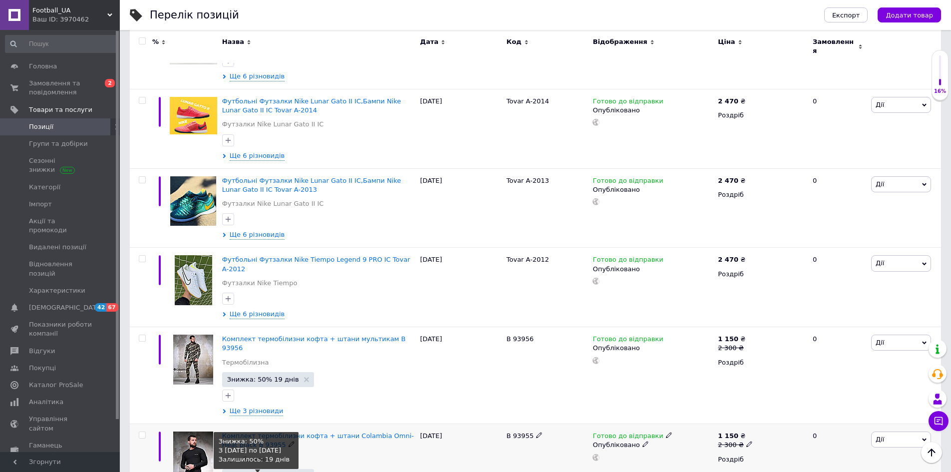
scroll to position [1497, 0]
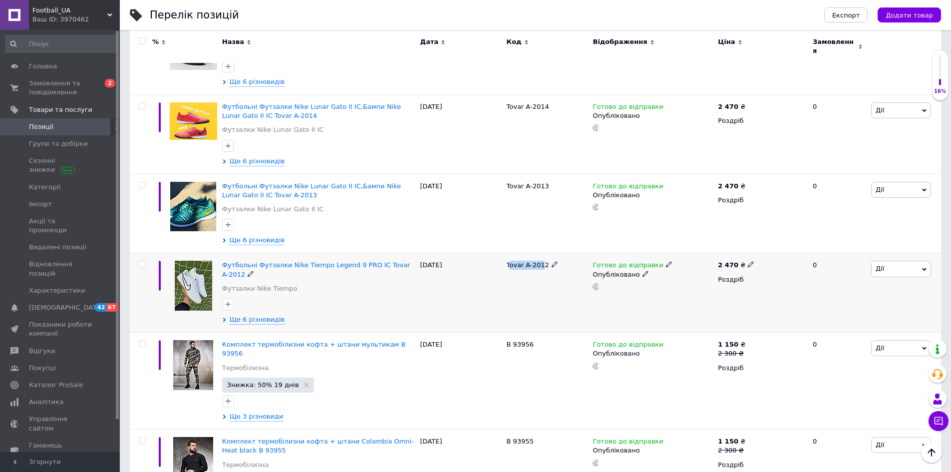
drag, startPoint x: 509, startPoint y: 241, endPoint x: 541, endPoint y: 250, distance: 33.3
click at [541, 253] on div "Tovar A-2012" at bounding box center [547, 292] width 86 height 79
copy span "ovar A-201"
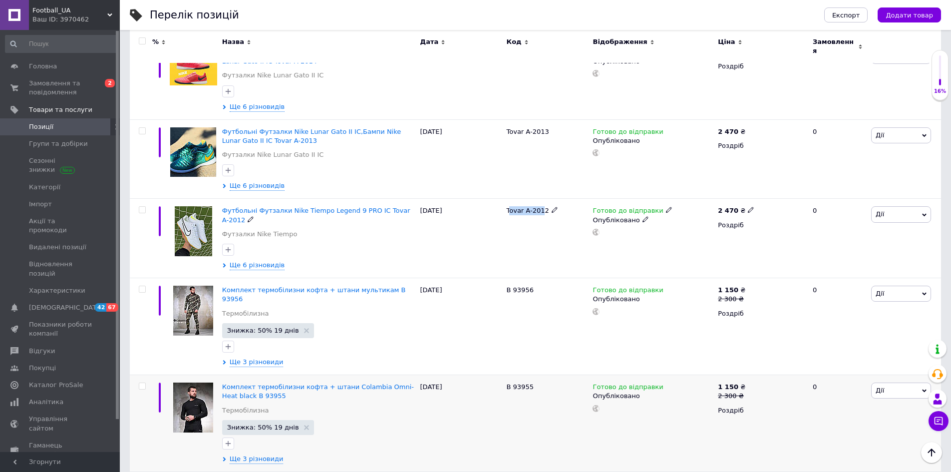
scroll to position [1647, 0]
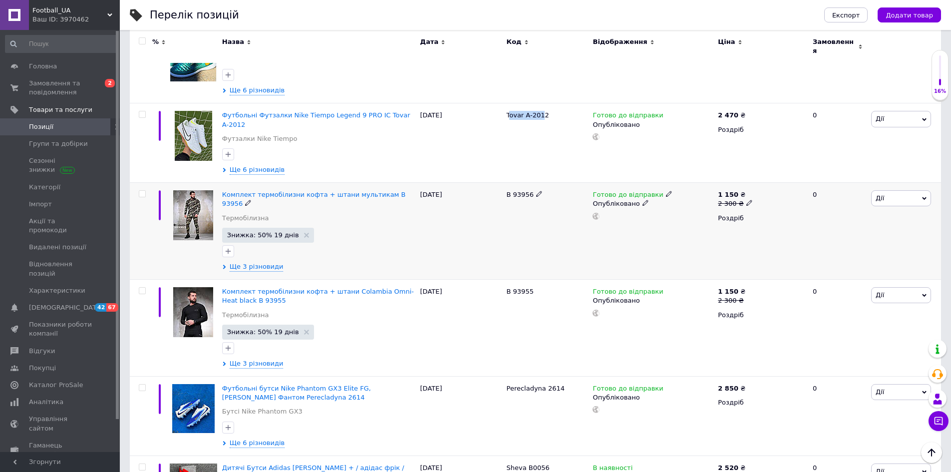
drag, startPoint x: 502, startPoint y: 161, endPoint x: 525, endPoint y: 168, distance: 24.3
click at [525, 183] on div "Комплект термобілизни кофта + штани мультикам B 93956 Термобілизна Знижка: 50% …" at bounding box center [535, 231] width 811 height 97
copy div "B 9395"
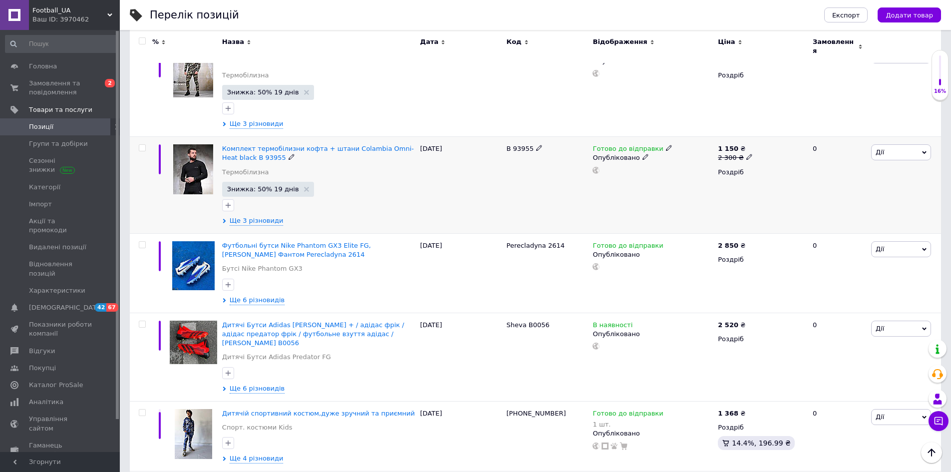
scroll to position [1796, 0]
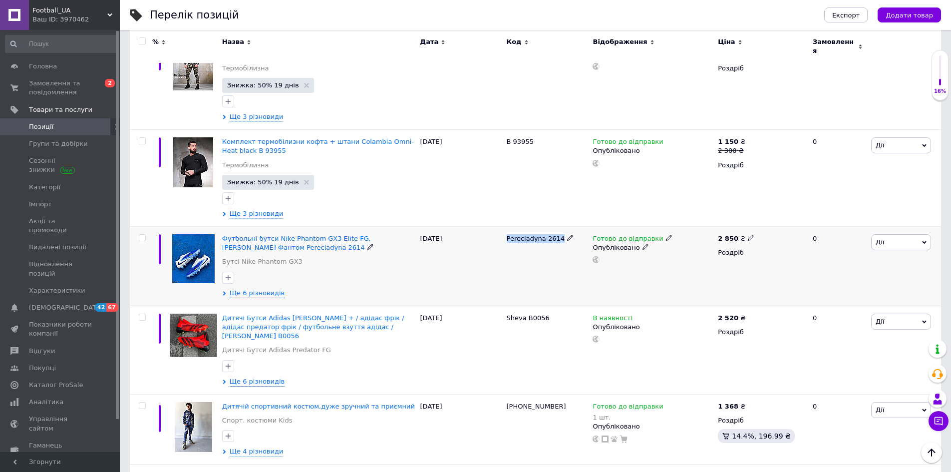
drag, startPoint x: 506, startPoint y: 196, endPoint x: 559, endPoint y: 201, distance: 52.6
click at [559, 227] on div "Perecladyna 2614" at bounding box center [547, 266] width 86 height 79
copy div "Perecladyna 2614"
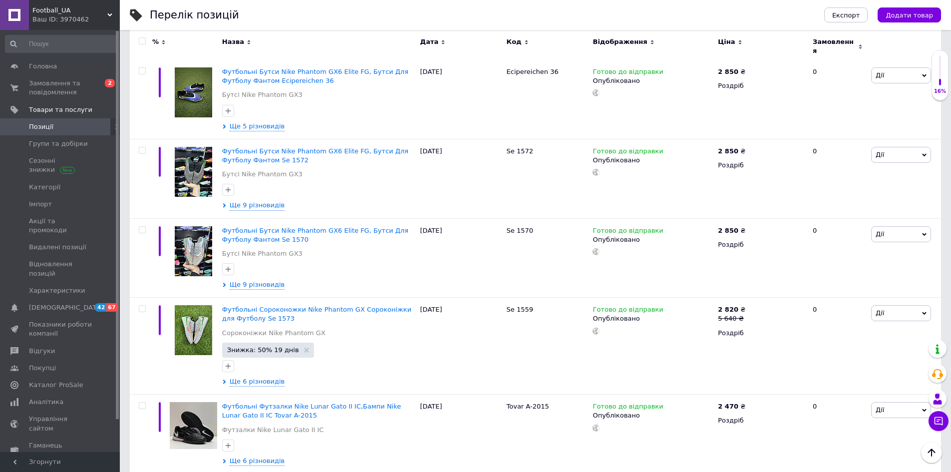
scroll to position [1098, 0]
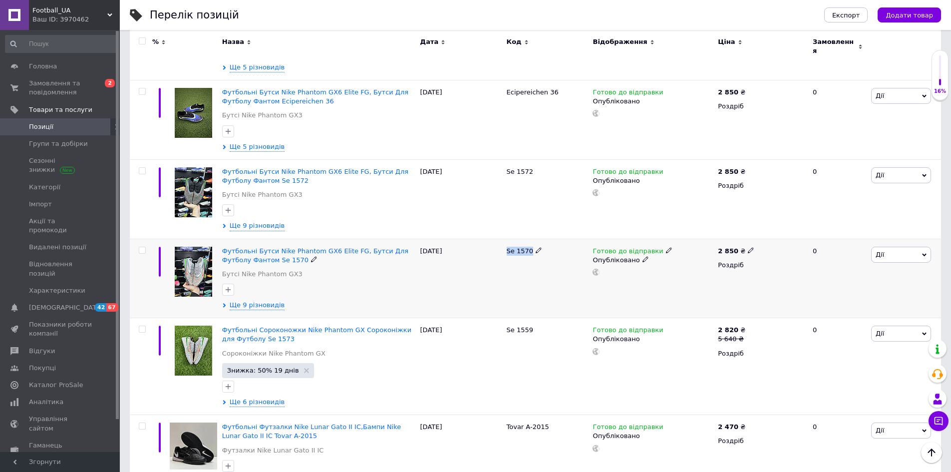
drag, startPoint x: 505, startPoint y: 226, endPoint x: 528, endPoint y: 233, distance: 24.0
click at [528, 239] on div "Se 1570" at bounding box center [547, 278] width 86 height 79
copy span "Se 1570"
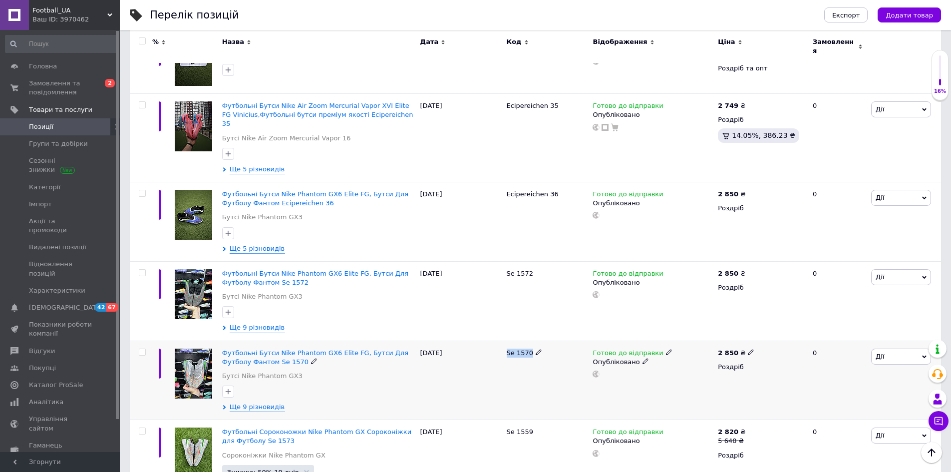
scroll to position [948, 0]
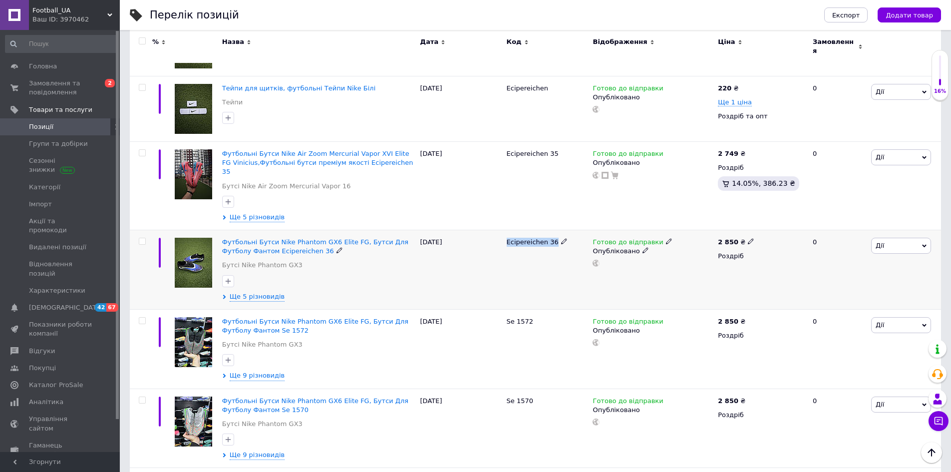
drag, startPoint x: 505, startPoint y: 215, endPoint x: 552, endPoint y: 228, distance: 48.5
click at [552, 230] on div "Ecipereichen 36" at bounding box center [547, 269] width 86 height 79
copy span "Ecipereichen 36"
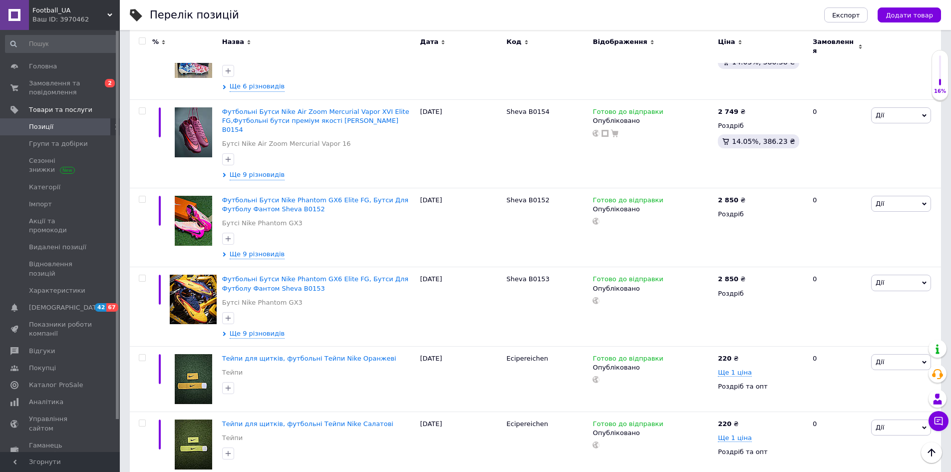
scroll to position [349, 0]
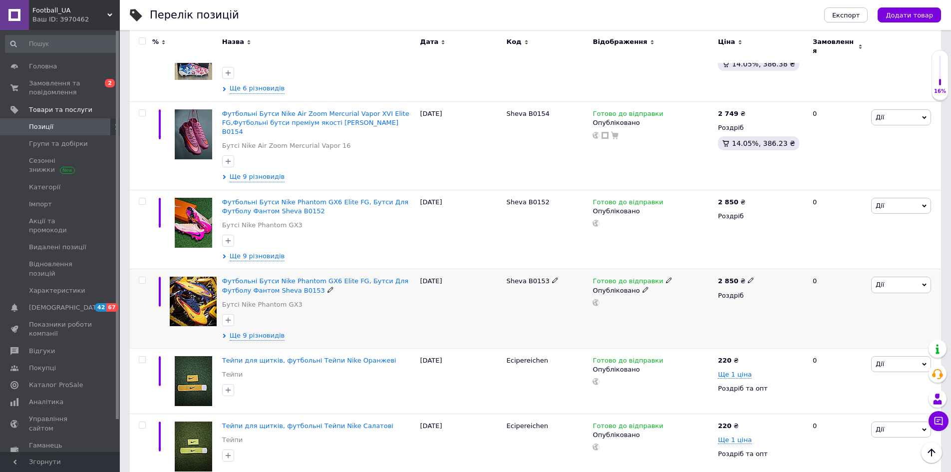
click at [508, 277] on span "Sheva B0153" at bounding box center [527, 280] width 43 height 7
drag, startPoint x: 506, startPoint y: 266, endPoint x: 543, endPoint y: 272, distance: 38.0
click at [543, 272] on div "Sheva B0153" at bounding box center [547, 308] width 86 height 79
copy span "Sheva B0153"
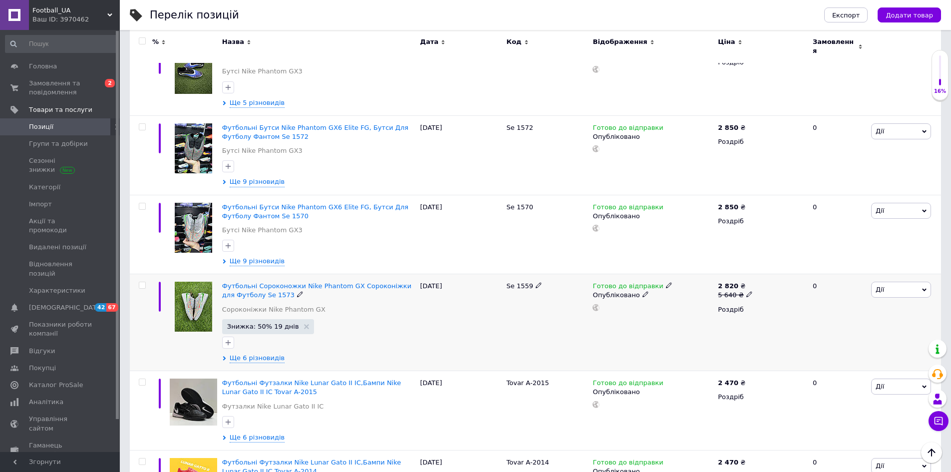
scroll to position [1148, 0]
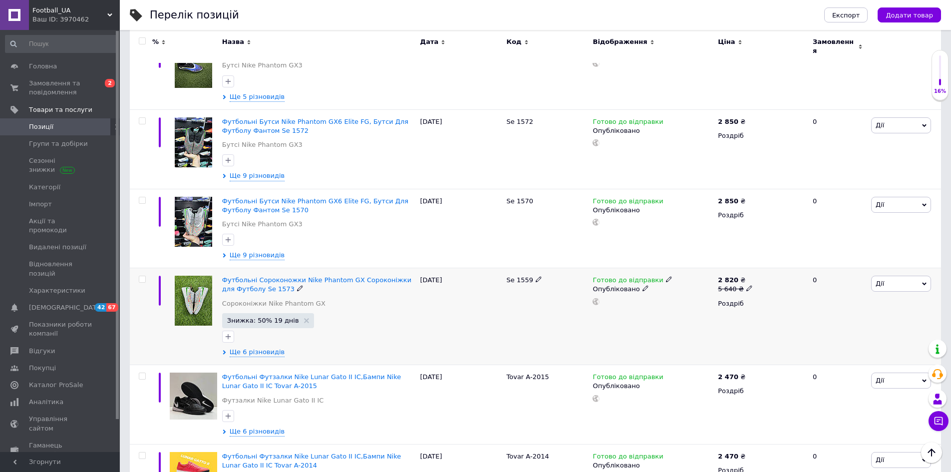
click at [535, 276] on icon at bounding box center [538, 279] width 6 height 6
type input "Se 1573"
drag, startPoint x: 490, startPoint y: 258, endPoint x: 482, endPoint y: 260, distance: 8.1
click at [482, 268] on div "Футбольні Сороконожки Nike Phantom GX Сороконіжки для Футболу Se 1573 Сороконіж…" at bounding box center [535, 316] width 811 height 97
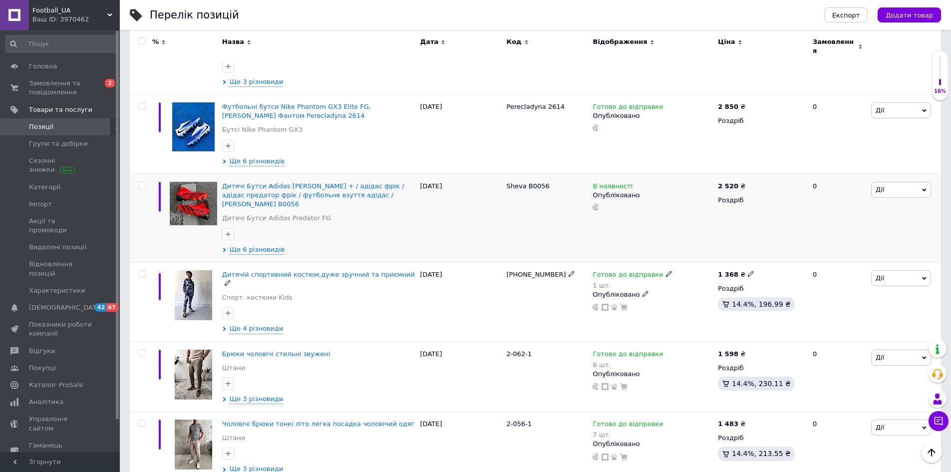
scroll to position [1896, 0]
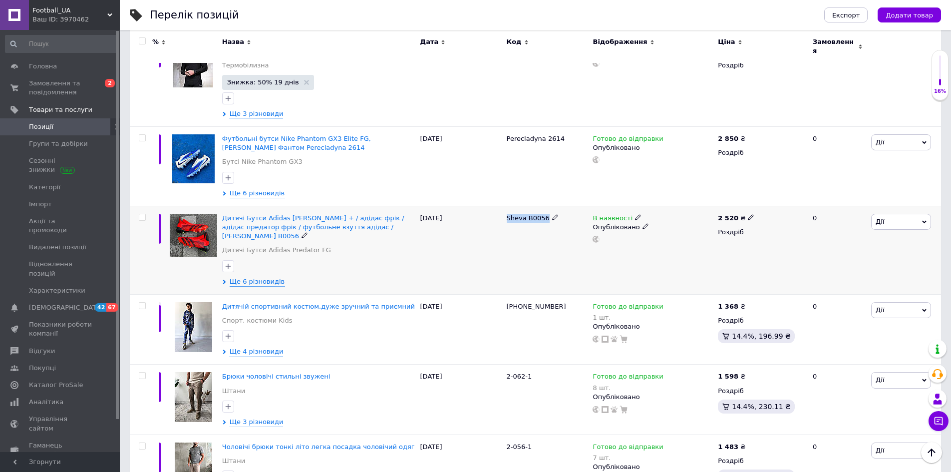
drag, startPoint x: 505, startPoint y: 176, endPoint x: 543, endPoint y: 185, distance: 38.4
click at [543, 206] on div "Sheva B0056" at bounding box center [547, 250] width 86 height 88
copy span "Sheva B0056"
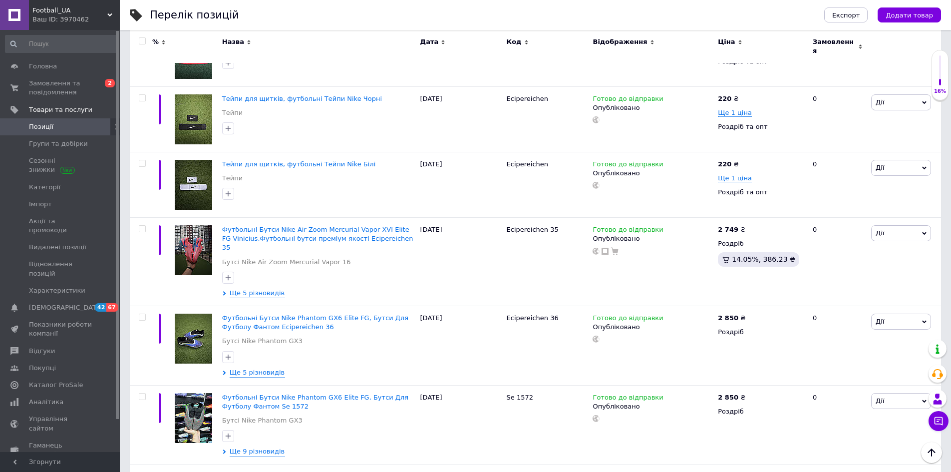
scroll to position [798, 0]
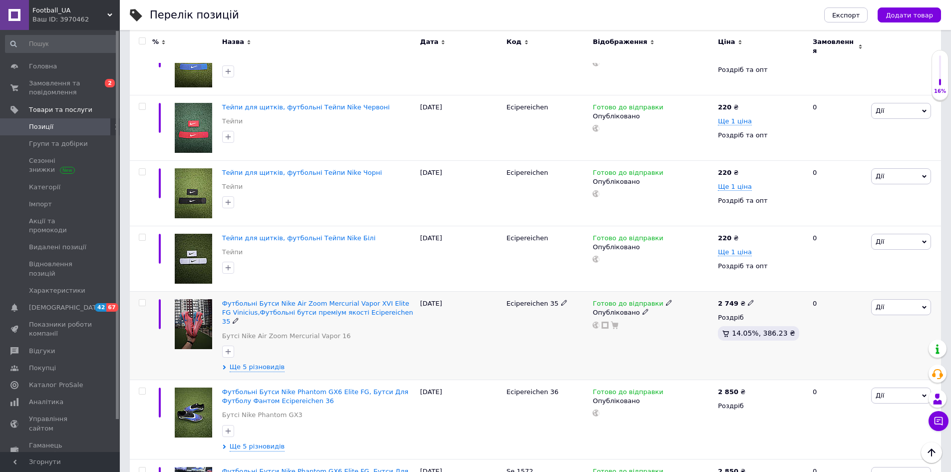
drag, startPoint x: 500, startPoint y: 289, endPoint x: 550, endPoint y: 300, distance: 51.1
click at [550, 300] on div "Футбольні Бутси Nike Air Zoom Mercurial Vapor XVI Elite FG Vinicius,Футбольні б…" at bounding box center [535, 335] width 811 height 88
copy div "Ecipereichen 35"
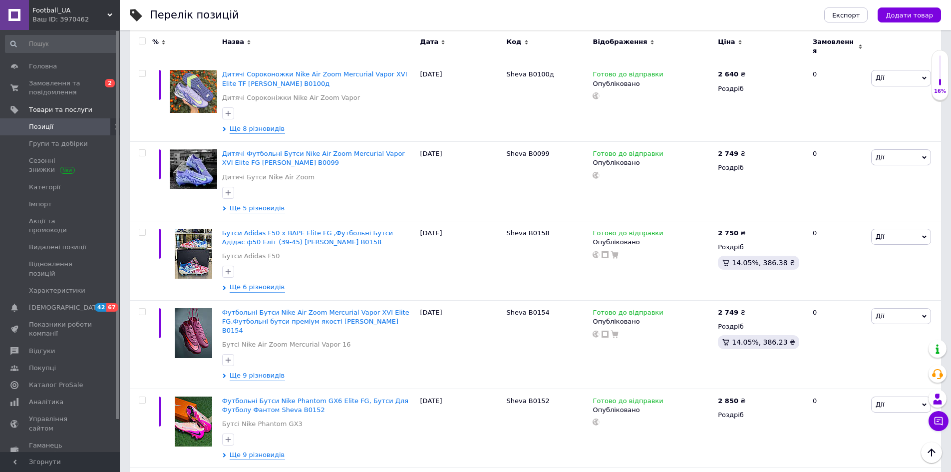
scroll to position [150, 0]
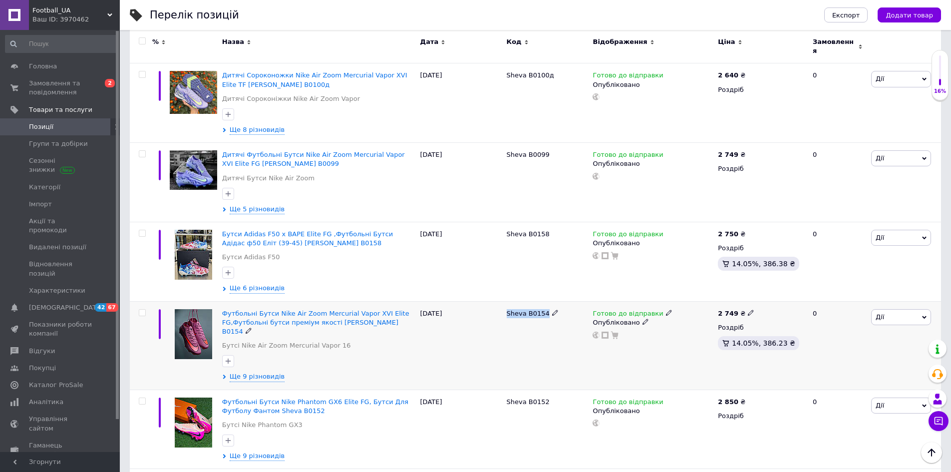
drag, startPoint x: 506, startPoint y: 307, endPoint x: 545, endPoint y: 316, distance: 39.6
click at [545, 316] on div "Sheva B0154" at bounding box center [547, 345] width 86 height 88
copy span "Sheva B0154"
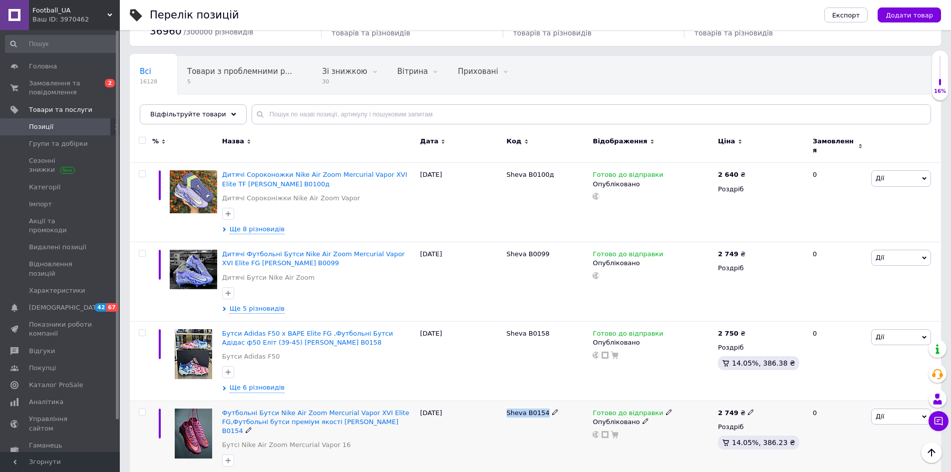
scroll to position [50, 0]
click at [54, 146] on span "Групи та добірки" at bounding box center [58, 143] width 59 height 9
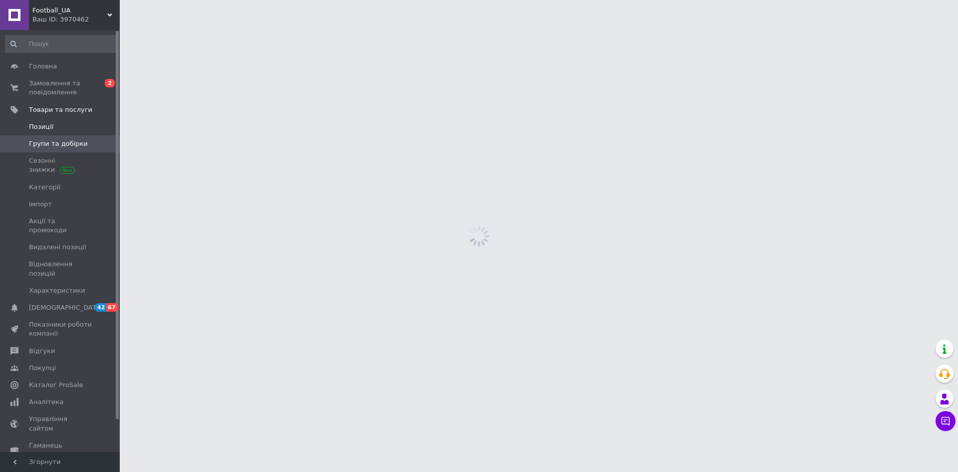
click at [46, 128] on span "Позиції" at bounding box center [41, 126] width 24 height 9
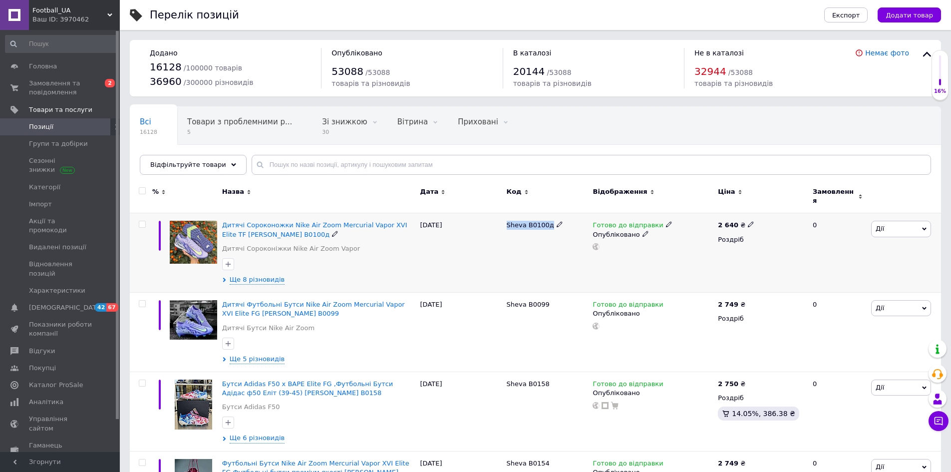
drag, startPoint x: 506, startPoint y: 218, endPoint x: 546, endPoint y: 226, distance: 40.6
click at [546, 226] on div "Sheva B0100д" at bounding box center [547, 252] width 86 height 79
copy span "Sheva B0100д"
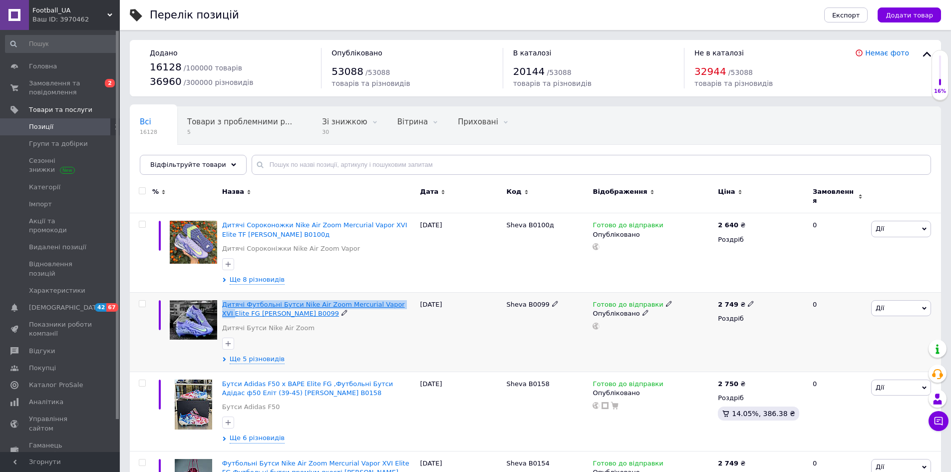
drag, startPoint x: 219, startPoint y: 295, endPoint x: 394, endPoint y: 301, distance: 175.3
click at [394, 301] on div "Дитячі Футбольні Бутси Nike Air Zoom Mercurial Vapor XVI Elite FG [PERSON_NAME]…" at bounding box center [319, 331] width 198 height 79
click at [56, 142] on span "Групи та добірки" at bounding box center [58, 143] width 59 height 9
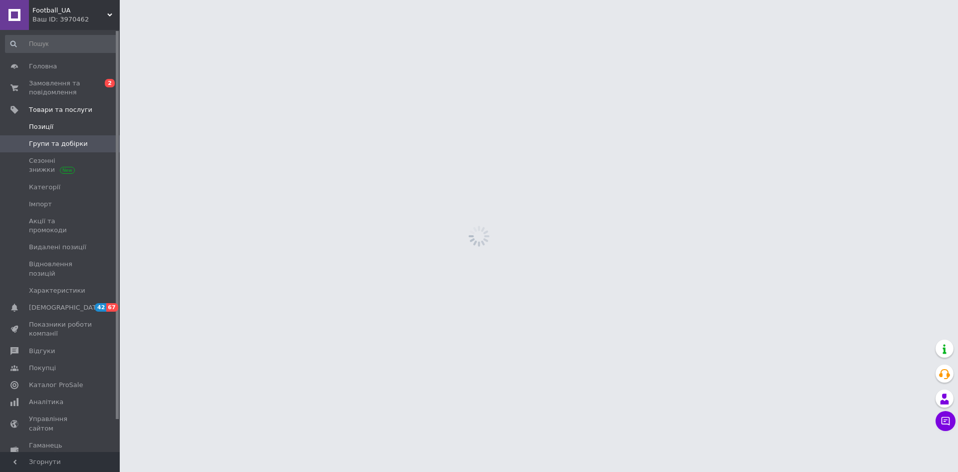
click at [48, 126] on span "Позиції" at bounding box center [41, 126] width 24 height 9
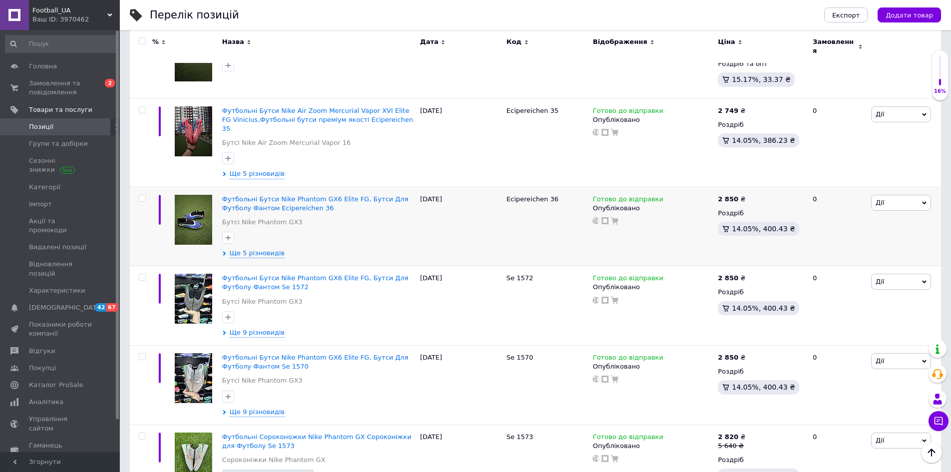
scroll to position [1048, 0]
click at [666, 195] on use at bounding box center [668, 197] width 5 height 5
click at [687, 222] on li "Немає в наявності" at bounding box center [719, 229] width 95 height 14
click at [58, 87] on span "Замовлення та повідомлення" at bounding box center [60, 88] width 63 height 18
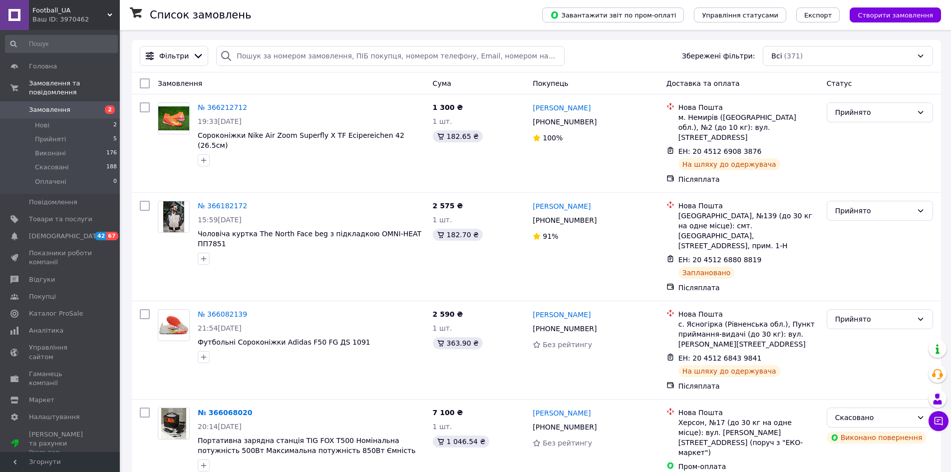
click at [88, 10] on span "Football_UA" at bounding box center [69, 10] width 75 height 9
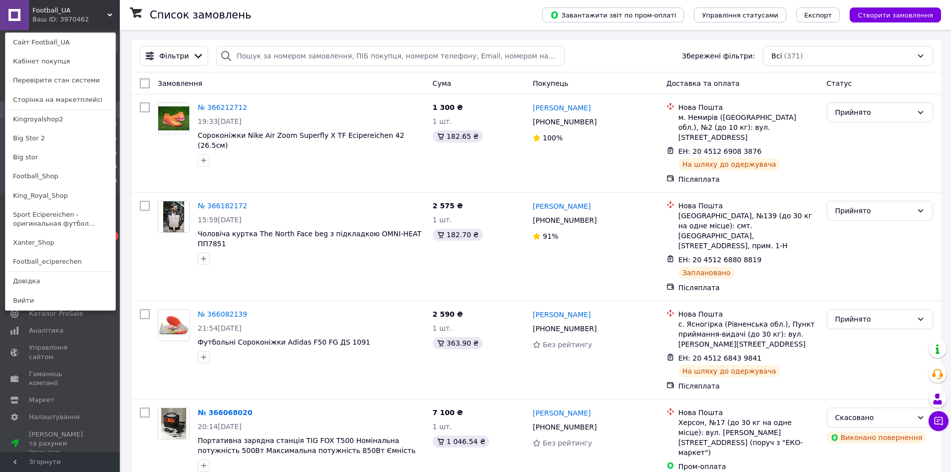
drag, startPoint x: 61, startPoint y: 262, endPoint x: 82, endPoint y: 195, distance: 70.5
click at [61, 262] on link "Football_eciperechen" at bounding box center [60, 261] width 110 height 19
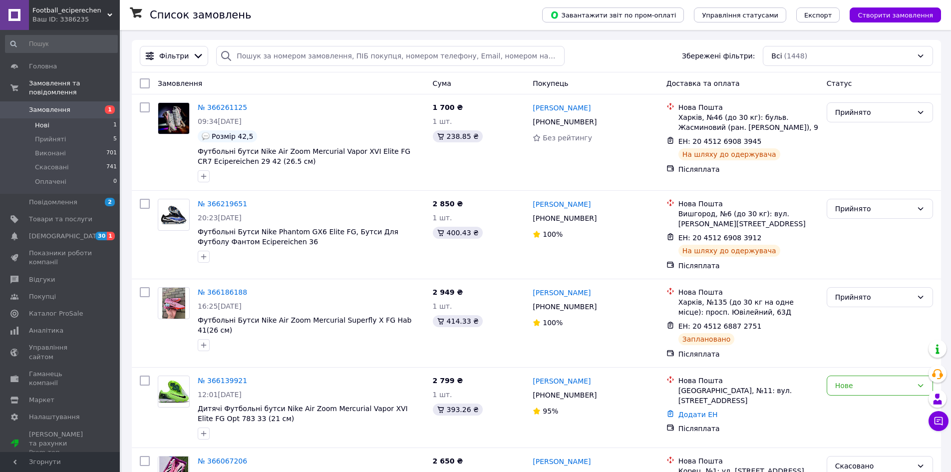
click at [54, 118] on li "Нові 1" at bounding box center [61, 125] width 123 height 14
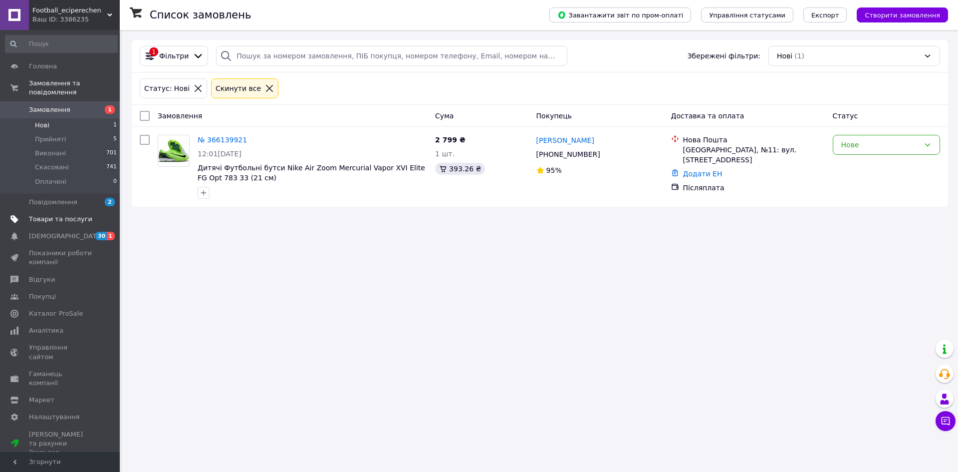
click at [57, 215] on span "Товари та послуги" at bounding box center [60, 219] width 63 height 9
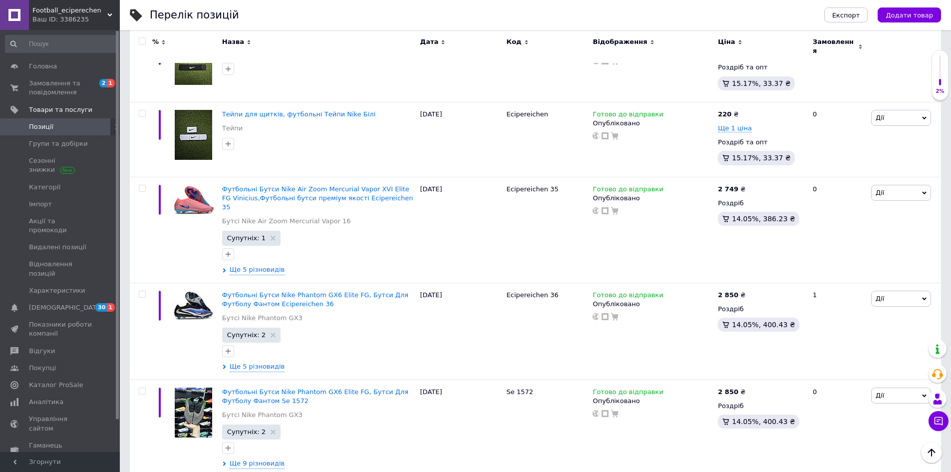
scroll to position [1098, 0]
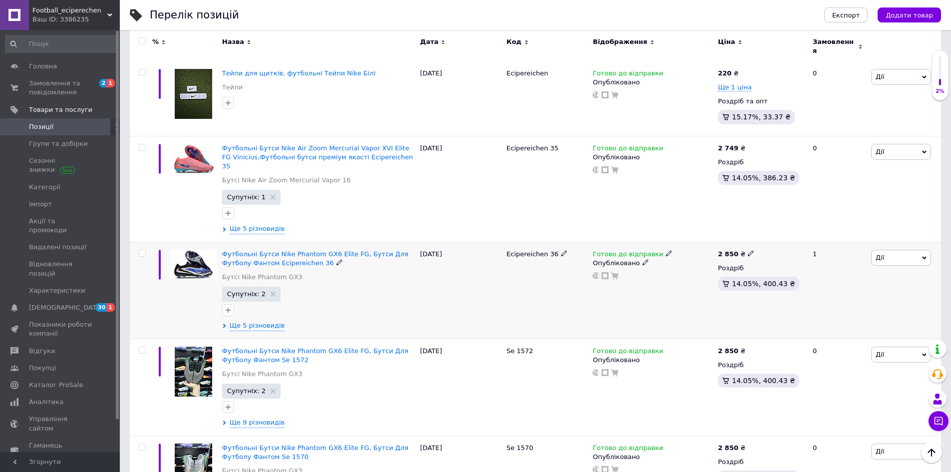
click at [666, 250] on icon at bounding box center [669, 253] width 6 height 6
click at [690, 277] on li "Немає в наявності" at bounding box center [719, 284] width 95 height 14
click at [496, 294] on div "[DATE]" at bounding box center [461, 290] width 86 height 97
click at [110, 7] on div "Football_eciperechen Ваш ID: 3386235" at bounding box center [74, 15] width 91 height 30
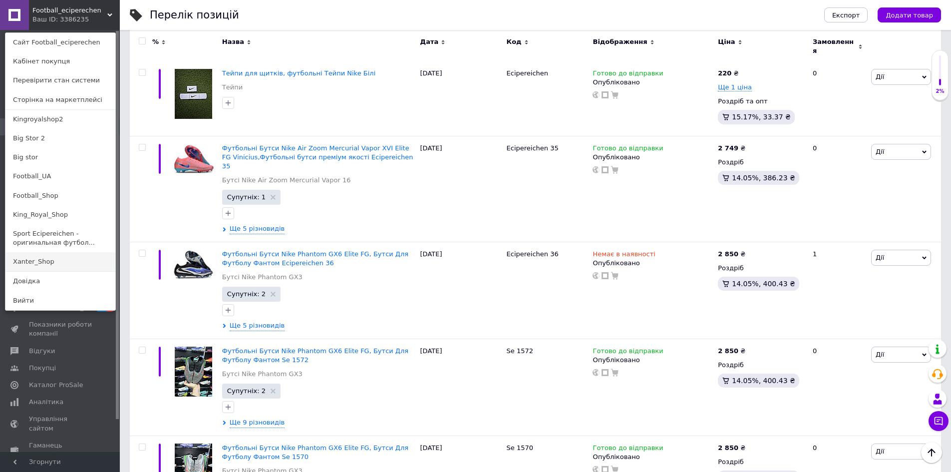
click at [31, 256] on link "Xanter_Shop" at bounding box center [60, 261] width 110 height 19
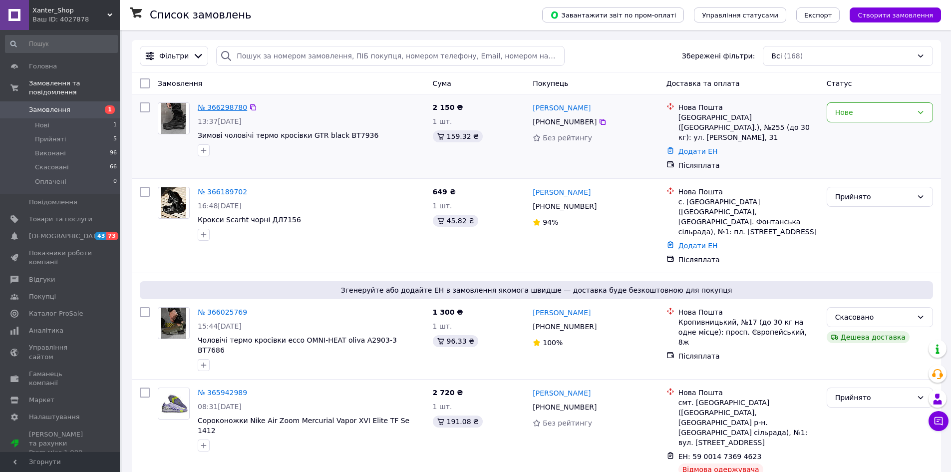
click at [235, 103] on link "№ 366298780" at bounding box center [222, 107] width 49 height 8
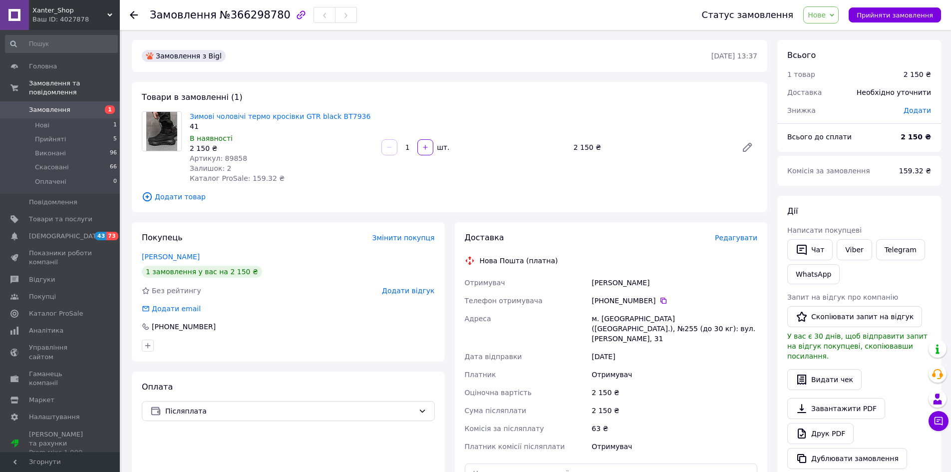
click at [832, 9] on span "Нове" at bounding box center [820, 14] width 35 height 17
click at [825, 31] on li "Прийнято" at bounding box center [826, 34] width 46 height 15
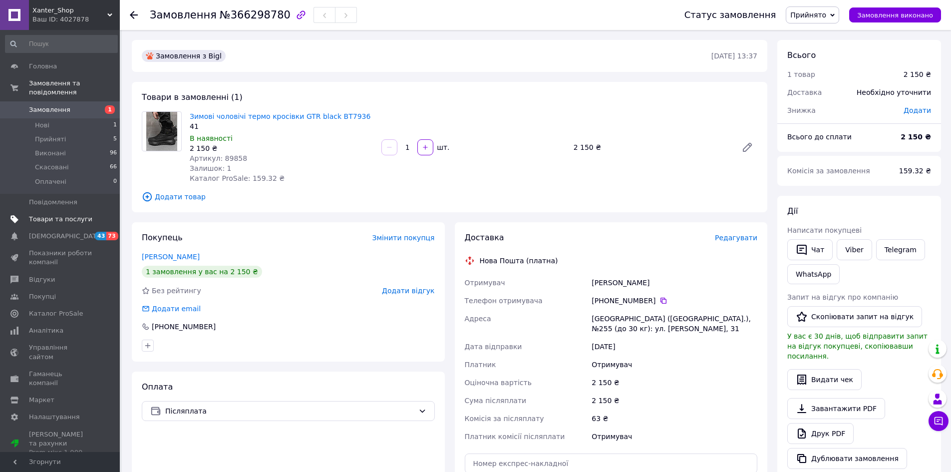
click at [61, 215] on span "Товари та послуги" at bounding box center [60, 219] width 63 height 9
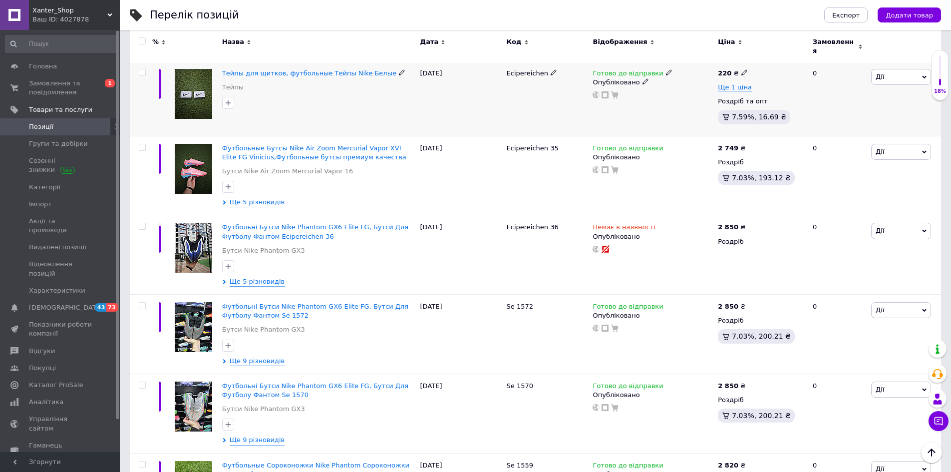
scroll to position [1048, 0]
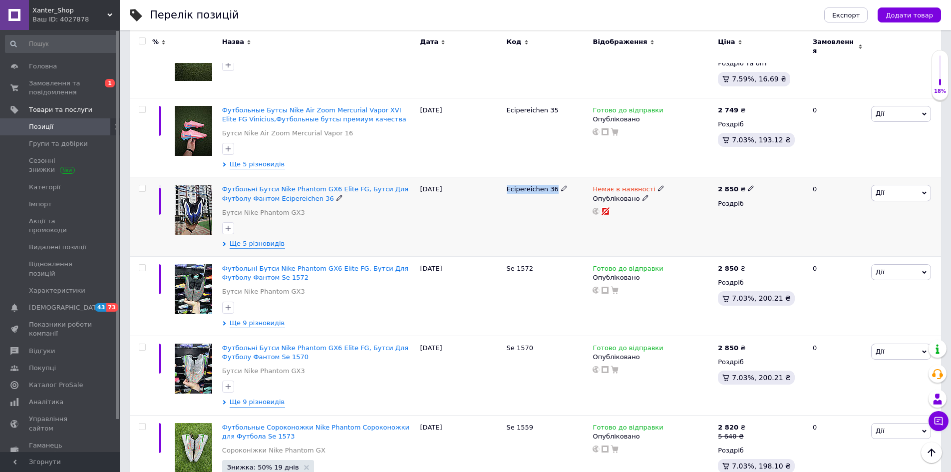
drag, startPoint x: 504, startPoint y: 173, endPoint x: 553, endPoint y: 177, distance: 49.6
click at [553, 177] on div "Ecipereichen 36" at bounding box center [547, 216] width 86 height 79
copy span "Ecipereichen 36"
click at [247, 239] on span "Ще 5 різновидів" at bounding box center [257, 243] width 55 height 9
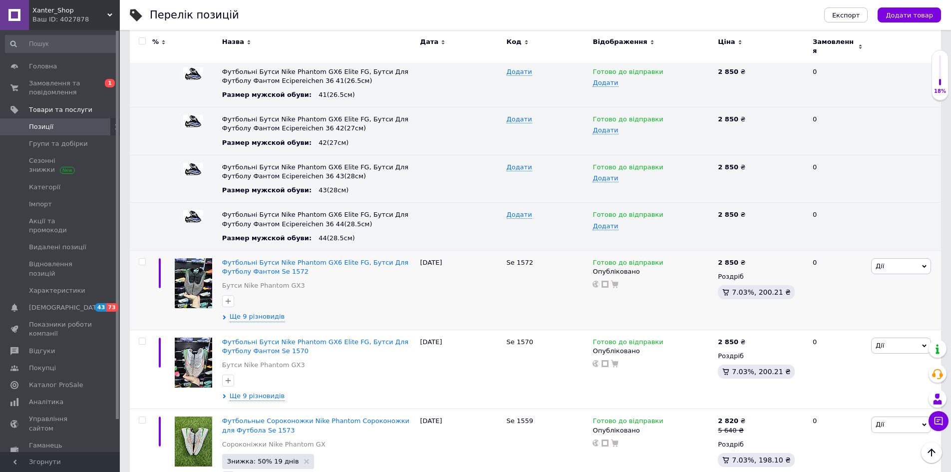
scroll to position [1297, 0]
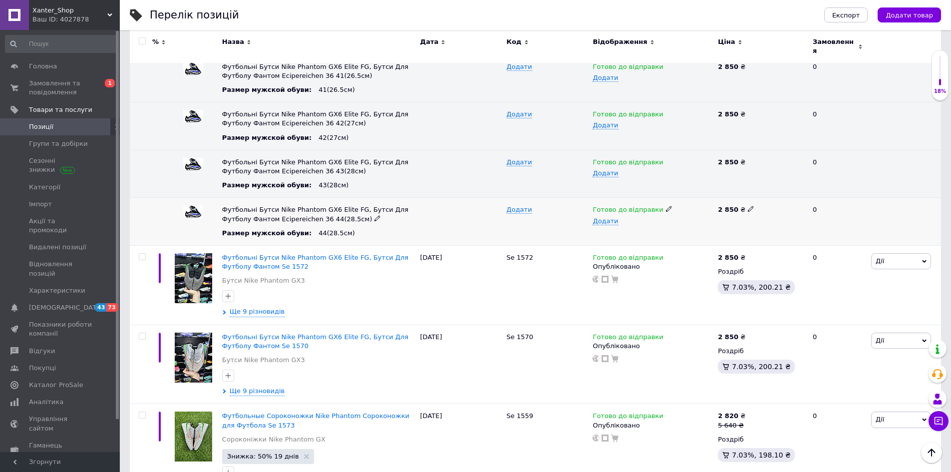
click at [666, 206] on icon at bounding box center [669, 209] width 6 height 6
click at [629, 236] on li "Немає в наявності" at bounding box center [650, 243] width 124 height 14
click at [92, 12] on span "Xanter_Shop" at bounding box center [69, 10] width 75 height 9
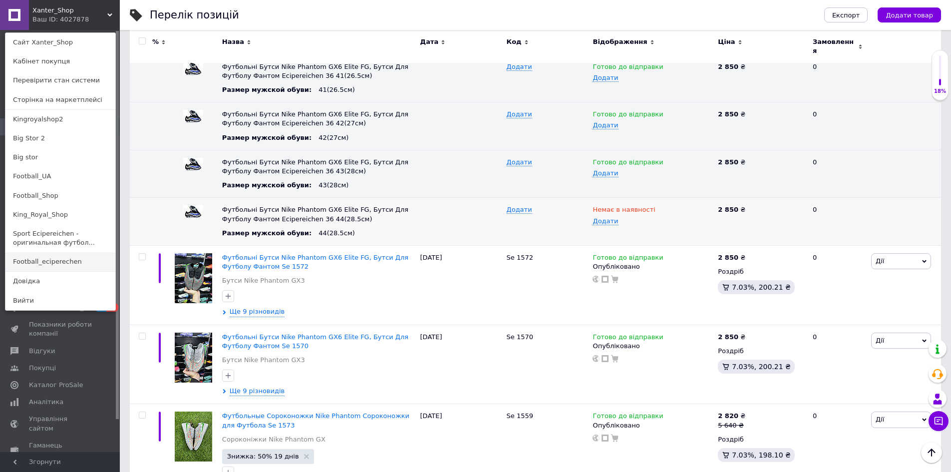
click at [56, 257] on link "Football_eciperechen" at bounding box center [60, 261] width 110 height 19
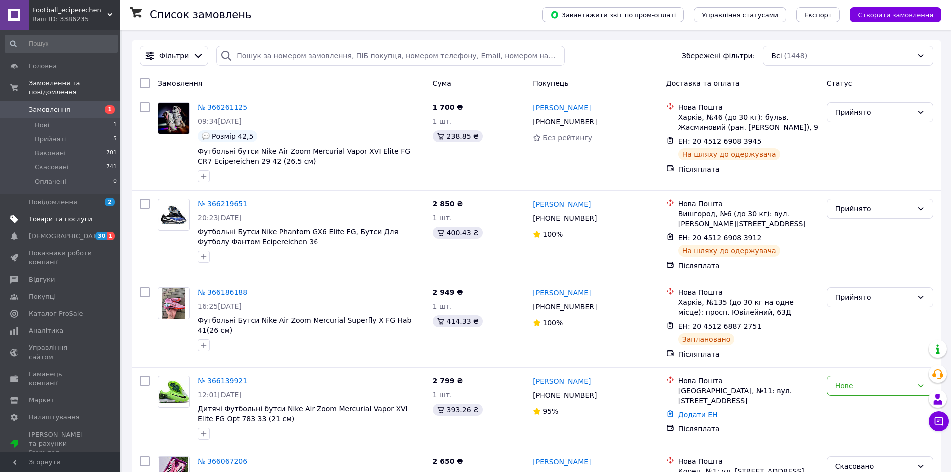
click at [61, 215] on span "Товари та послуги" at bounding box center [60, 219] width 63 height 9
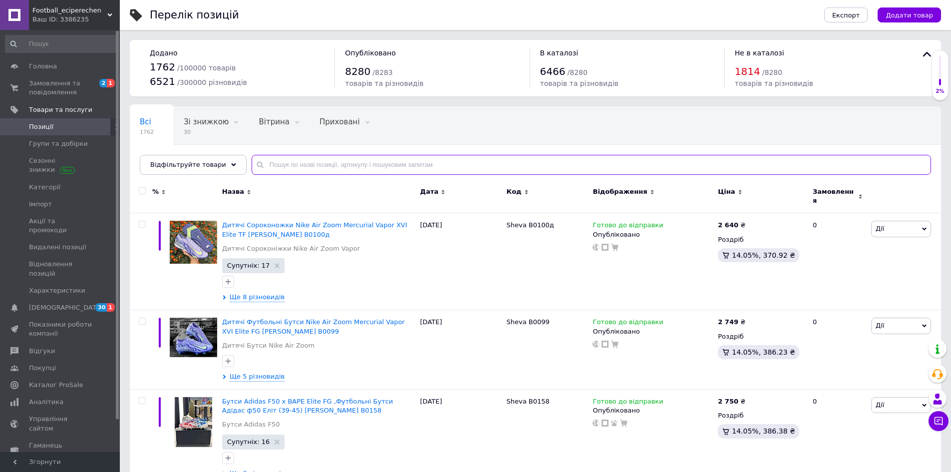
paste input "Ecipereichen 36"
click at [308, 164] on input "text" at bounding box center [590, 165] width 679 height 20
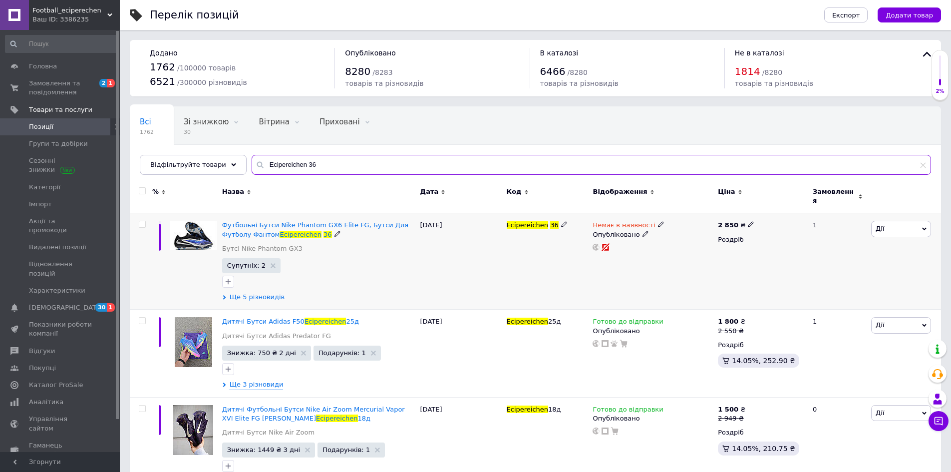
type input "Ecipereichen 36"
click at [254, 292] on span "Ще 5 різновидів" at bounding box center [257, 296] width 55 height 9
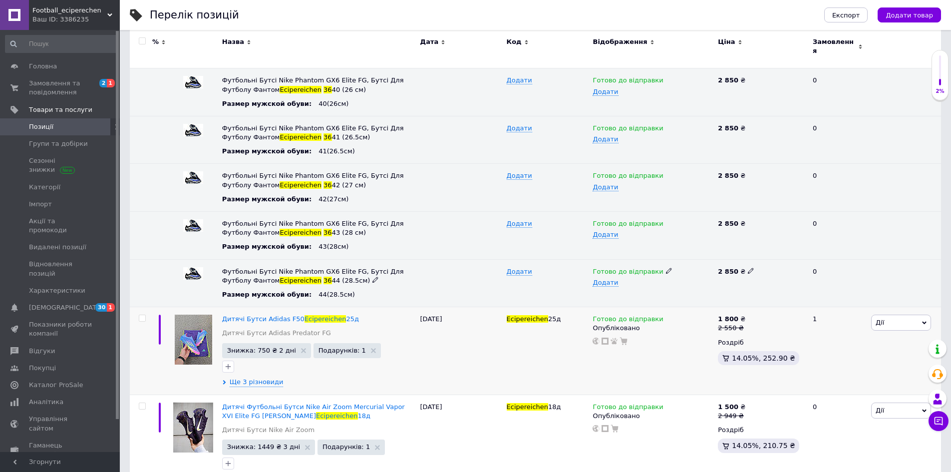
scroll to position [249, 0]
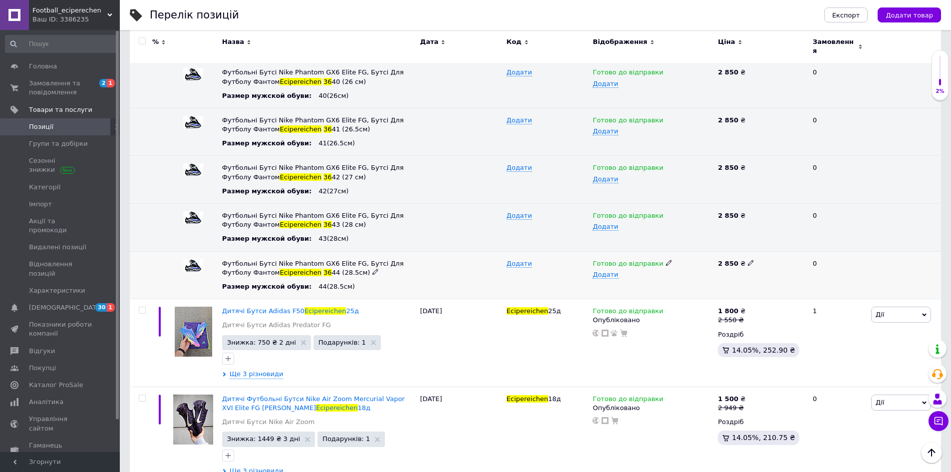
click at [666, 259] on icon at bounding box center [669, 262] width 6 height 6
click at [635, 289] on li "Немає в наявності" at bounding box center [650, 296] width 124 height 14
click at [74, 15] on div "Ваш ID: 3386235" at bounding box center [75, 19] width 87 height 9
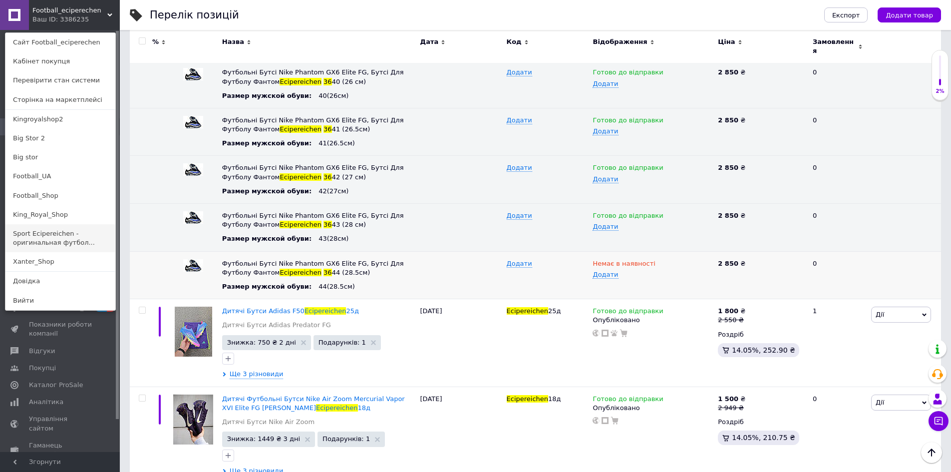
click at [50, 229] on link "Sport Ecipereichen - оригинальная футбол..." at bounding box center [60, 238] width 110 height 28
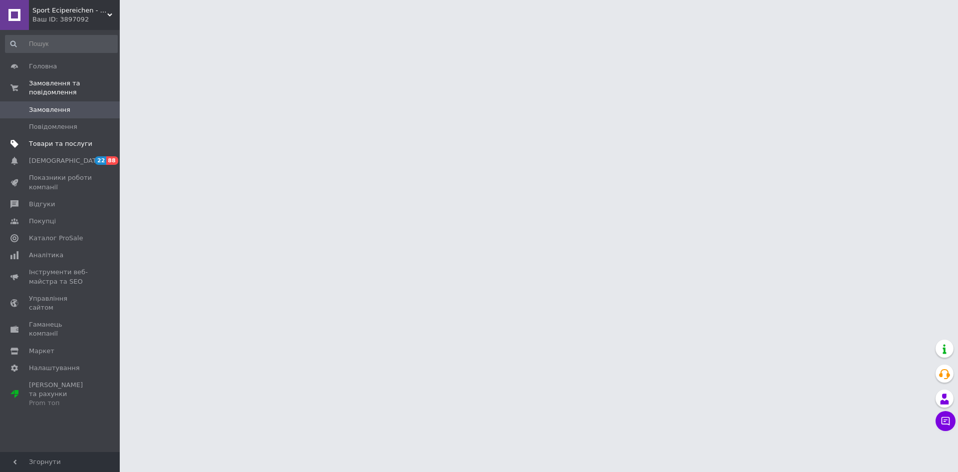
click at [59, 139] on span "Товари та послуги" at bounding box center [60, 143] width 63 height 9
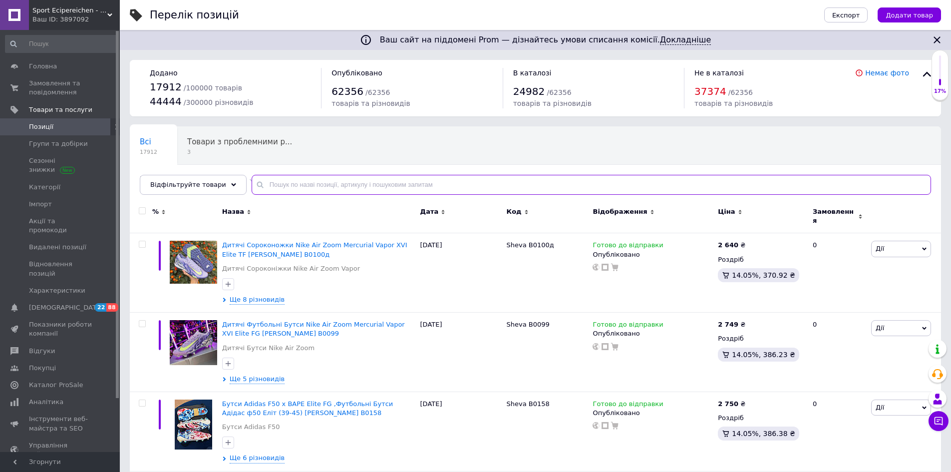
click at [295, 182] on input "text" at bounding box center [590, 185] width 679 height 20
paste input "Ecipereichen 36"
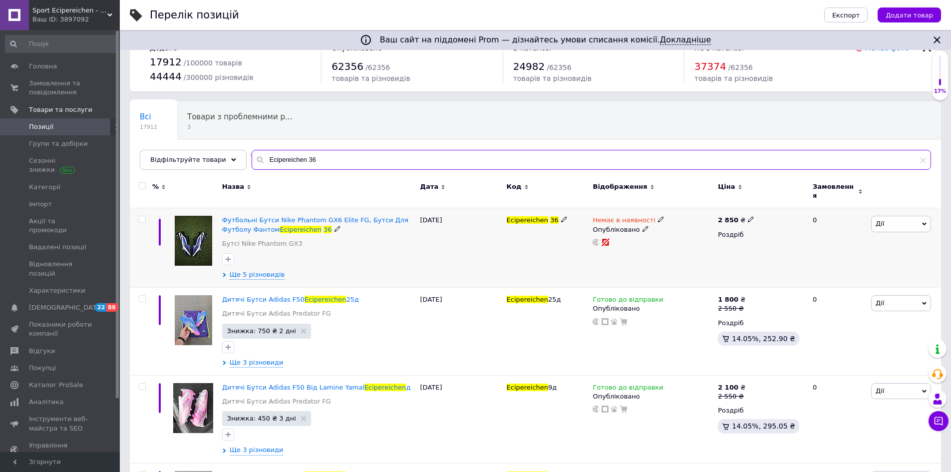
scroll to position [50, 0]
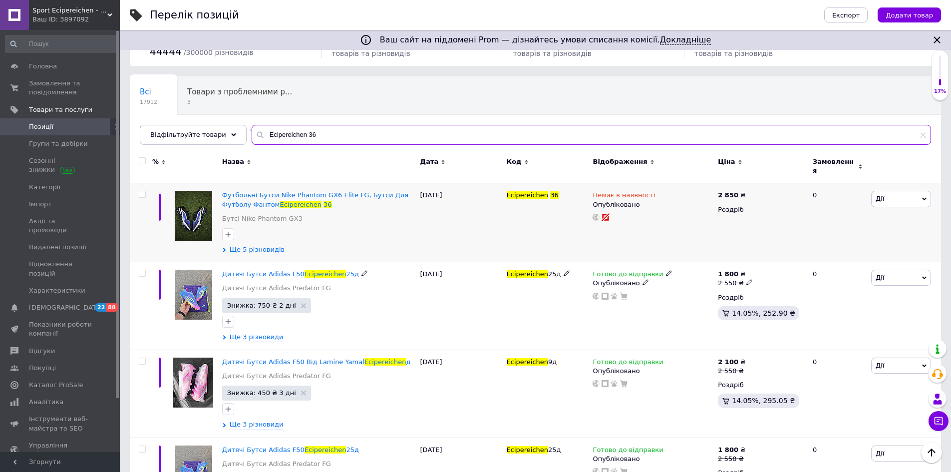
type input "Ecipereichen 36"
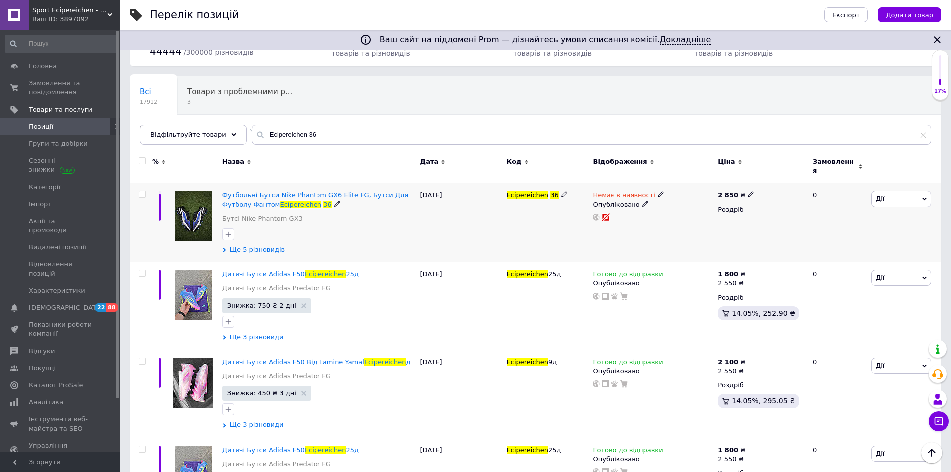
click at [253, 245] on span "Ще 5 різновидів" at bounding box center [257, 249] width 55 height 9
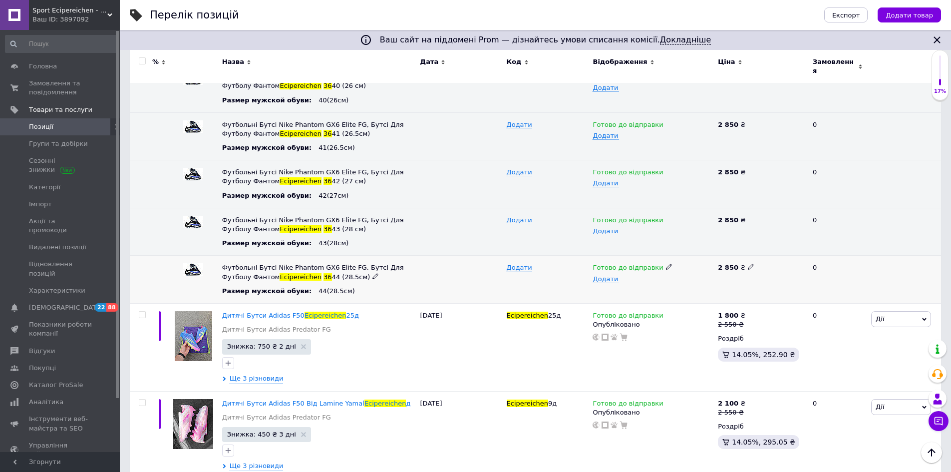
scroll to position [249, 0]
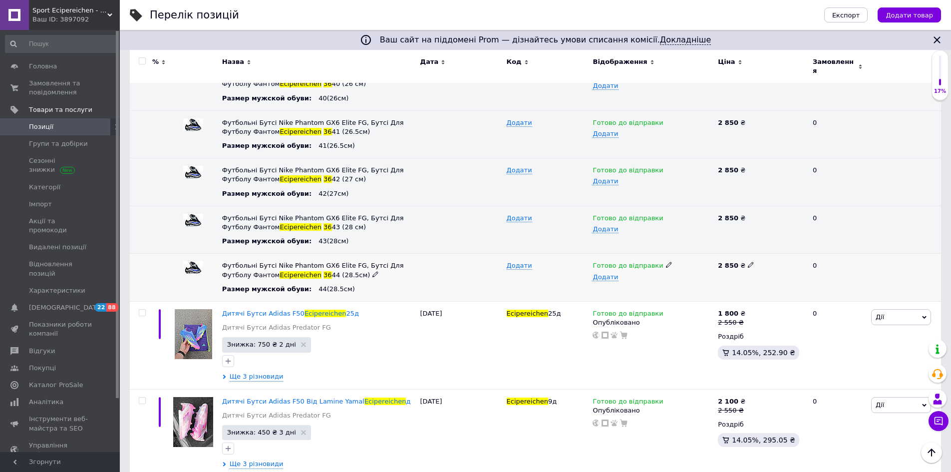
click at [666, 261] on icon at bounding box center [669, 264] width 6 height 6
click at [632, 292] on li "Немає в наявності" at bounding box center [650, 299] width 124 height 14
click at [105, 15] on div "Ваш ID: 3897092" at bounding box center [75, 19] width 87 height 9
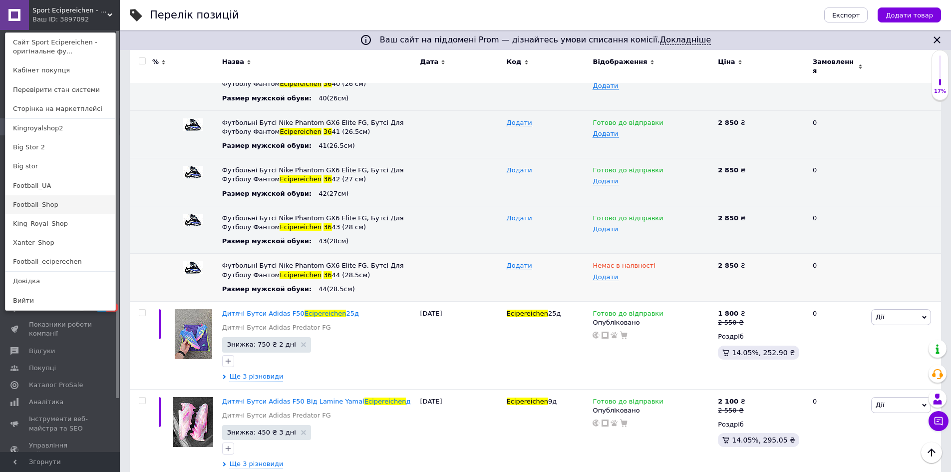
click at [58, 205] on link "Football_Shop" at bounding box center [60, 204] width 110 height 19
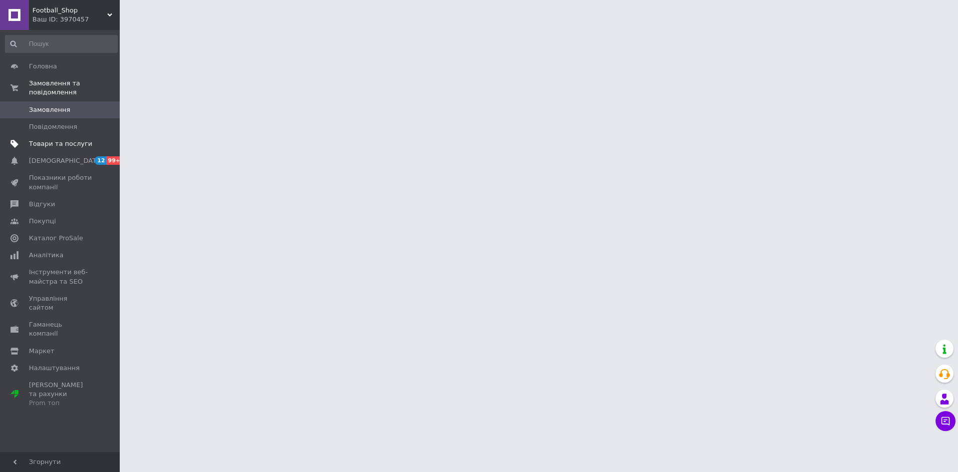
click at [56, 139] on span "Товари та послуги" at bounding box center [60, 143] width 63 height 9
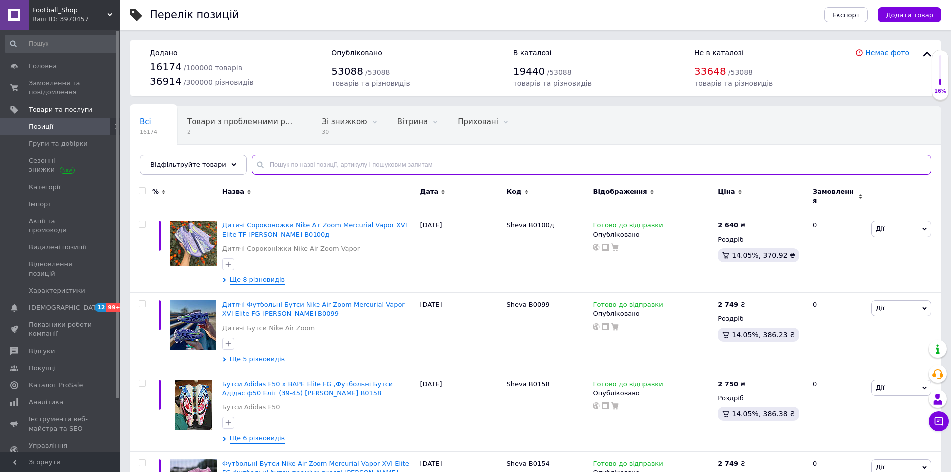
click at [340, 162] on input "text" at bounding box center [590, 165] width 679 height 20
paste input "Ecipereichen 36"
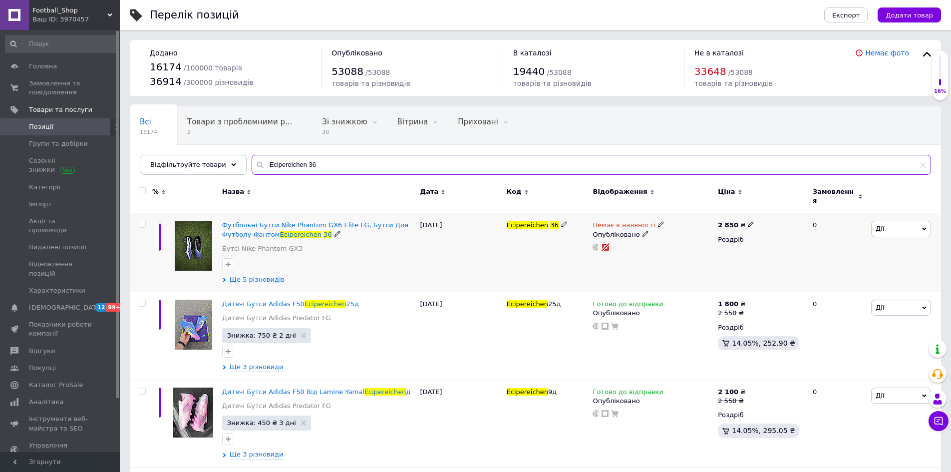
type input "Ecipereichen 36"
click at [249, 278] on span "Ще 5 різновидів" at bounding box center [257, 279] width 55 height 9
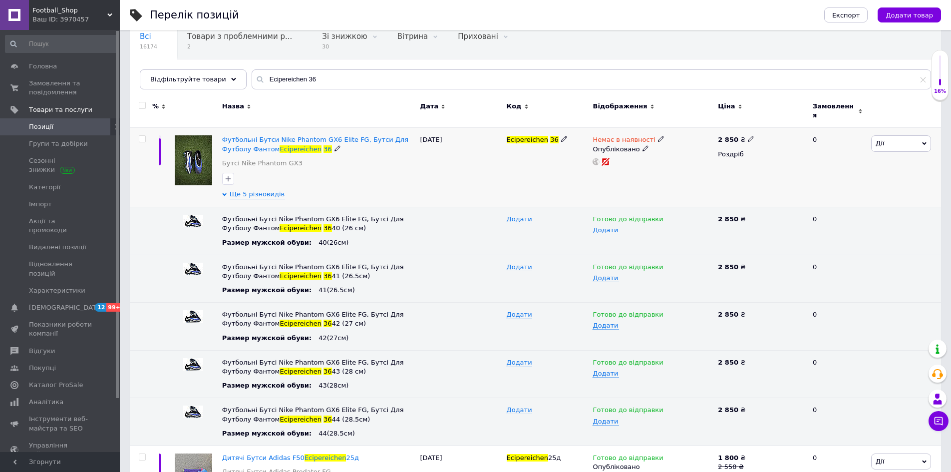
scroll to position [249, 0]
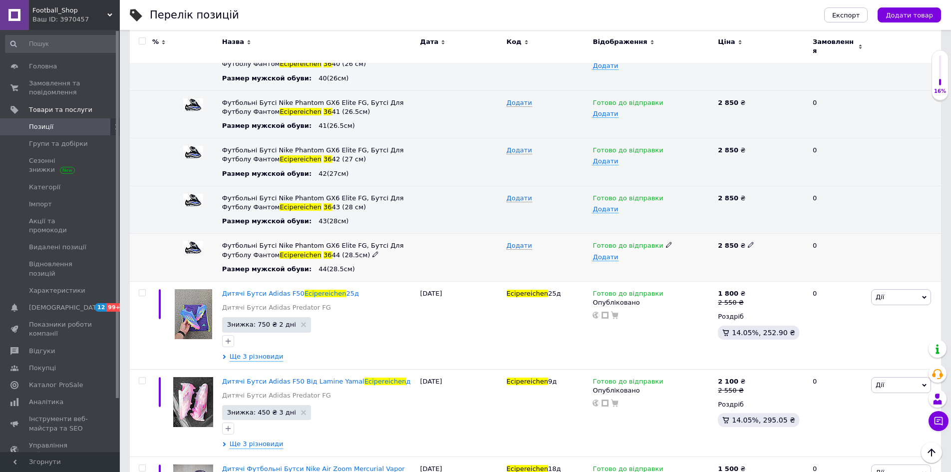
click at [666, 242] on icon at bounding box center [669, 245] width 6 height 6
click at [637, 272] on li "Немає в наявності" at bounding box center [650, 279] width 124 height 14
click at [90, 13] on span "Football_Shop" at bounding box center [69, 10] width 75 height 9
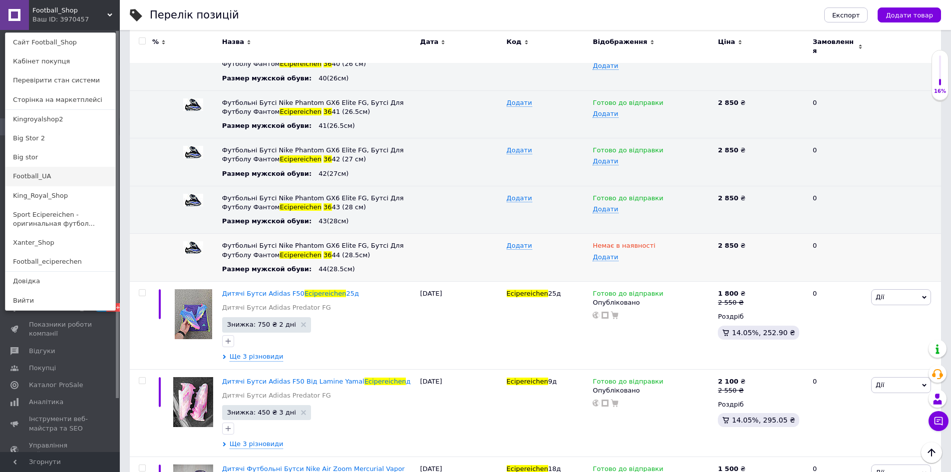
click at [53, 173] on link "Football_UA" at bounding box center [60, 176] width 110 height 19
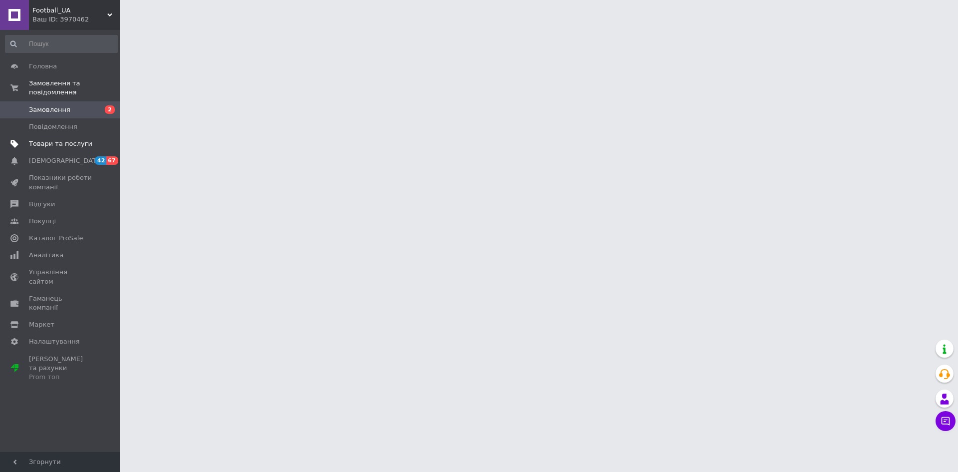
click at [61, 140] on link "Товари та послуги" at bounding box center [61, 143] width 123 height 17
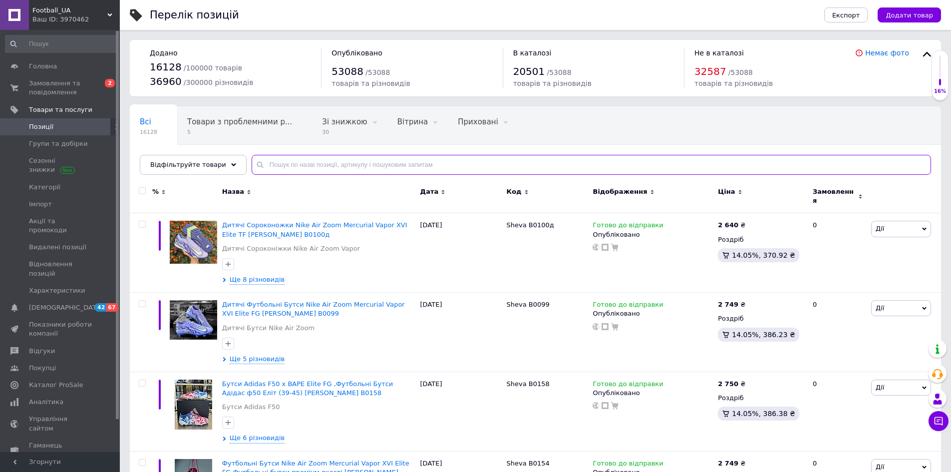
click at [350, 162] on input "text" at bounding box center [590, 165] width 679 height 20
paste input "Ecipereichen 36"
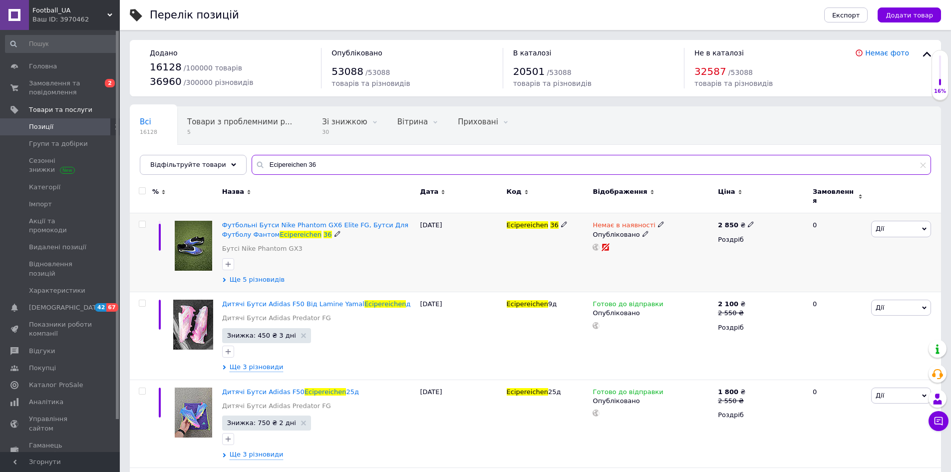
type input "Ecipereichen 36"
click at [254, 275] on span "Ще 5 різновидів" at bounding box center [257, 279] width 55 height 9
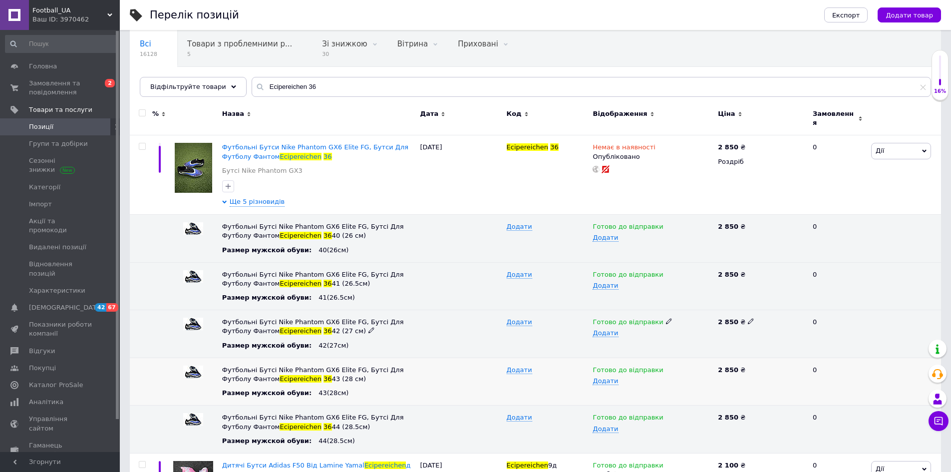
scroll to position [150, 0]
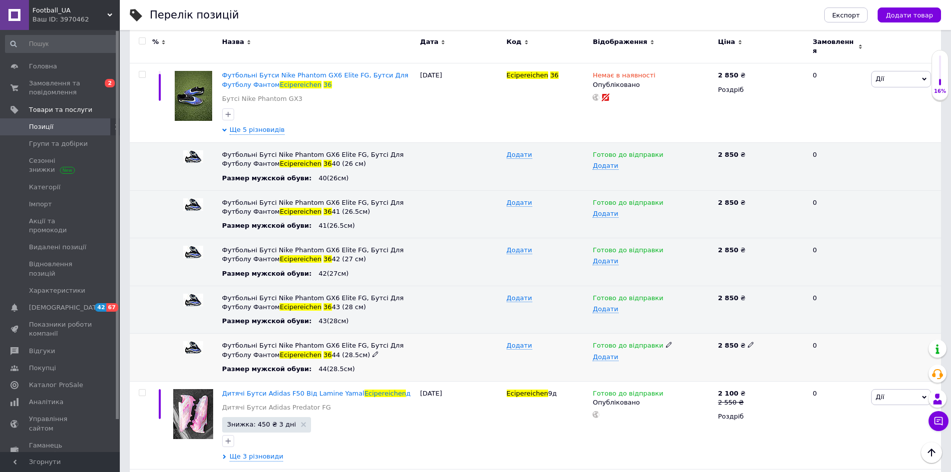
click at [666, 341] on icon at bounding box center [669, 344] width 6 height 6
click at [625, 372] on li "Немає в наявності" at bounding box center [650, 379] width 124 height 14
click at [93, 12] on span "Football_UA" at bounding box center [69, 10] width 75 height 9
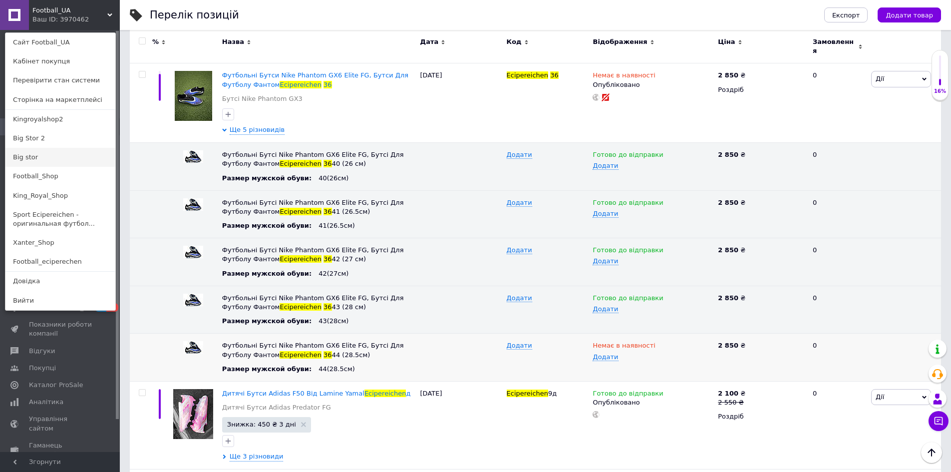
click at [36, 156] on link "Big stor" at bounding box center [60, 157] width 110 height 19
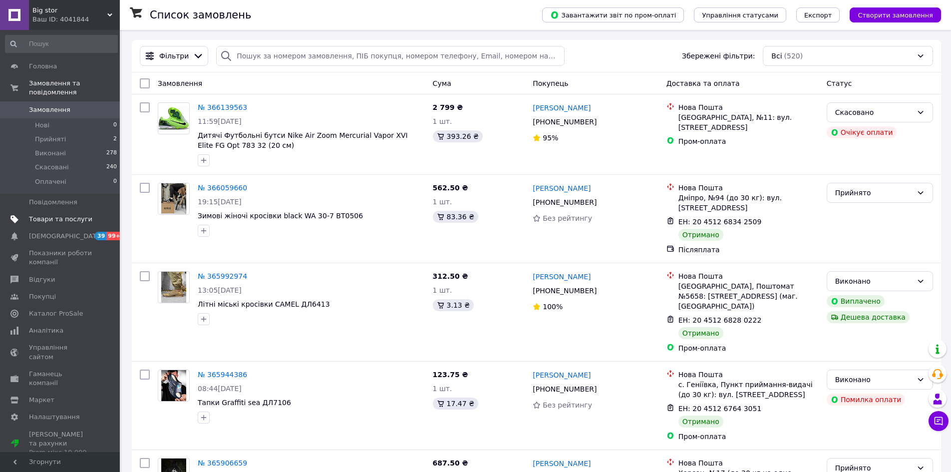
click at [61, 215] on span "Товари та послуги" at bounding box center [60, 219] width 63 height 9
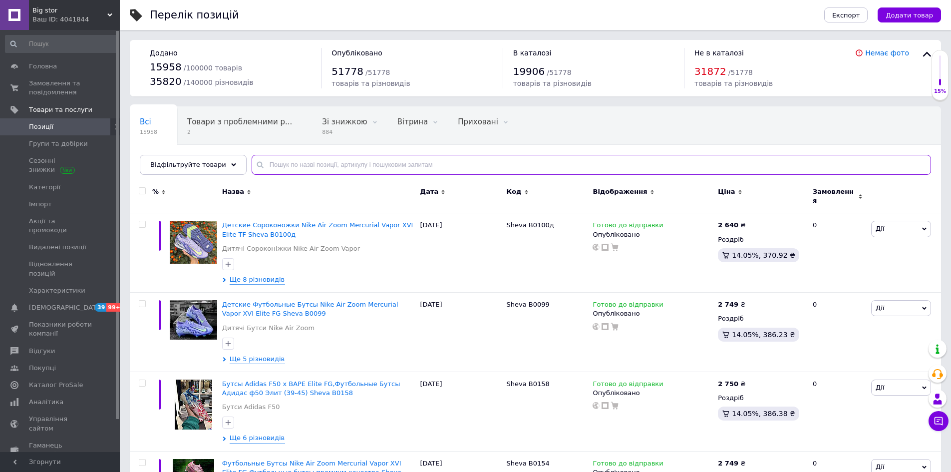
click at [279, 164] on input "text" at bounding box center [590, 165] width 679 height 20
paste input "Ecipereichen 36"
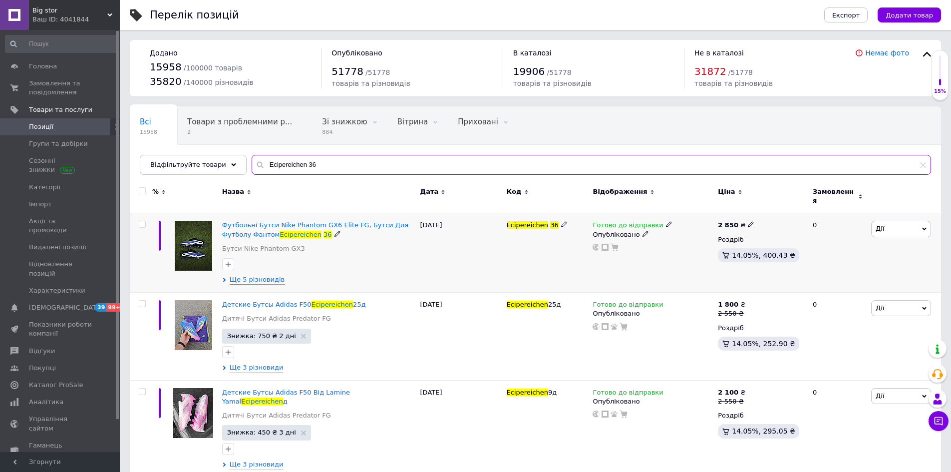
type input "Ecipereichen 36"
click at [666, 222] on use at bounding box center [668, 224] width 5 height 5
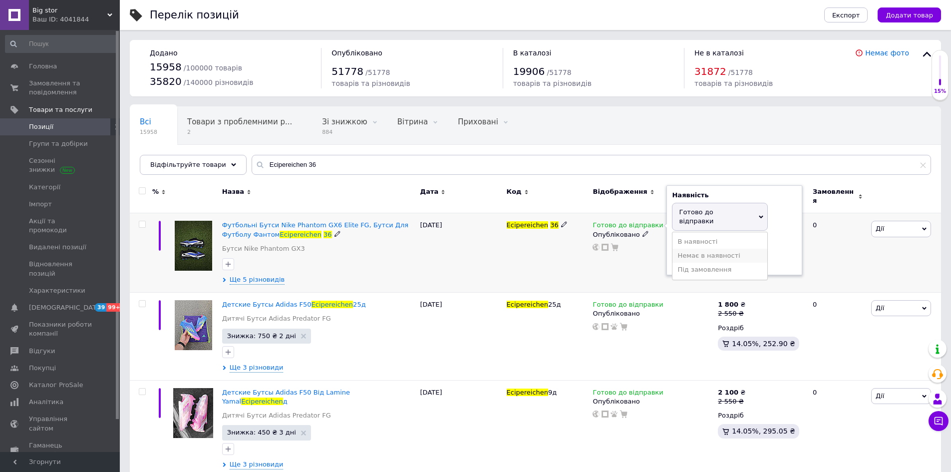
click at [697, 249] on li "Немає в наявності" at bounding box center [719, 256] width 95 height 14
click at [612, 260] on div "Готово до відправки Наявність Немає в наявності В наявності Під замовлення Гото…" at bounding box center [652, 252] width 125 height 79
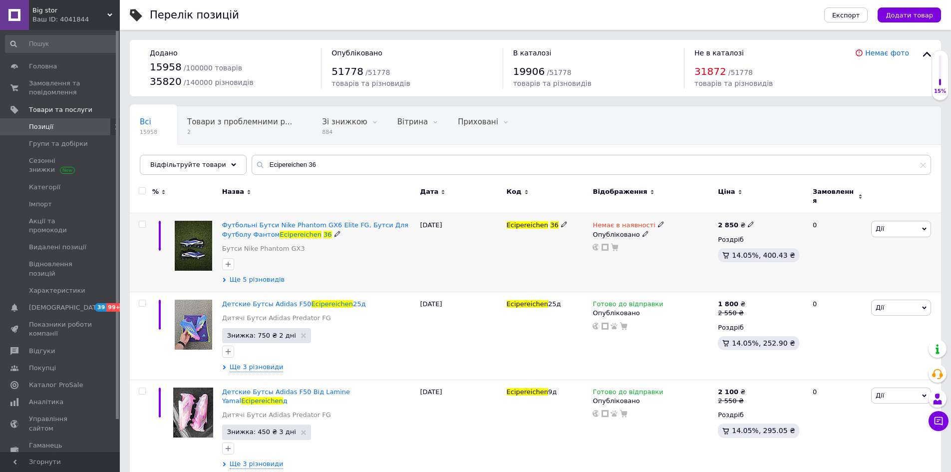
click at [238, 275] on span "Ще 5 різновидів" at bounding box center [257, 279] width 55 height 9
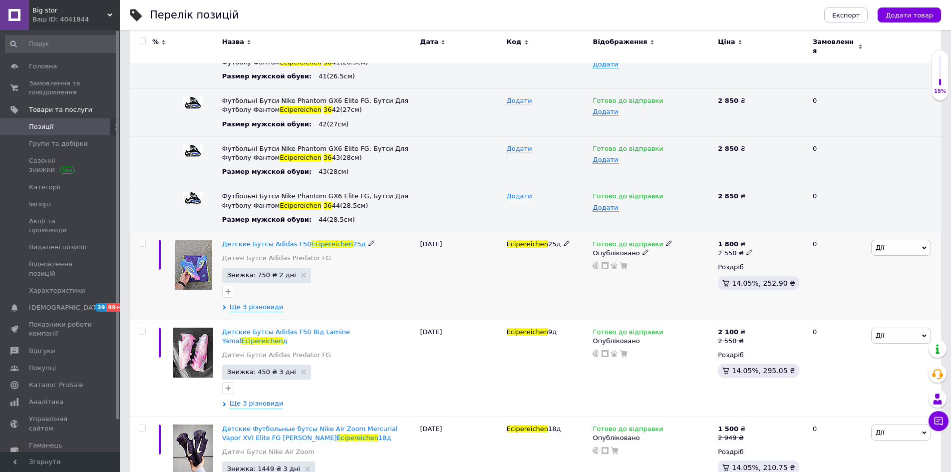
scroll to position [299, 0]
click at [666, 192] on icon at bounding box center [669, 195] width 6 height 6
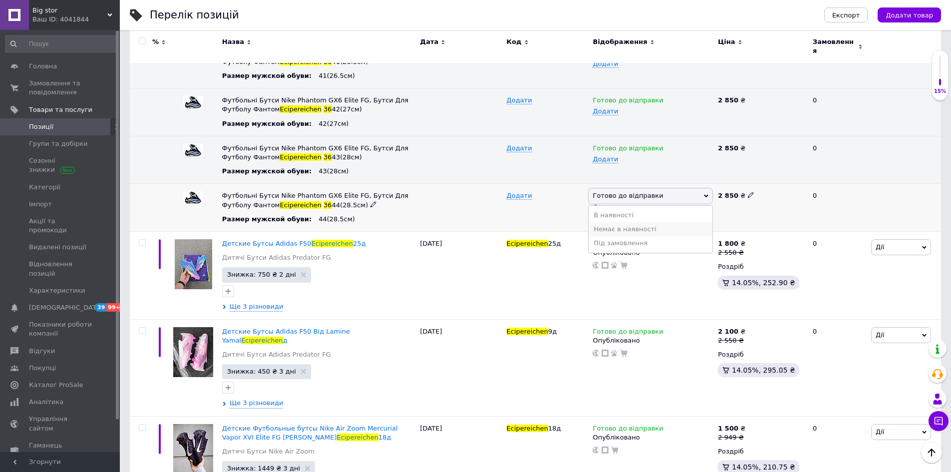
click at [630, 223] on li "Немає в наявності" at bounding box center [650, 229] width 124 height 14
click at [59, 11] on span "Big stor" at bounding box center [69, 10] width 75 height 9
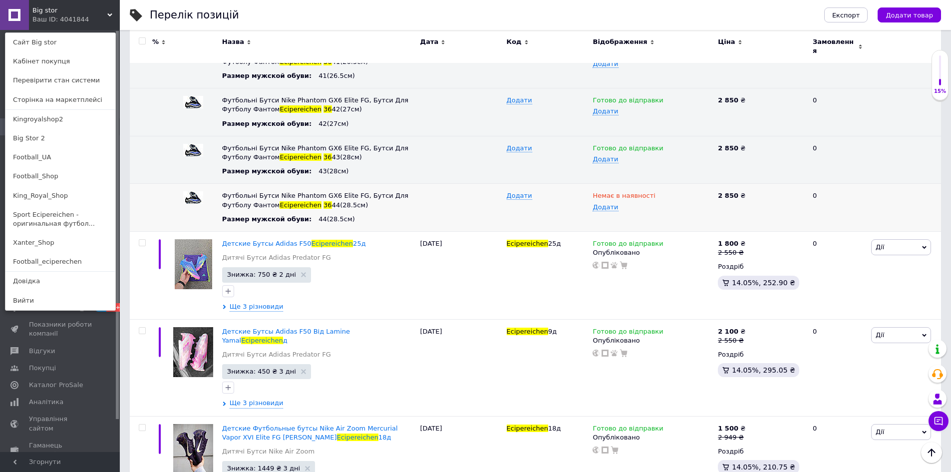
click at [39, 136] on link "Big Stor 2" at bounding box center [60, 138] width 110 height 19
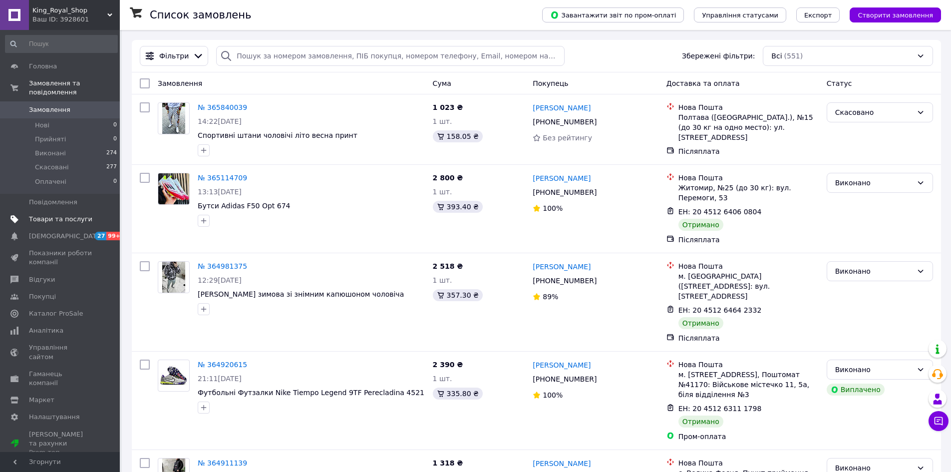
click at [52, 215] on span "Товари та послуги" at bounding box center [60, 219] width 63 height 9
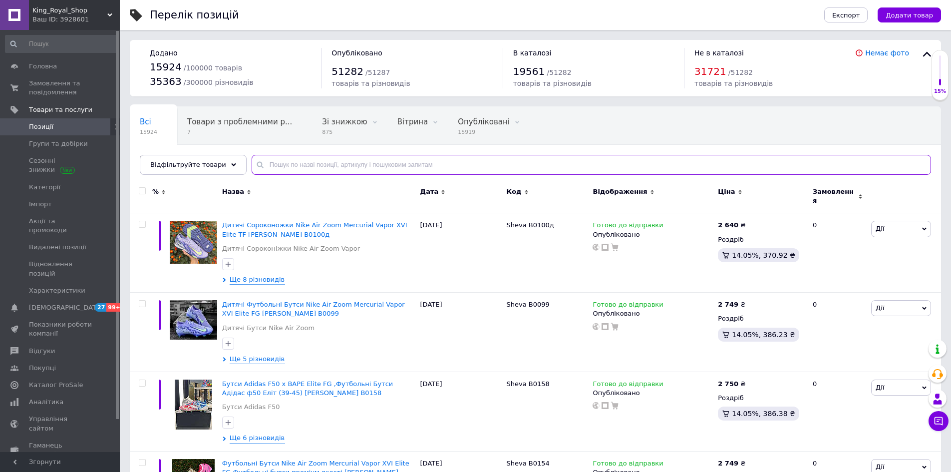
click at [295, 163] on input "text" at bounding box center [590, 165] width 679 height 20
paste input "Ecipereichen 36"
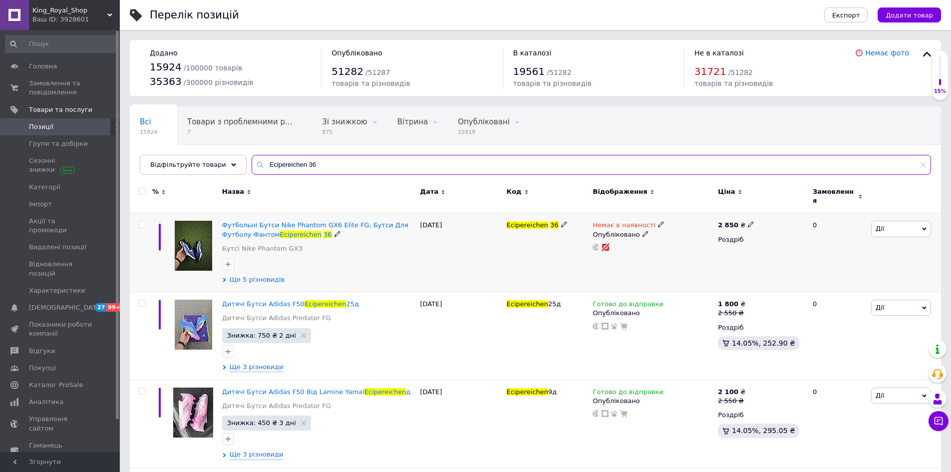
type input "Ecipereichen 36"
click at [255, 275] on span "Ще 5 різновидів" at bounding box center [257, 279] width 55 height 9
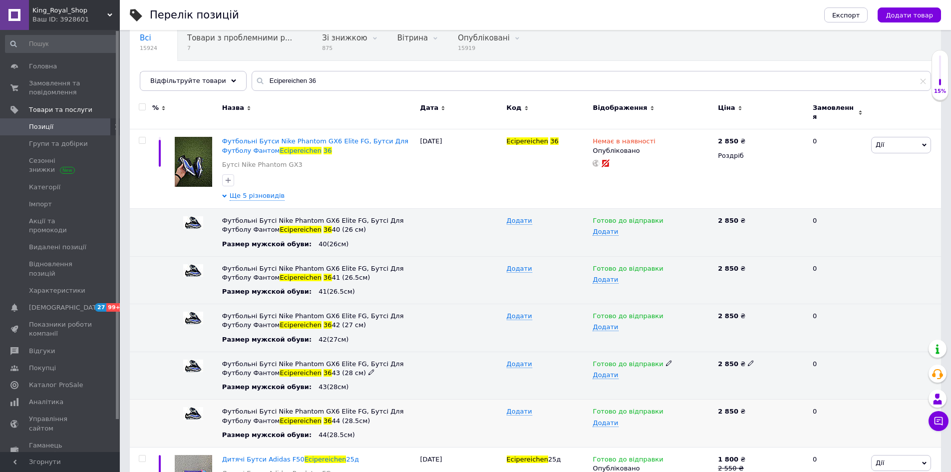
scroll to position [200, 0]
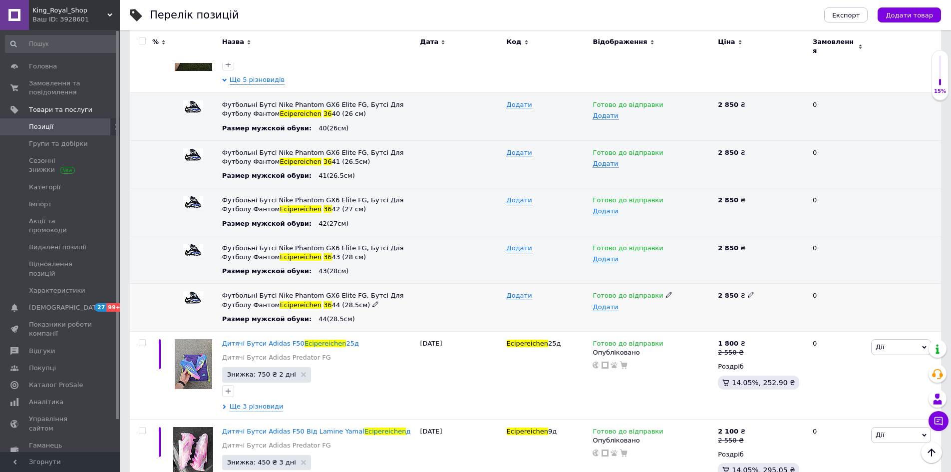
click at [666, 291] on icon at bounding box center [669, 294] width 6 height 6
click at [632, 310] on li "В наявності" at bounding box center [650, 315] width 124 height 14
click at [635, 291] on icon at bounding box center [638, 294] width 6 height 6
click at [614, 336] on li "Готово до відправки" at bounding box center [650, 343] width 124 height 14
click at [655, 291] on div "Готово до відправки" at bounding box center [652, 295] width 120 height 9
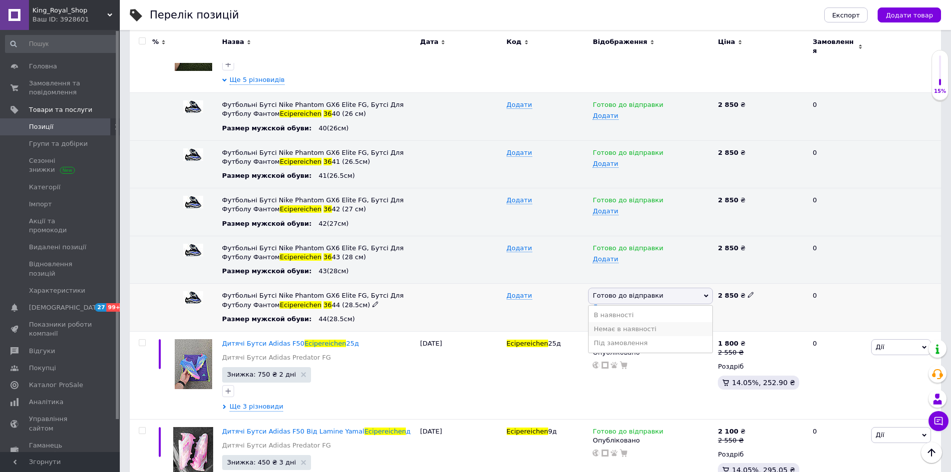
click at [633, 322] on li "Немає в наявності" at bounding box center [650, 329] width 124 height 14
click at [73, 11] on span "King_Royal_Shop" at bounding box center [69, 10] width 75 height 9
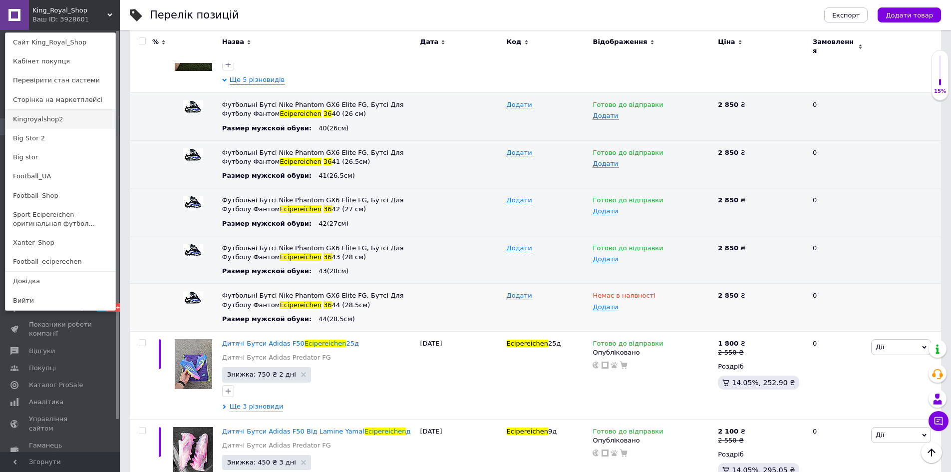
click at [45, 123] on link "Kingroyalshop2" at bounding box center [60, 119] width 110 height 19
